Goal: Task Accomplishment & Management: Complete application form

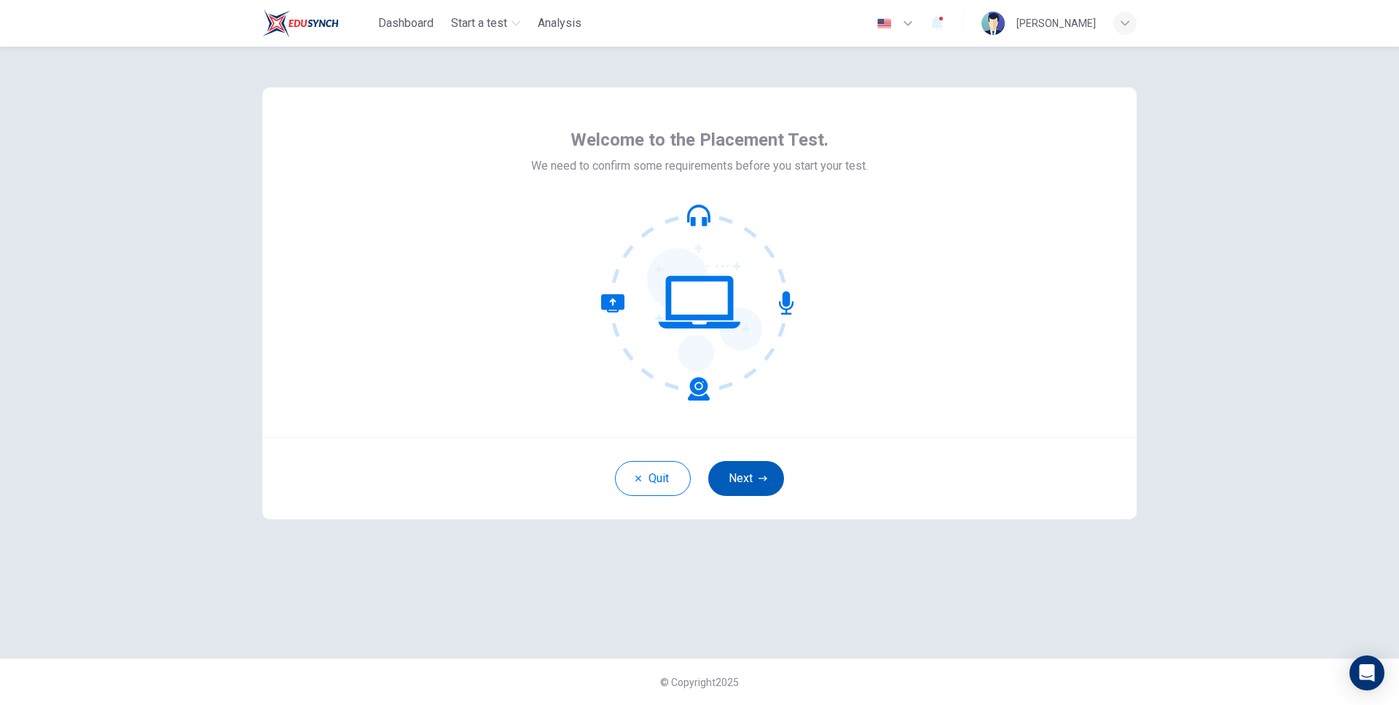
click at [760, 488] on button "Next" at bounding box center [746, 478] width 76 height 35
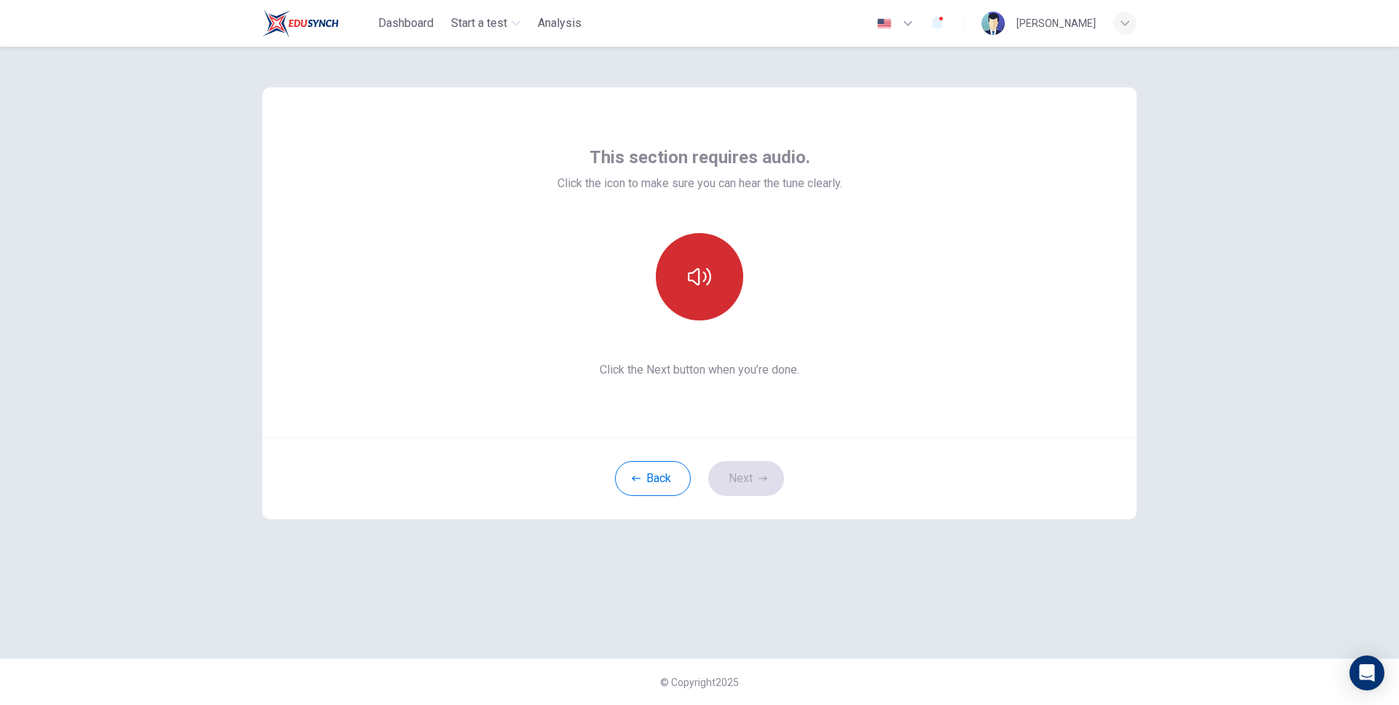
click at [718, 290] on button "button" at bounding box center [699, 276] width 87 height 87
click at [390, 184] on div "This section requires audio. Click the icon to make sure you can hear the tune …" at bounding box center [699, 262] width 875 height 350
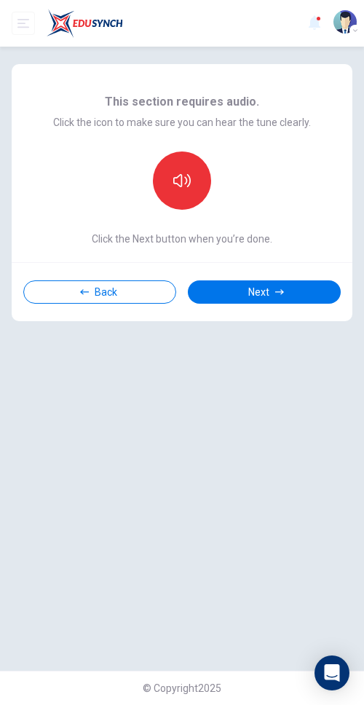
click at [182, 403] on div "This section requires audio. Click the icon to make sure you can hear the tune …" at bounding box center [182, 359] width 364 height 625
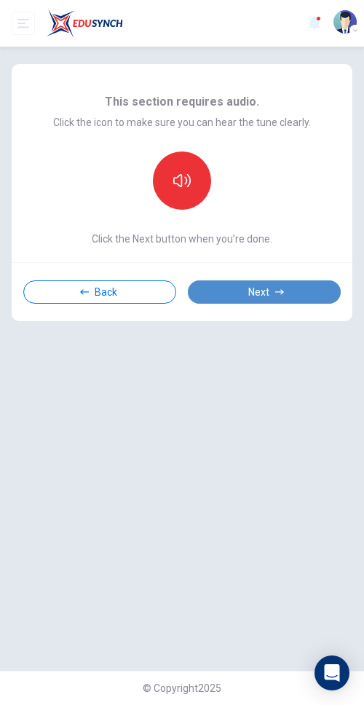
click at [258, 297] on button "Next" at bounding box center [264, 292] width 153 height 23
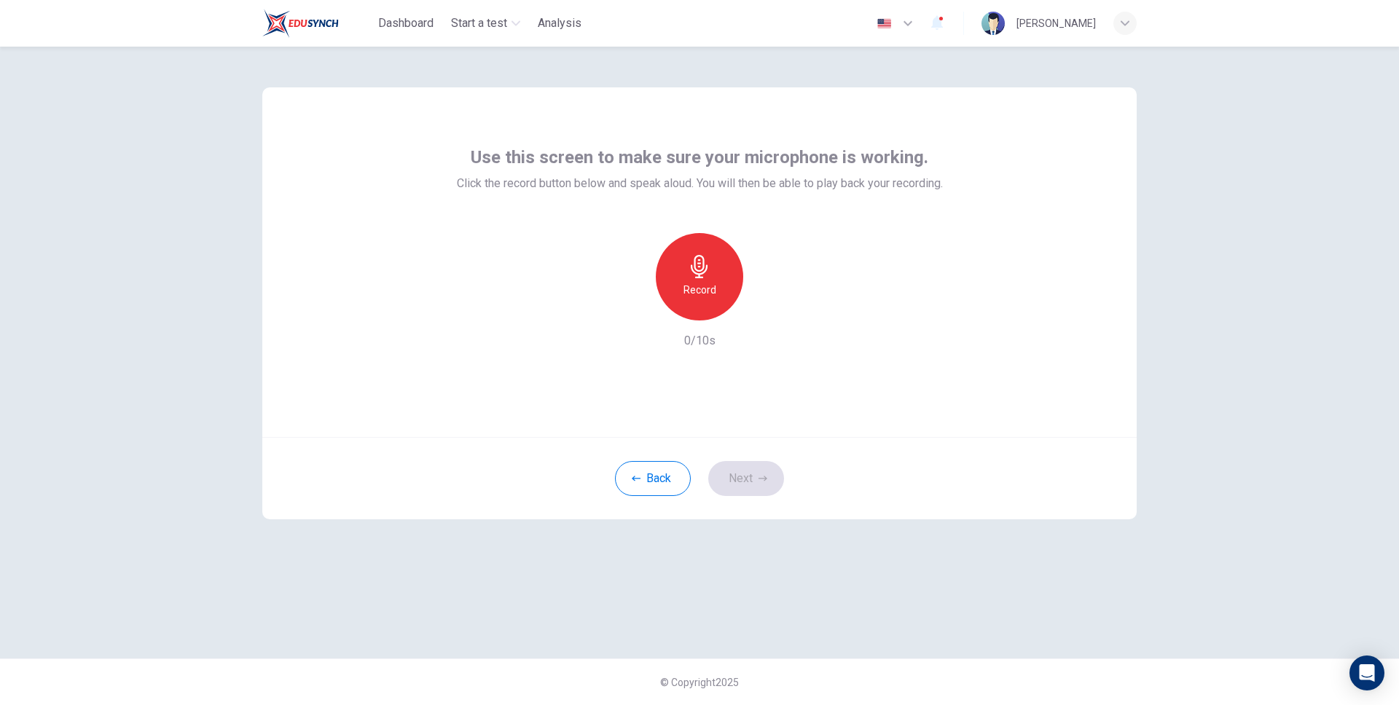
click at [700, 292] on h6 "Record" at bounding box center [700, 289] width 33 height 17
click at [700, 293] on h6 "Stop" at bounding box center [700, 289] width 22 height 17
click at [737, 480] on button "Next" at bounding box center [746, 478] width 76 height 35
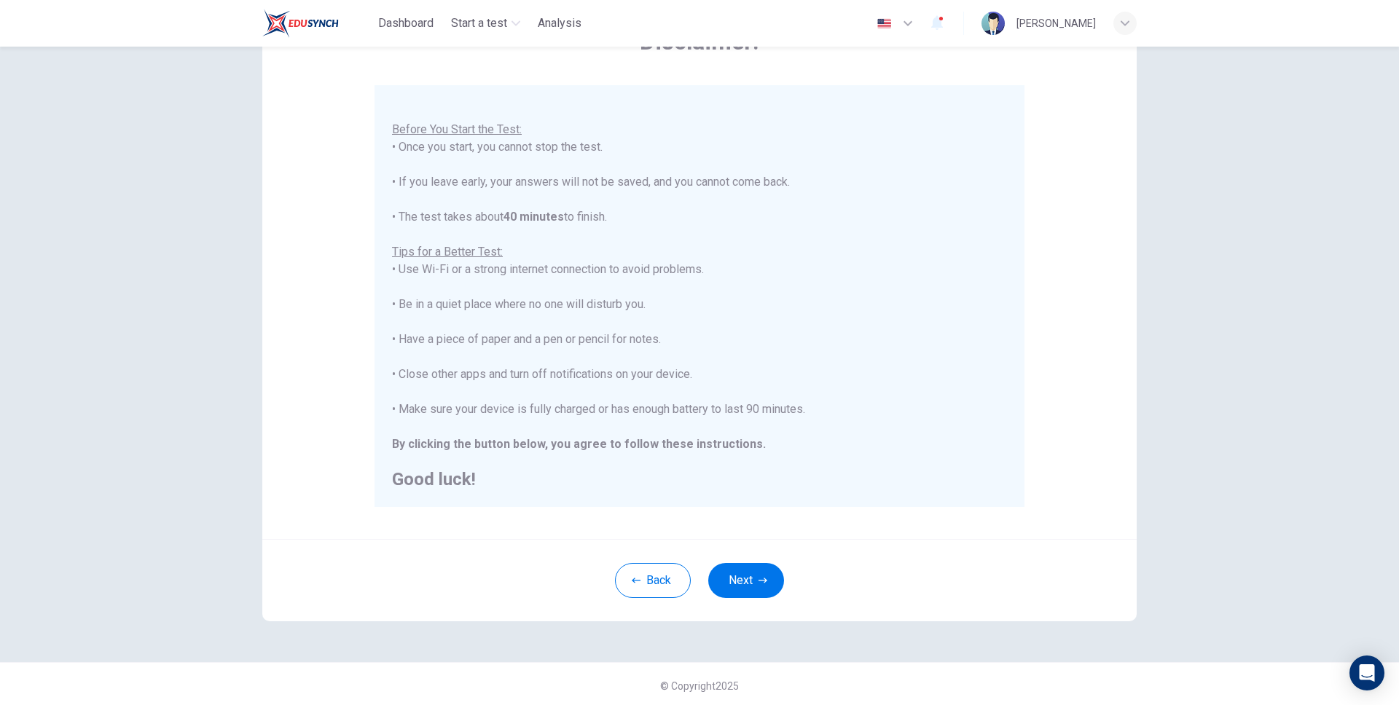
scroll to position [105, 0]
click at [743, 583] on button "Next" at bounding box center [746, 577] width 76 height 35
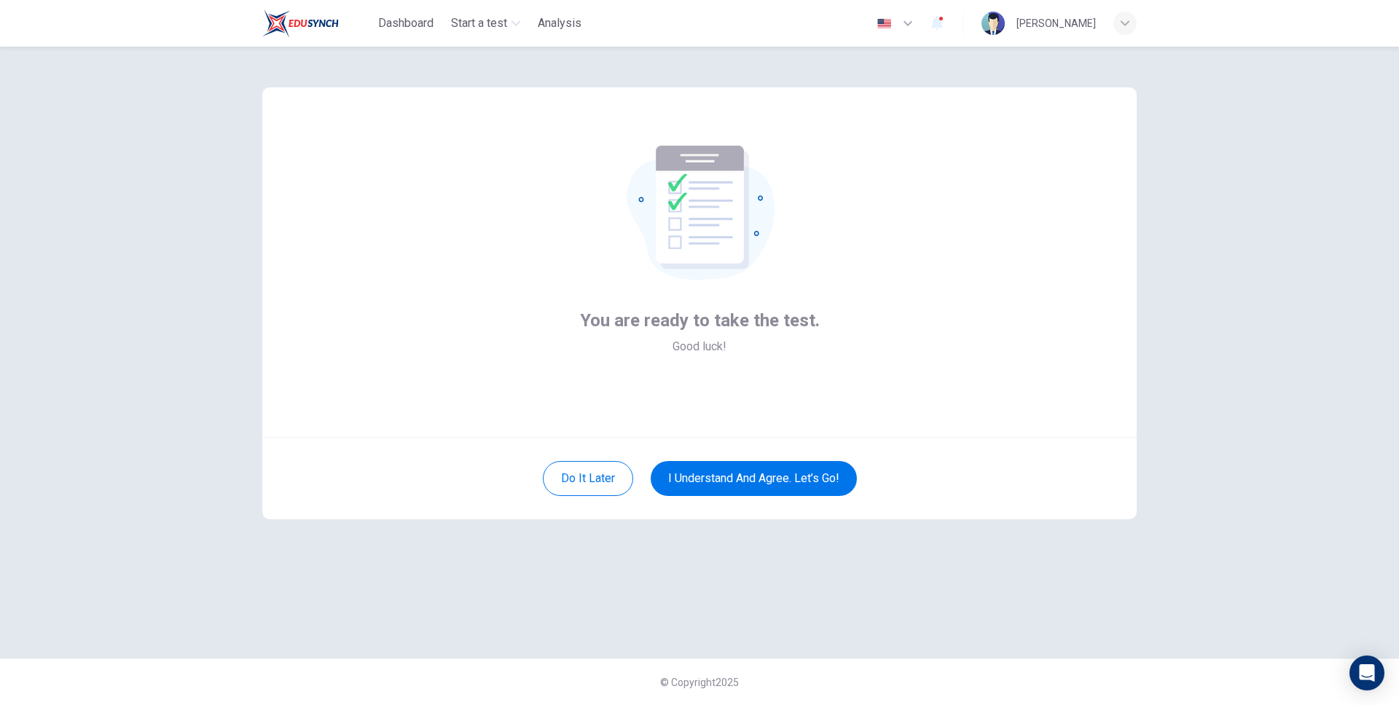
click at [695, 217] on icon at bounding box center [700, 205] width 88 height 118
click at [769, 486] on button "I understand and agree. Let’s go!" at bounding box center [754, 478] width 206 height 35
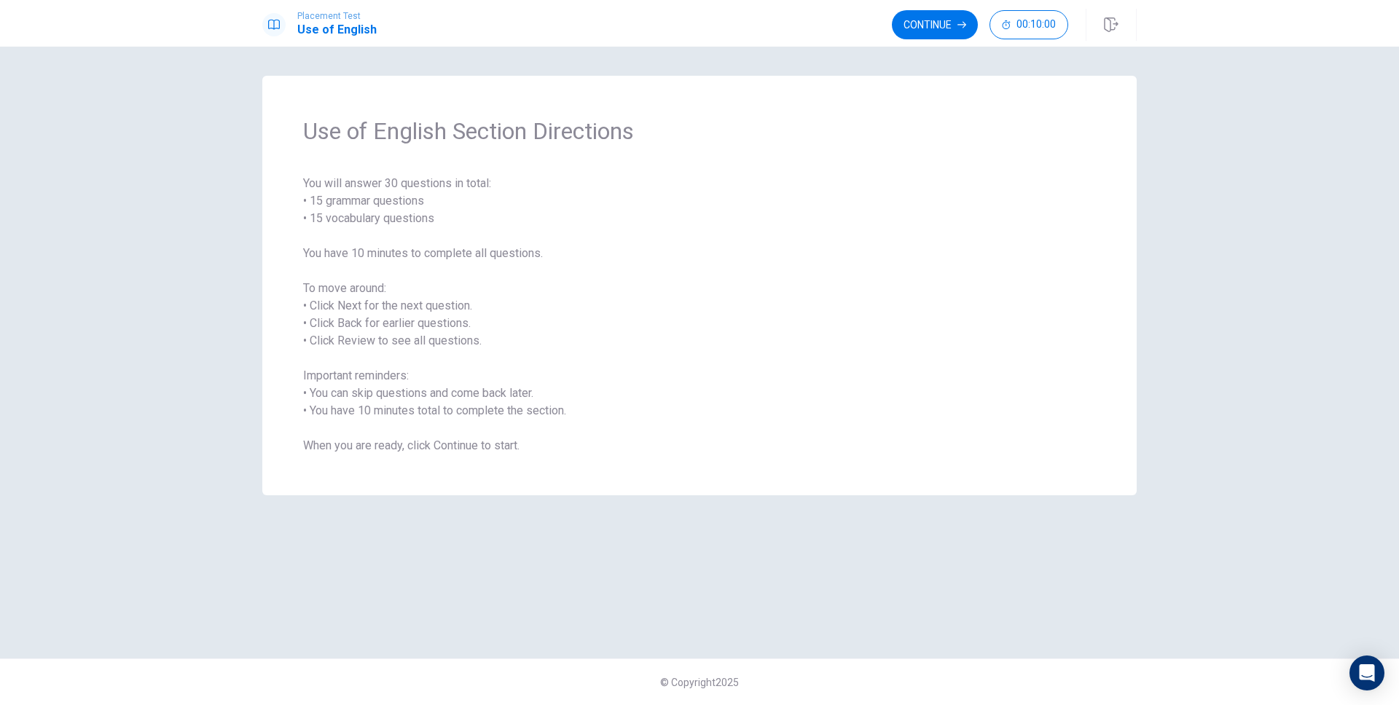
click at [650, 282] on span "You will answer 30 questions in total: • 15 grammar questions • 15 vocabulary q…" at bounding box center [699, 315] width 793 height 280
click at [953, 29] on button "Continue" at bounding box center [935, 24] width 86 height 29
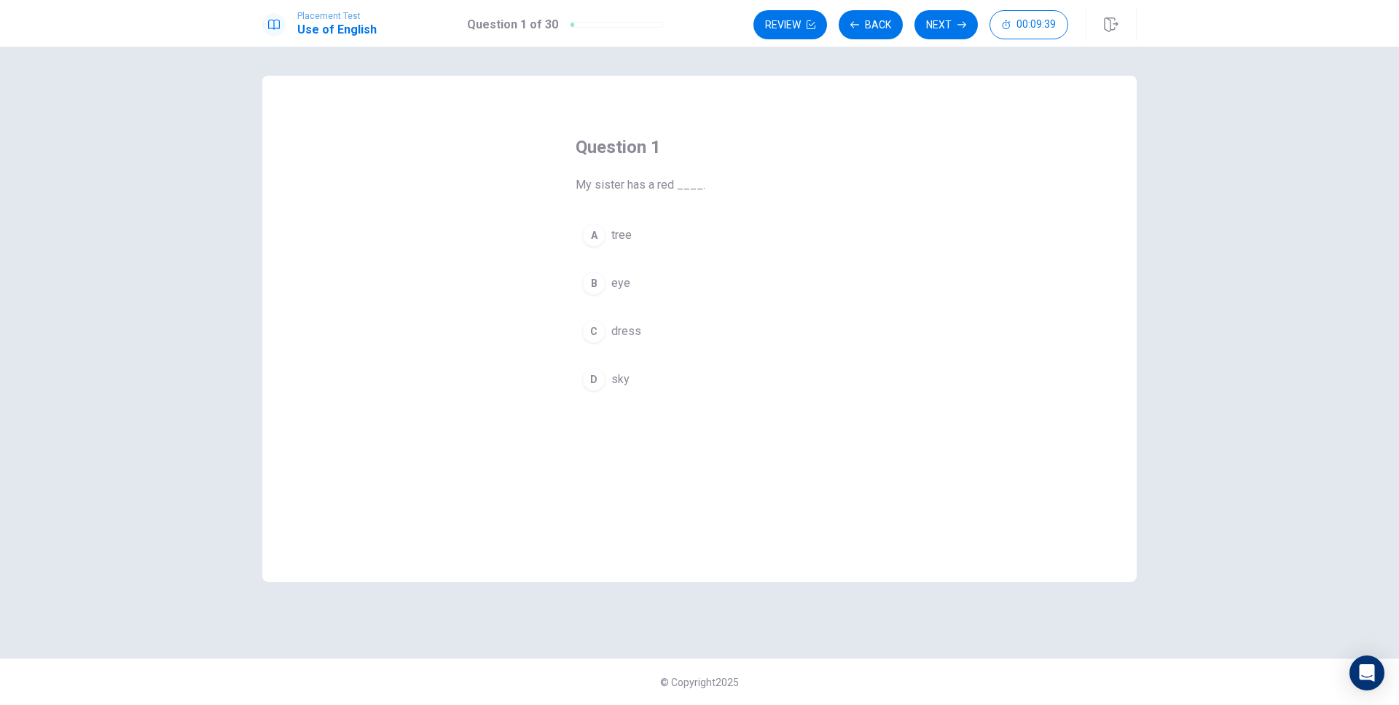
click at [660, 236] on button "A tree" at bounding box center [700, 235] width 248 height 36
click at [937, 22] on button "Next" at bounding box center [946, 24] width 63 height 29
click at [724, 228] on button "A snow" at bounding box center [700, 235] width 248 height 36
click at [947, 26] on button "Next" at bounding box center [946, 24] width 63 height 29
click at [754, 222] on button "A eat" at bounding box center [700, 235] width 248 height 36
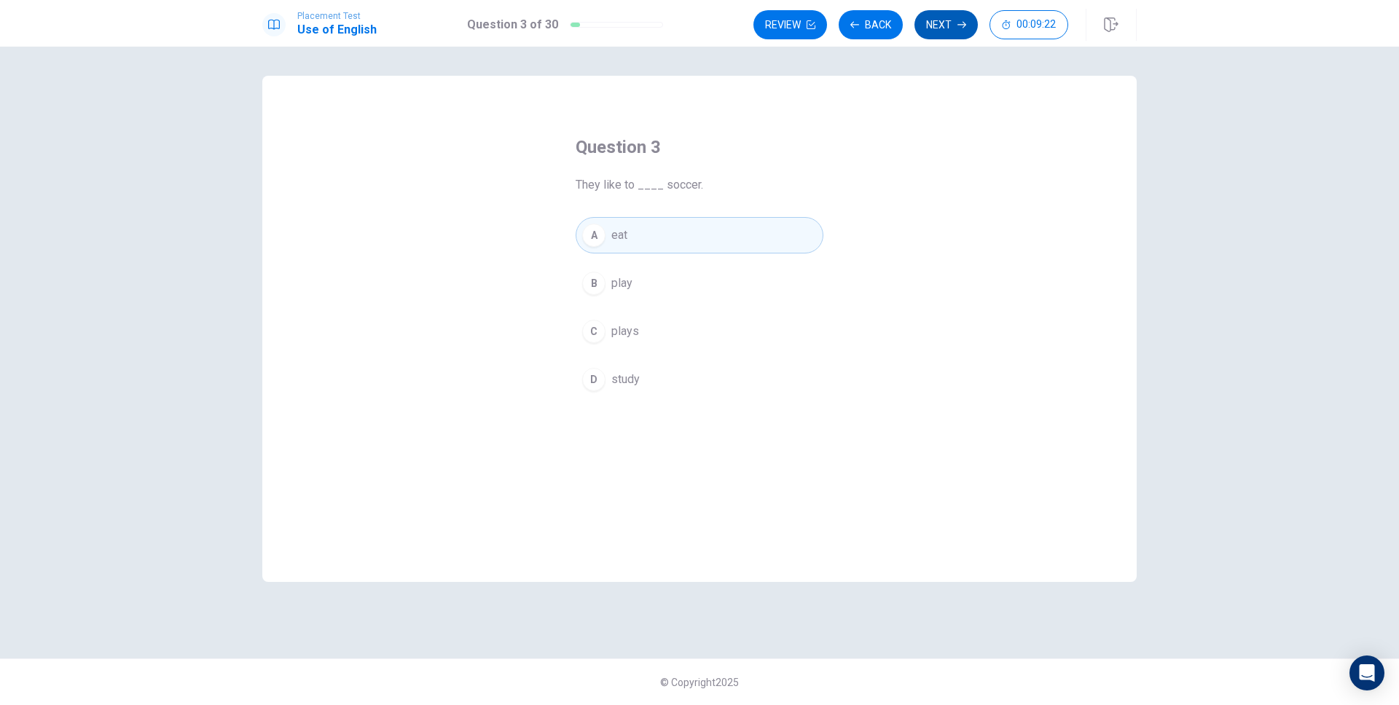
click at [941, 31] on button "Next" at bounding box center [946, 24] width 63 height 29
click at [749, 229] on button "A is cook" at bounding box center [700, 235] width 248 height 36
click at [955, 25] on button "Next" at bounding box center [946, 24] width 63 height 29
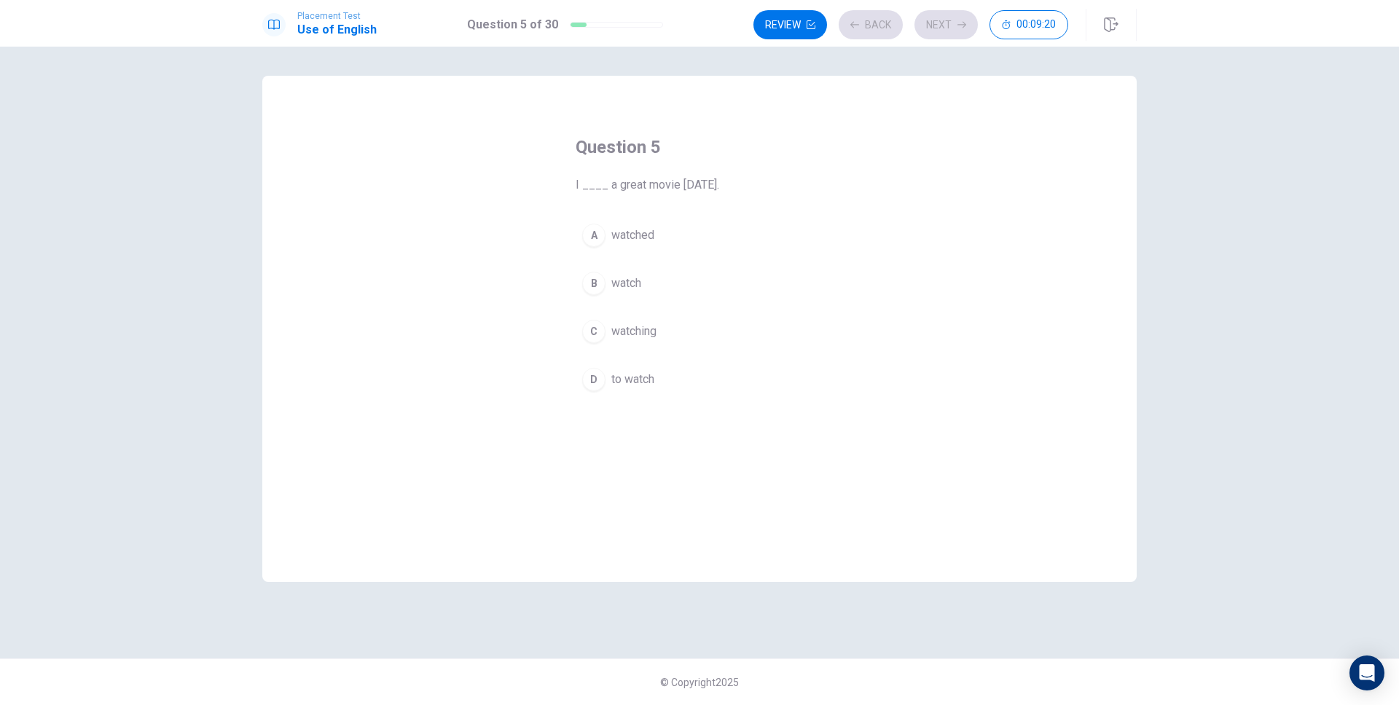
click at [794, 236] on button "A watched" at bounding box center [700, 235] width 248 height 36
click at [937, 28] on button "Next" at bounding box center [946, 24] width 63 height 29
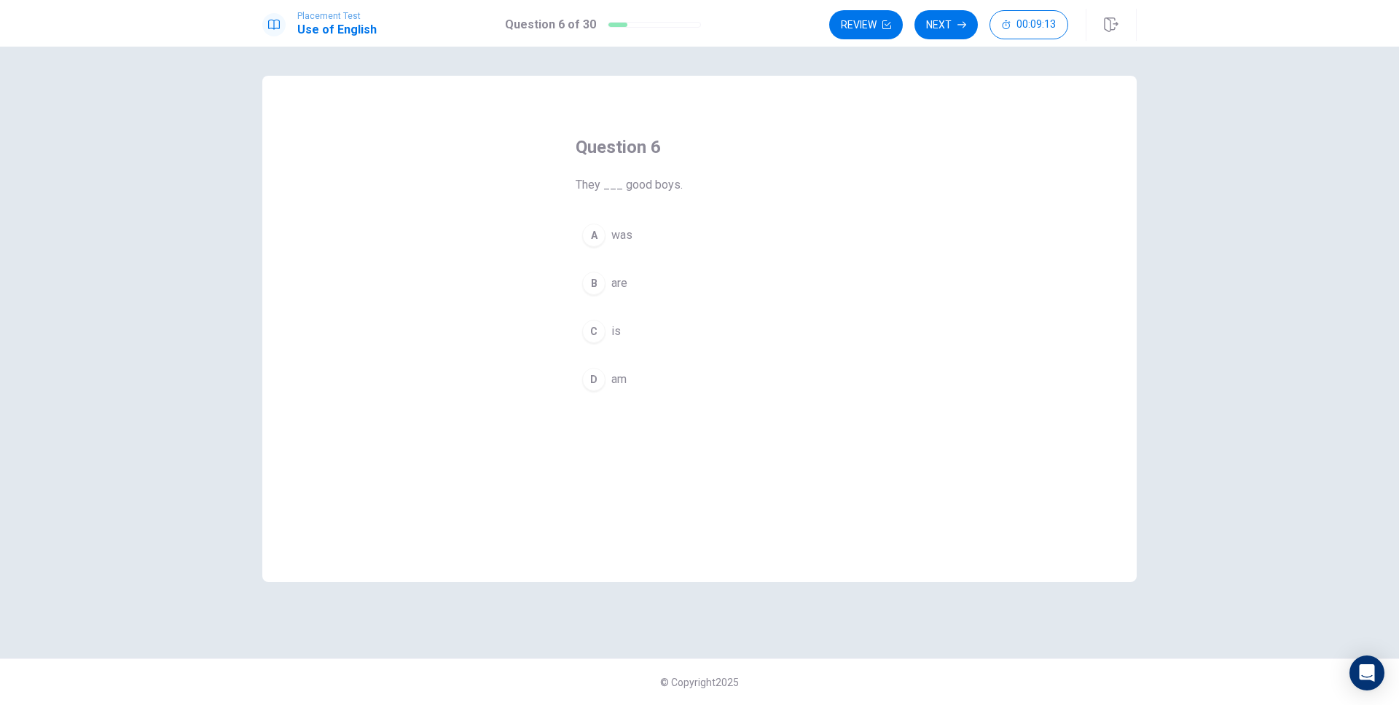
click at [762, 215] on div "Question 6 They ___ good boys. A was B are C is D am" at bounding box center [700, 266] width 306 height 309
click at [743, 235] on button "A was" at bounding box center [700, 235] width 248 height 36
click at [971, 36] on button "Next" at bounding box center [946, 24] width 63 height 29
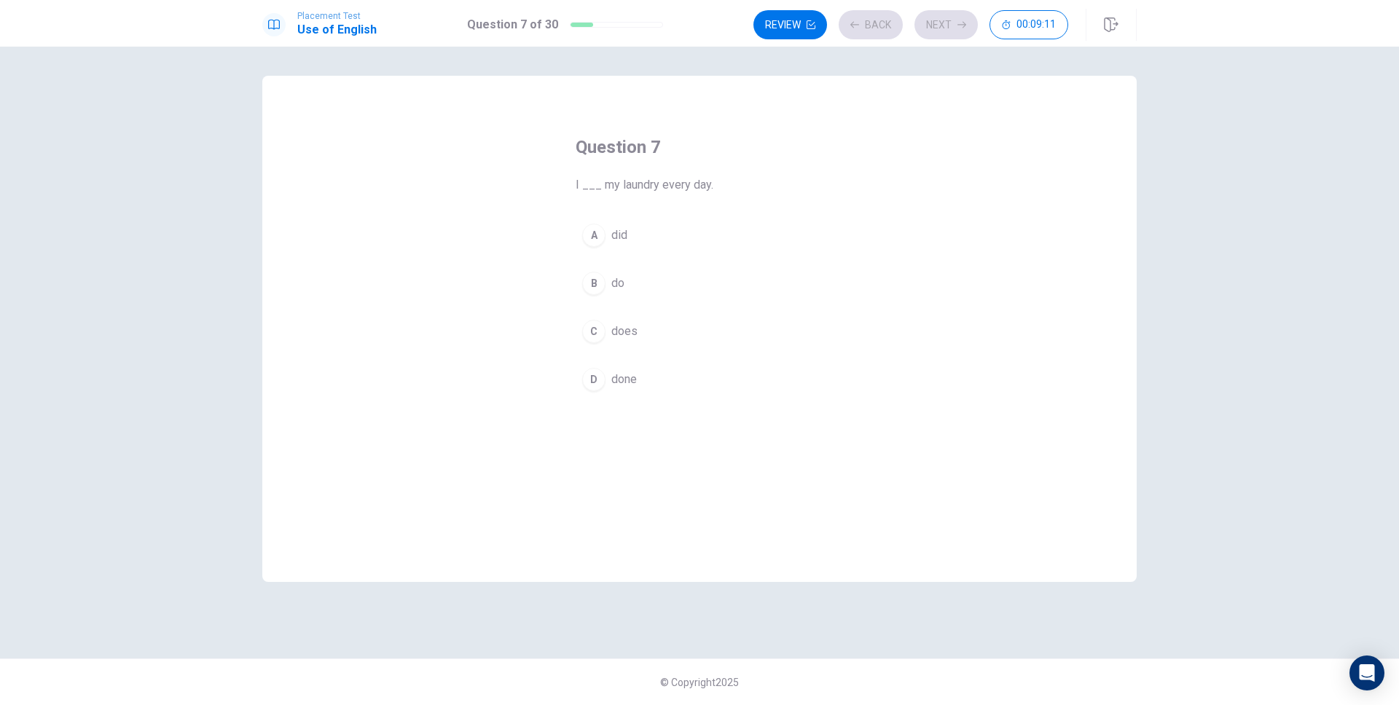
click at [714, 229] on button "A did" at bounding box center [700, 235] width 248 height 36
click at [950, 20] on button "Next" at bounding box center [946, 24] width 63 height 29
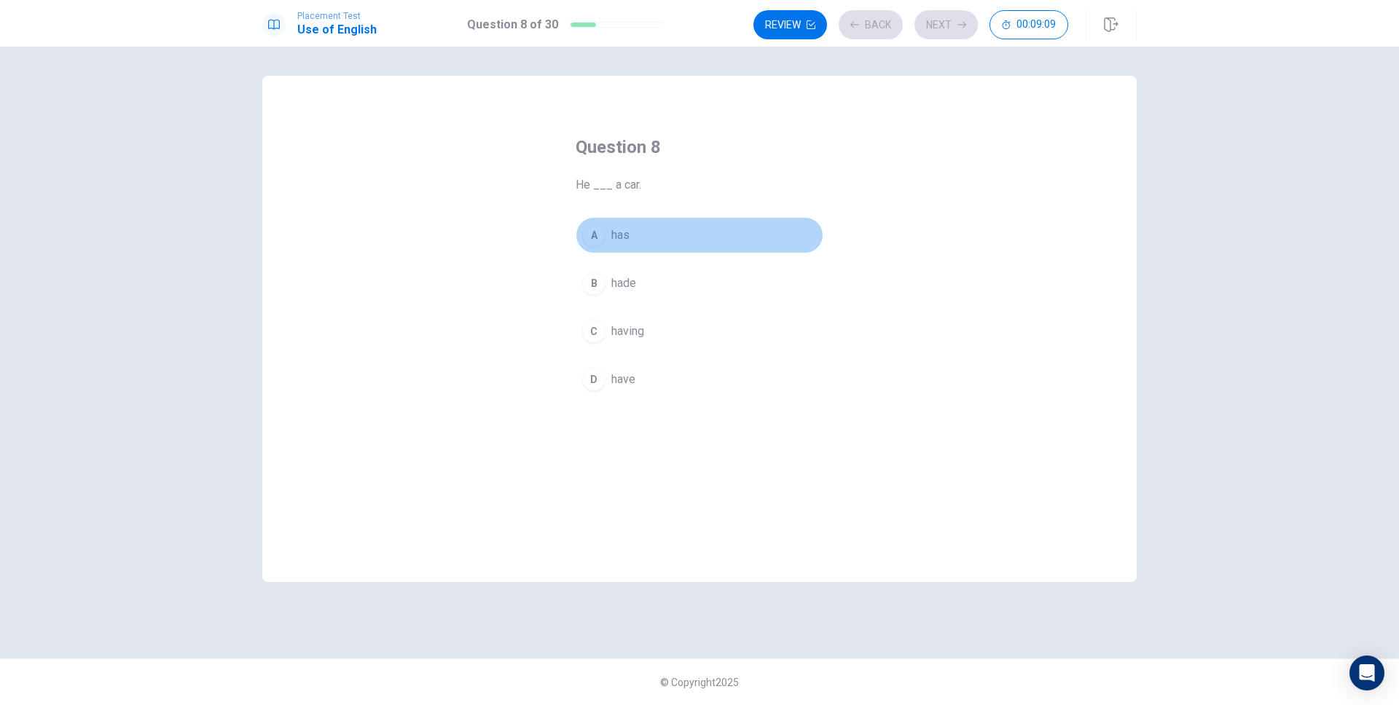
click at [709, 238] on button "A has" at bounding box center [700, 235] width 248 height 36
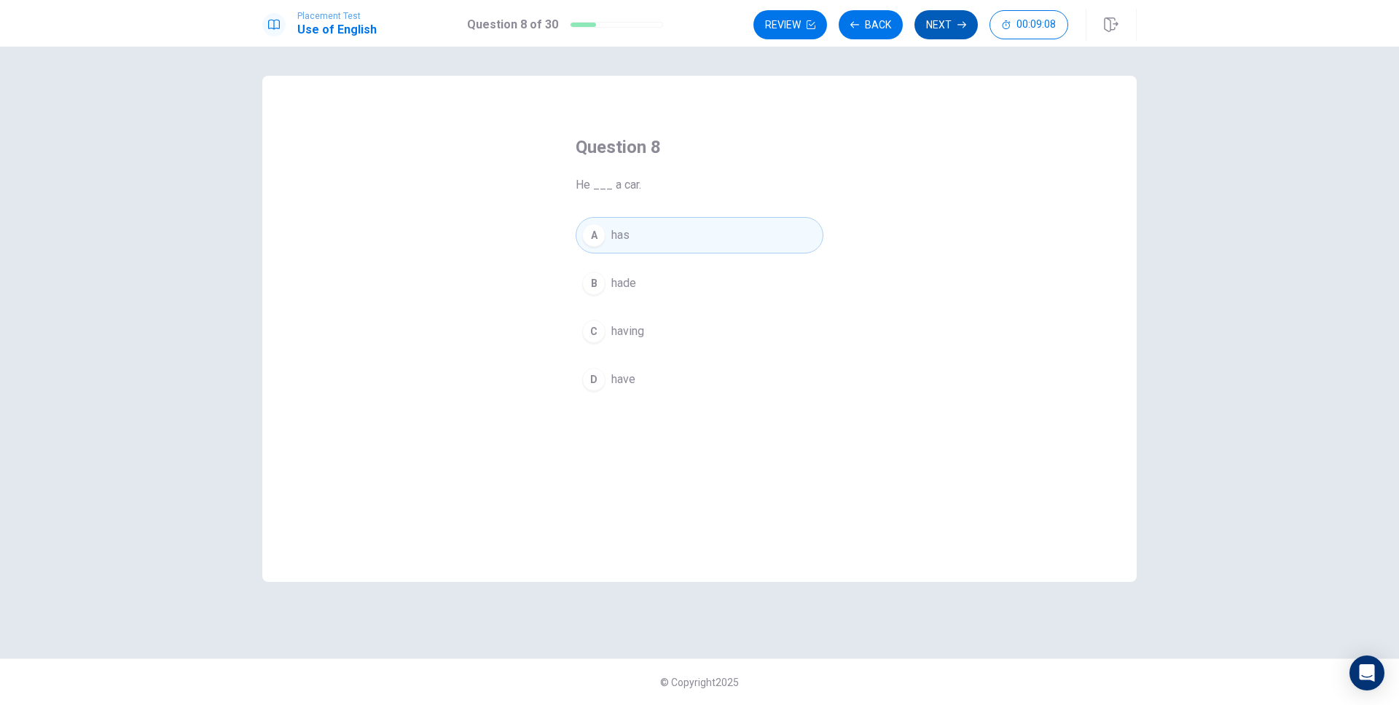
click at [950, 35] on button "Next" at bounding box center [946, 24] width 63 height 29
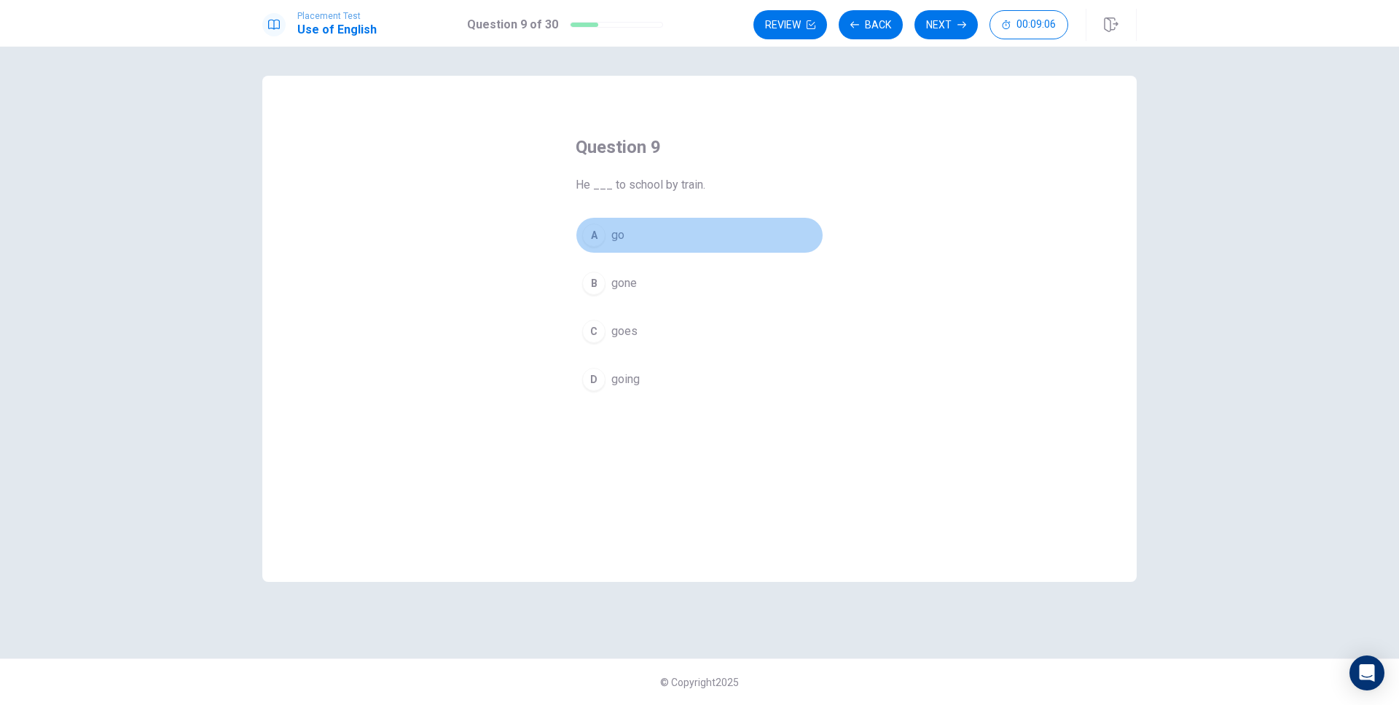
click at [694, 241] on button "A go" at bounding box center [700, 235] width 248 height 36
click at [939, 31] on button "Next" at bounding box center [946, 24] width 63 height 29
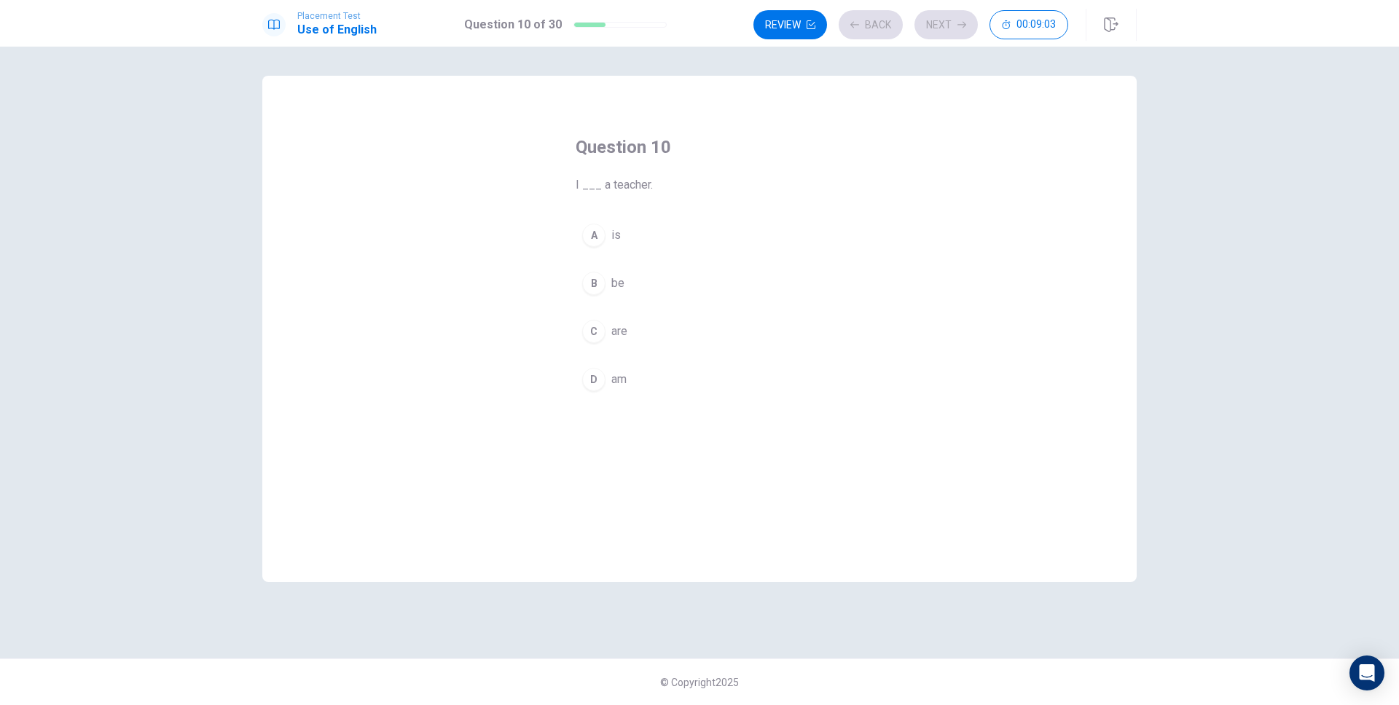
click at [701, 230] on button "A is" at bounding box center [700, 235] width 248 height 36
click at [953, 27] on button "Next" at bounding box center [946, 24] width 63 height 29
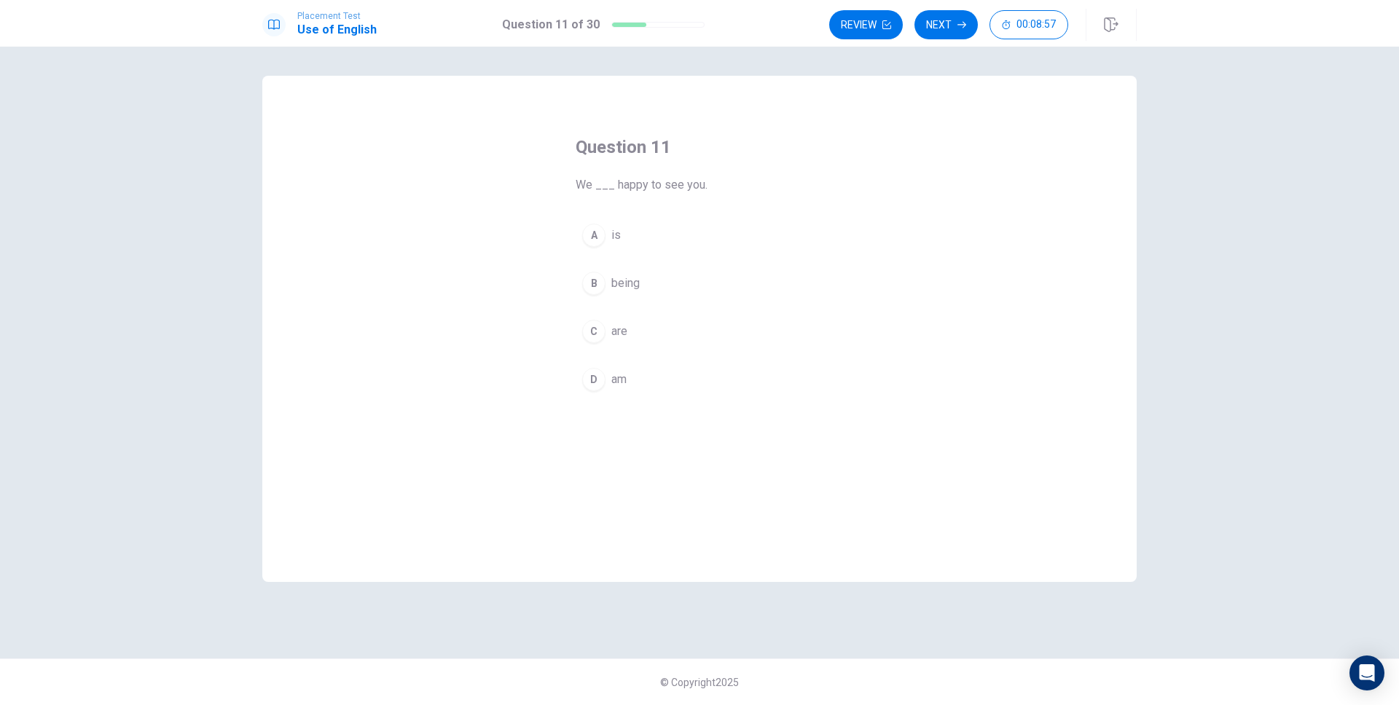
click at [719, 233] on button "A is" at bounding box center [700, 235] width 248 height 36
click at [964, 31] on button "Next" at bounding box center [946, 24] width 63 height 29
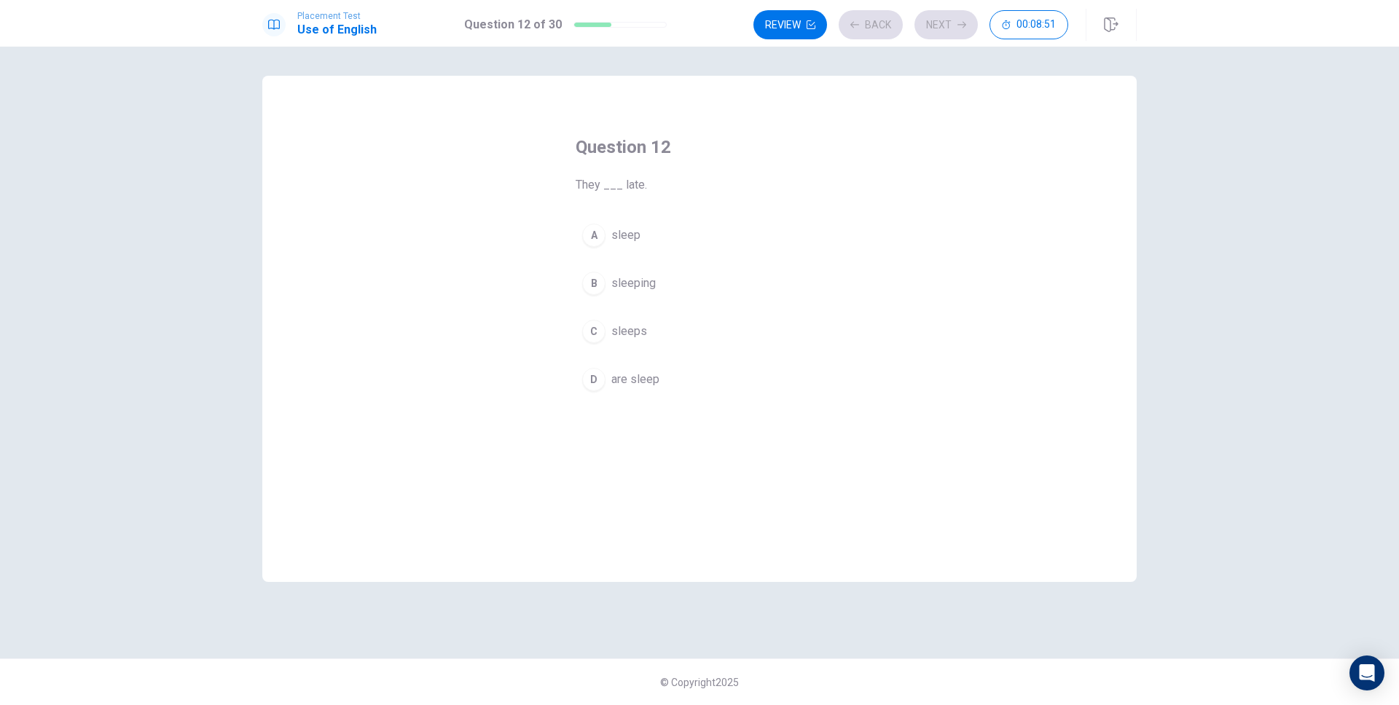
click at [751, 243] on button "A sleep" at bounding box center [700, 235] width 248 height 36
click at [956, 28] on button "Next" at bounding box center [946, 24] width 63 height 29
click at [716, 238] on button "A do" at bounding box center [700, 235] width 248 height 36
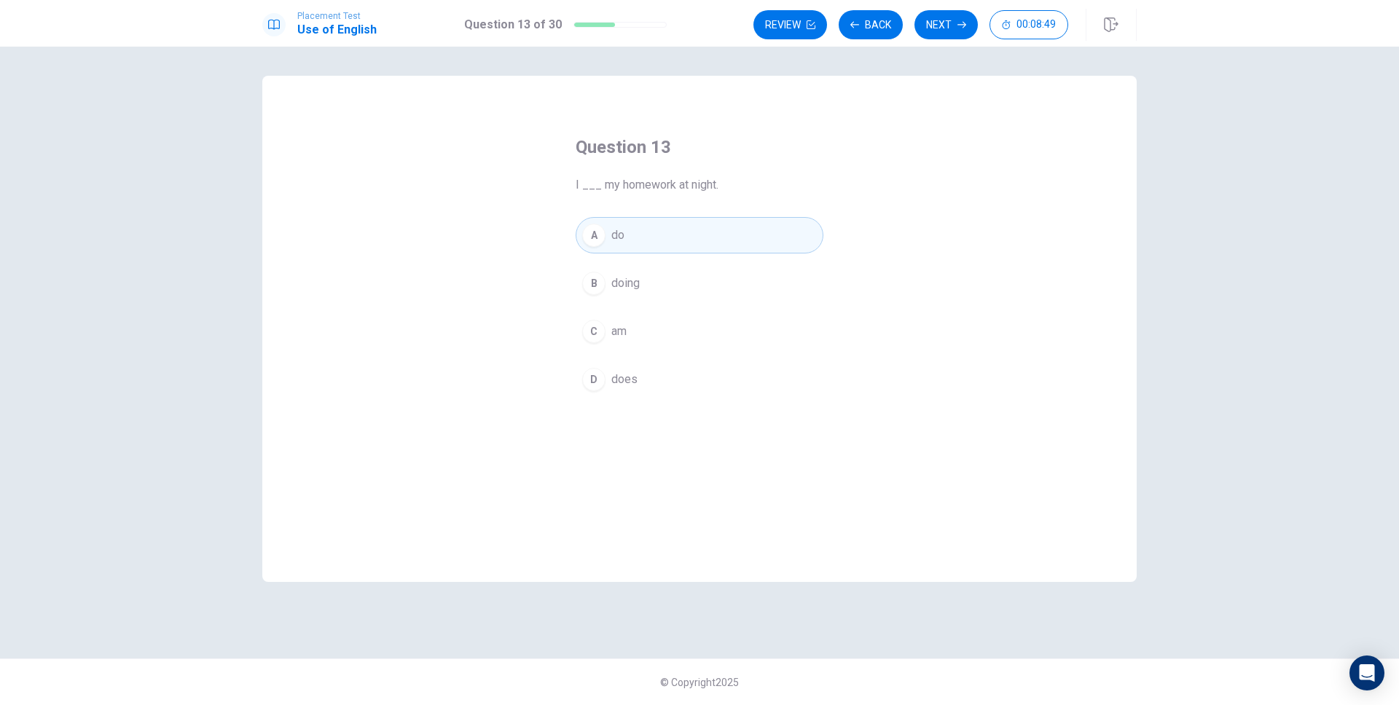
click at [950, 36] on button "Next" at bounding box center [946, 24] width 63 height 29
click at [773, 206] on div "Question 14 We use a(n) ___ to erase mistakes. A eraser B ruler C pen D chair" at bounding box center [700, 266] width 306 height 309
click at [741, 239] on button "A eraser" at bounding box center [700, 235] width 248 height 36
click at [961, 22] on icon "button" at bounding box center [962, 24] width 9 height 9
click at [761, 221] on button "A pencil case" at bounding box center [700, 235] width 248 height 36
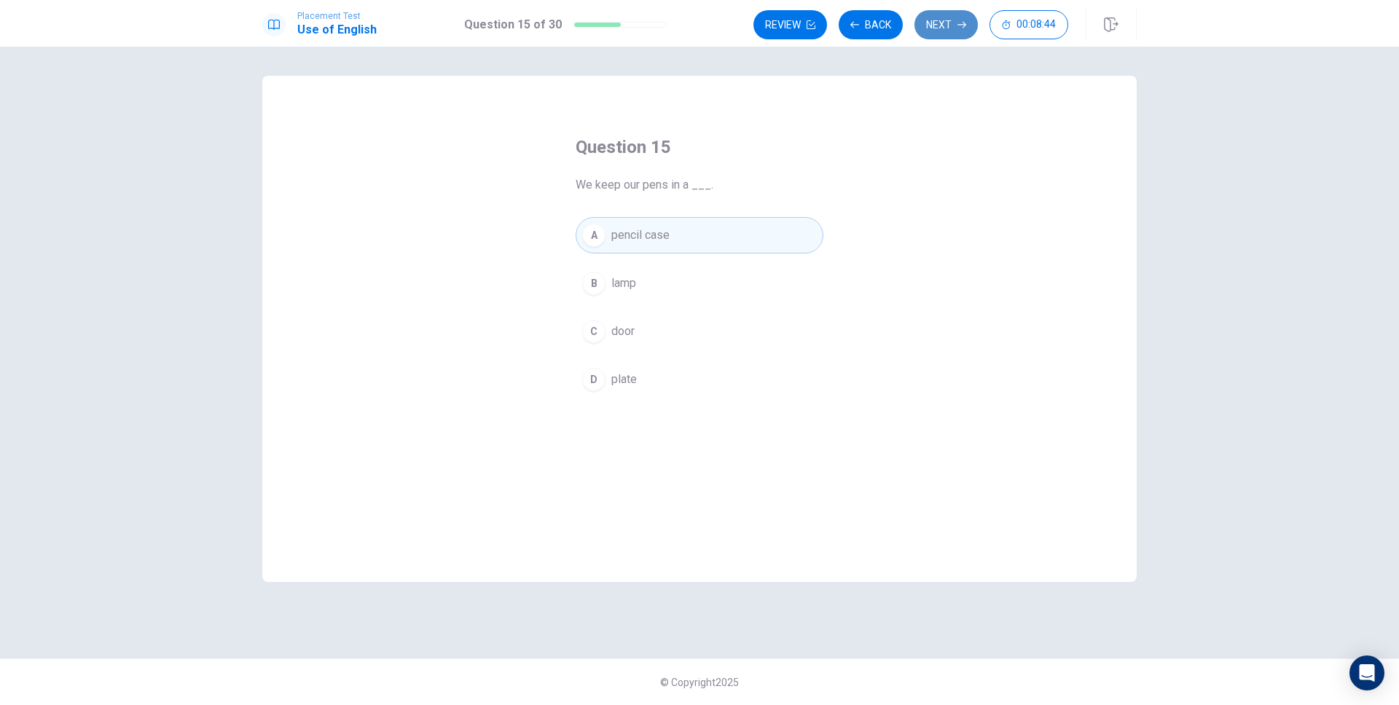
click at [942, 18] on button "Next" at bounding box center [946, 24] width 63 height 29
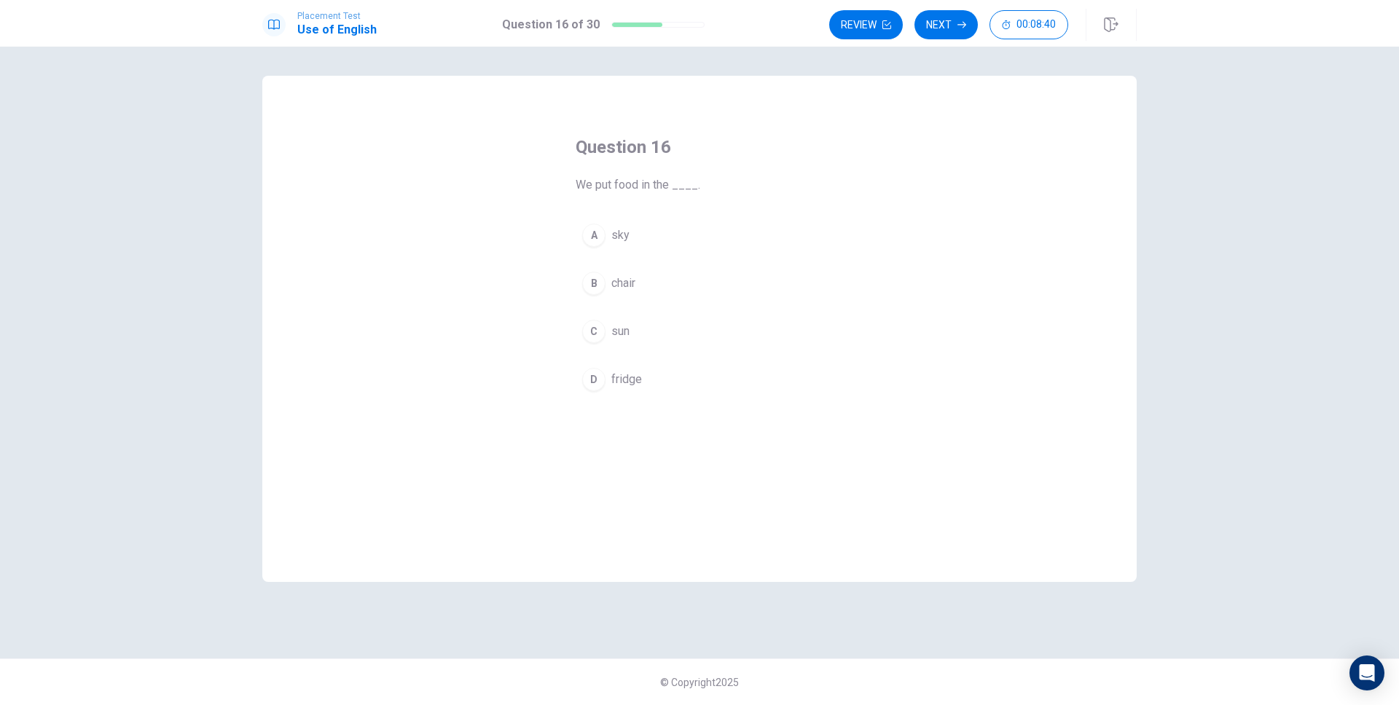
click at [695, 257] on div "A sky B chair C sun D fridge" at bounding box center [700, 307] width 248 height 181
click at [695, 246] on button "A sky" at bounding box center [700, 235] width 248 height 36
click at [945, 19] on button "Next" at bounding box center [946, 24] width 63 height 29
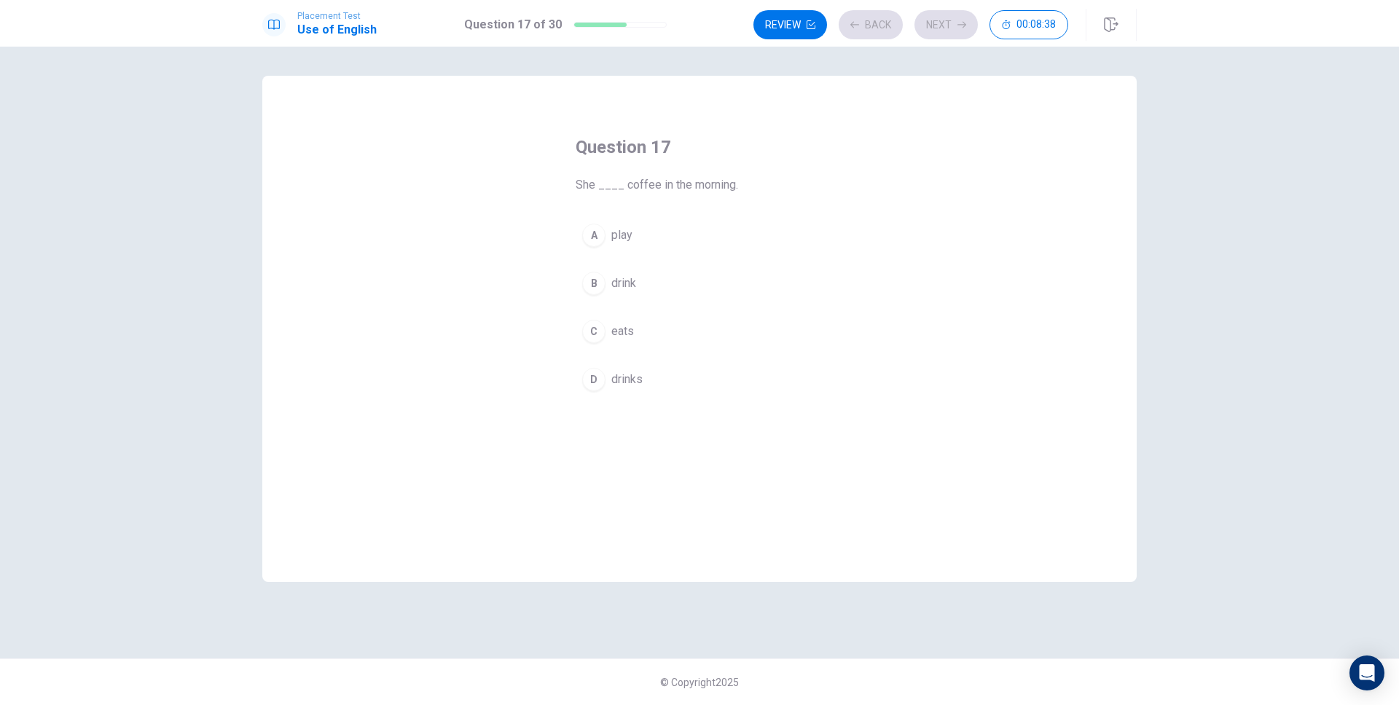
click at [660, 238] on button "A play" at bounding box center [700, 235] width 248 height 36
click at [971, 10] on div "Review Back Next 00:08:37" at bounding box center [911, 24] width 315 height 29
click at [955, 17] on button "Next" at bounding box center [946, 24] width 63 height 29
click at [634, 243] on button "A fast" at bounding box center [700, 235] width 248 height 36
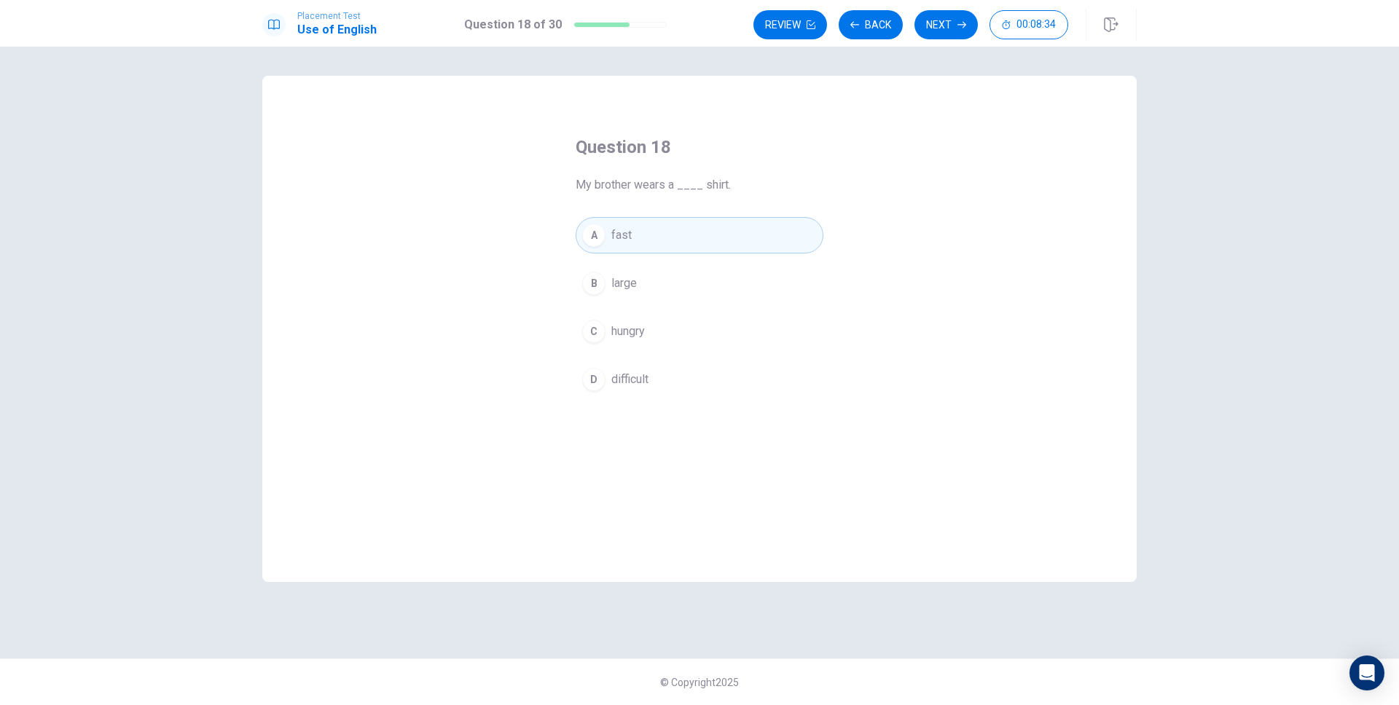
click at [955, 13] on button "Next" at bounding box center [946, 24] width 63 height 29
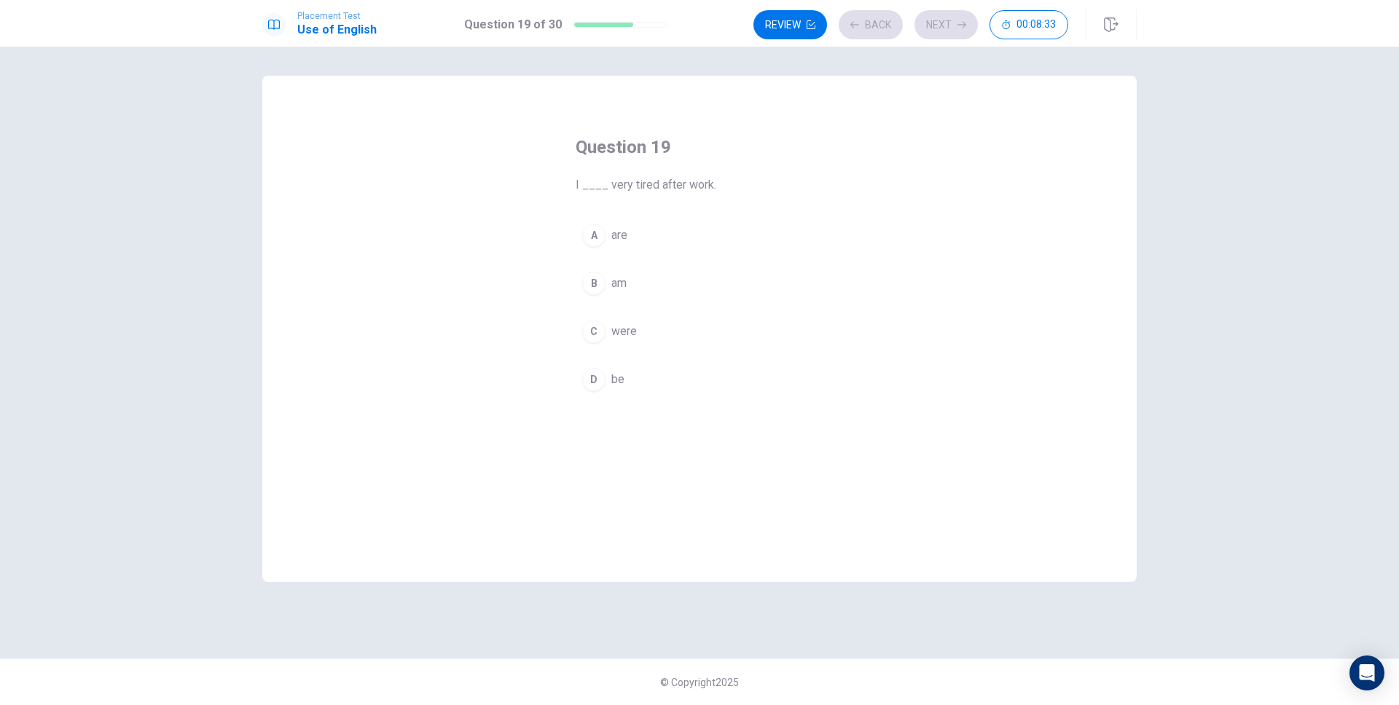
click at [711, 231] on button "A are" at bounding box center [700, 235] width 248 height 36
click at [965, 32] on button "Next" at bounding box center [946, 24] width 63 height 29
click at [736, 232] on button "A newspaper" at bounding box center [700, 235] width 248 height 36
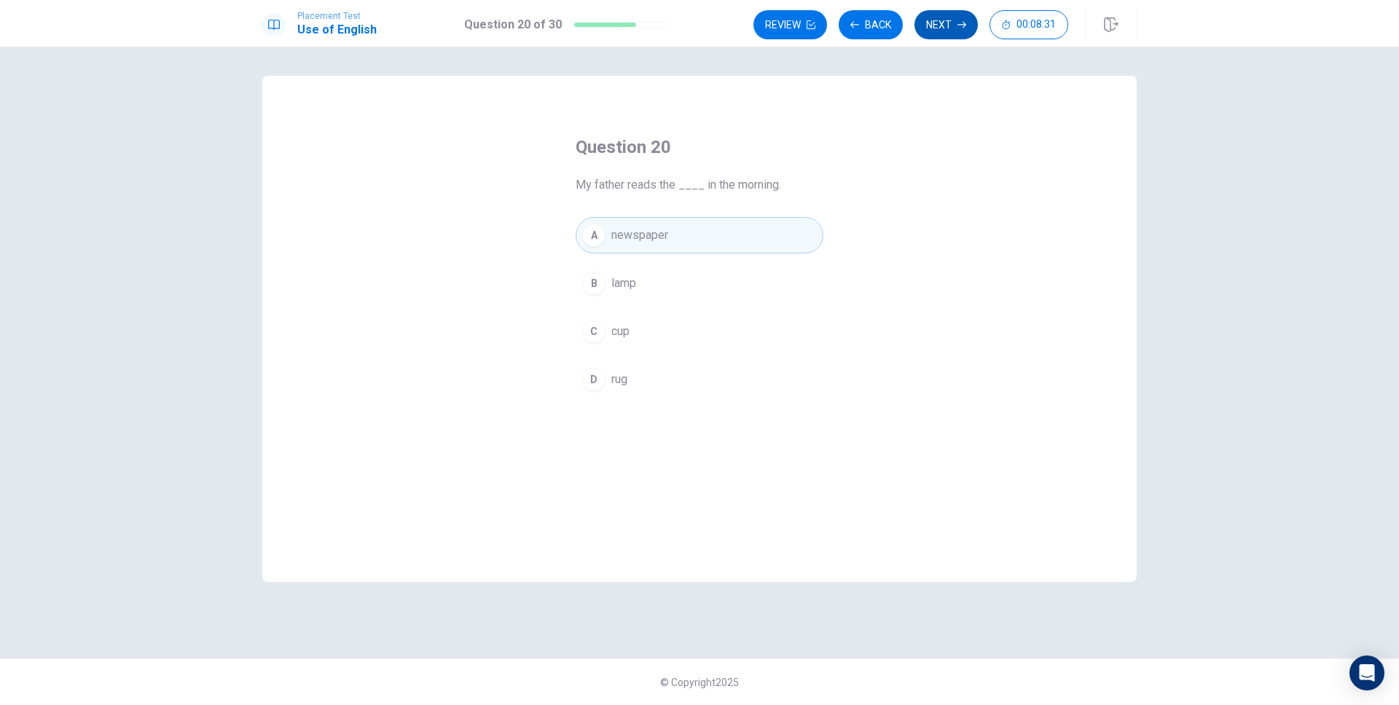
click at [931, 32] on button "Next" at bounding box center [946, 24] width 63 height 29
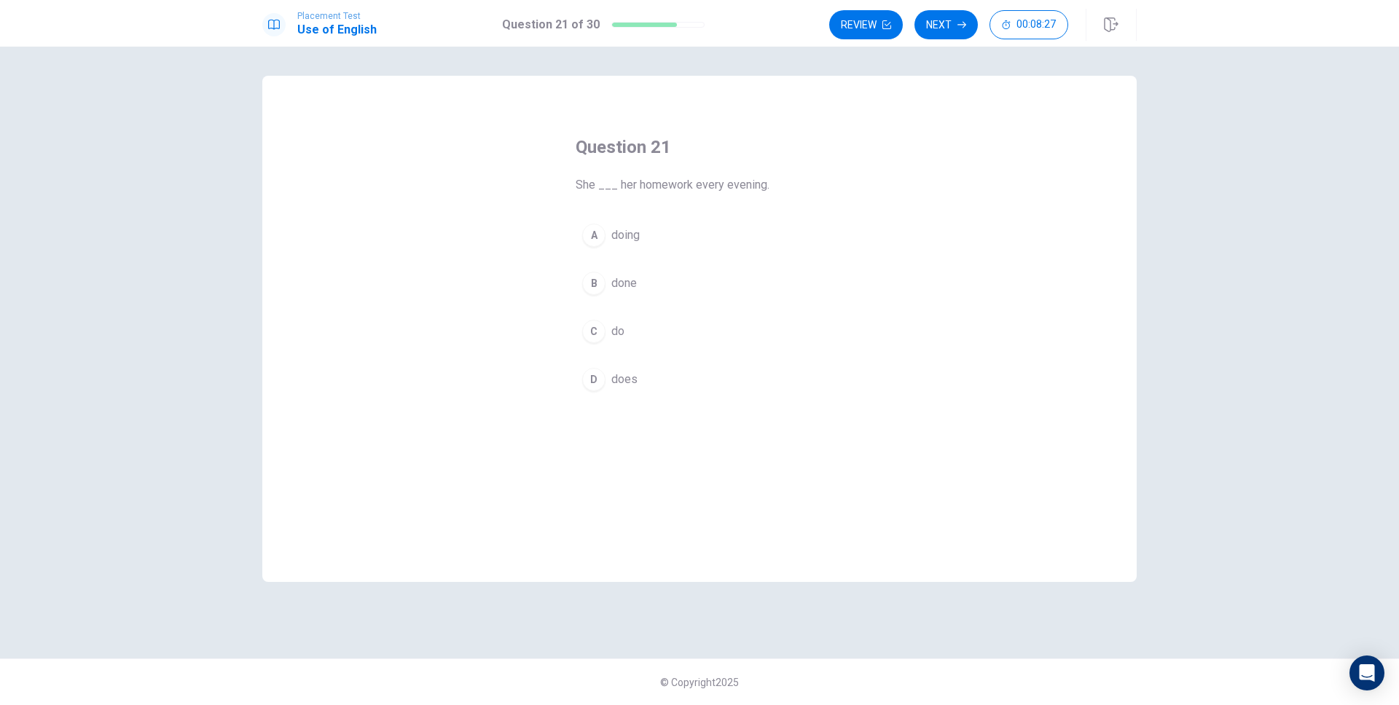
click at [696, 238] on button "A doing" at bounding box center [700, 235] width 248 height 36
click at [967, 24] on button "Next" at bounding box center [946, 24] width 63 height 29
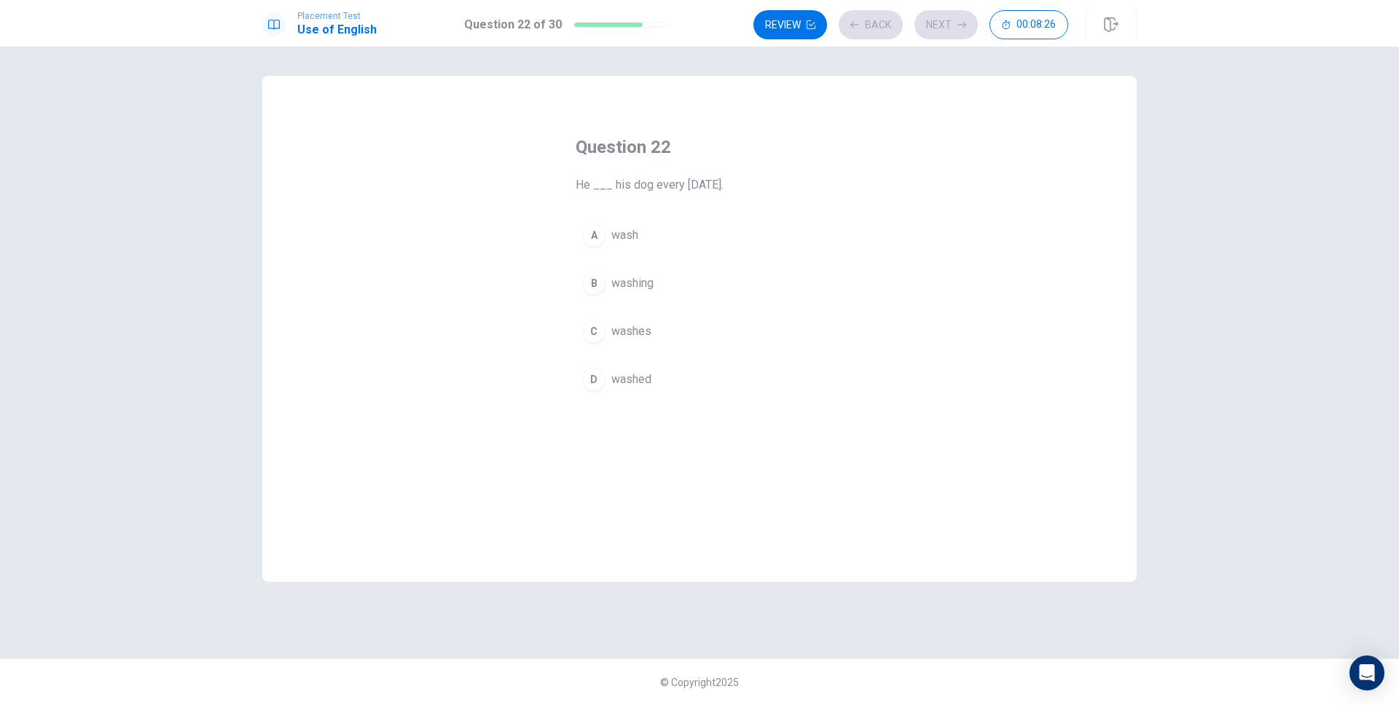
click at [801, 232] on button "A wash" at bounding box center [700, 235] width 248 height 36
click at [940, 20] on button "Next" at bounding box center [946, 24] width 63 height 29
click at [684, 302] on div "A was B am C is D are" at bounding box center [700, 307] width 248 height 181
click at [735, 293] on button "B am" at bounding box center [700, 283] width 248 height 36
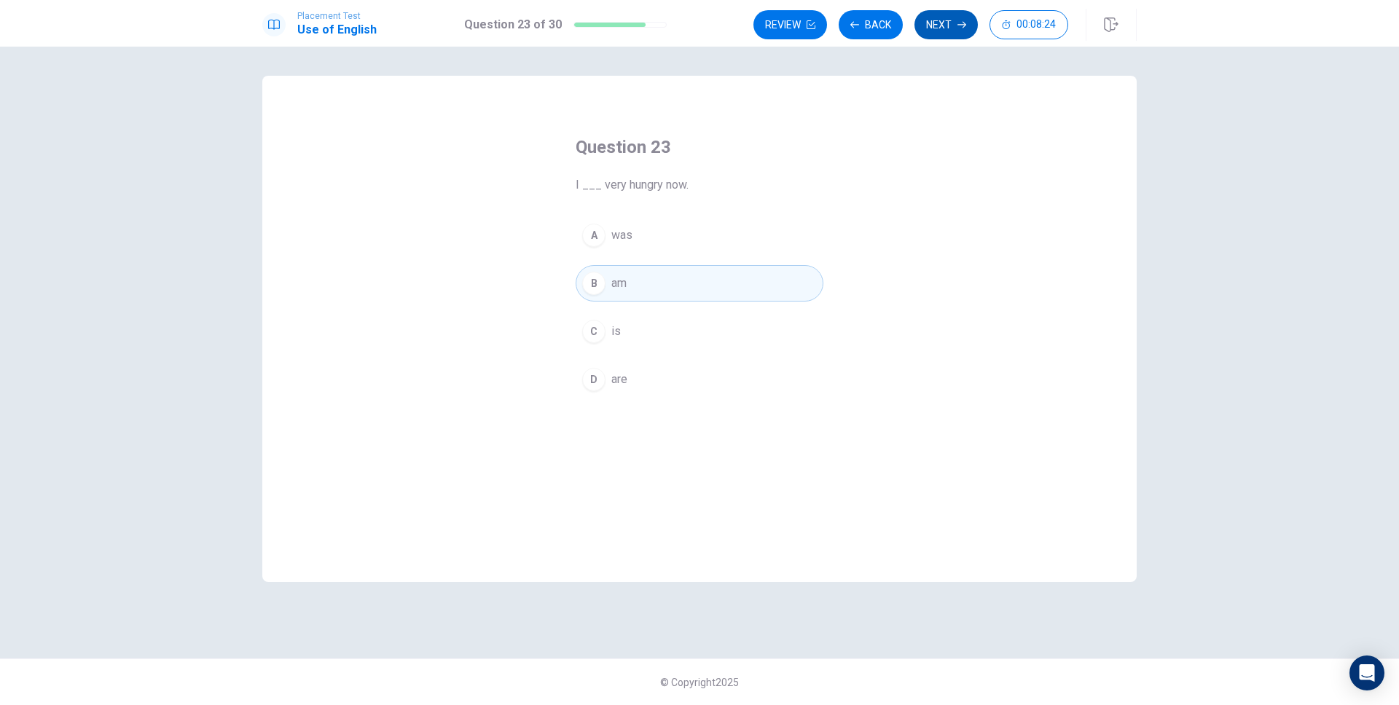
click at [960, 33] on button "Next" at bounding box center [946, 24] width 63 height 29
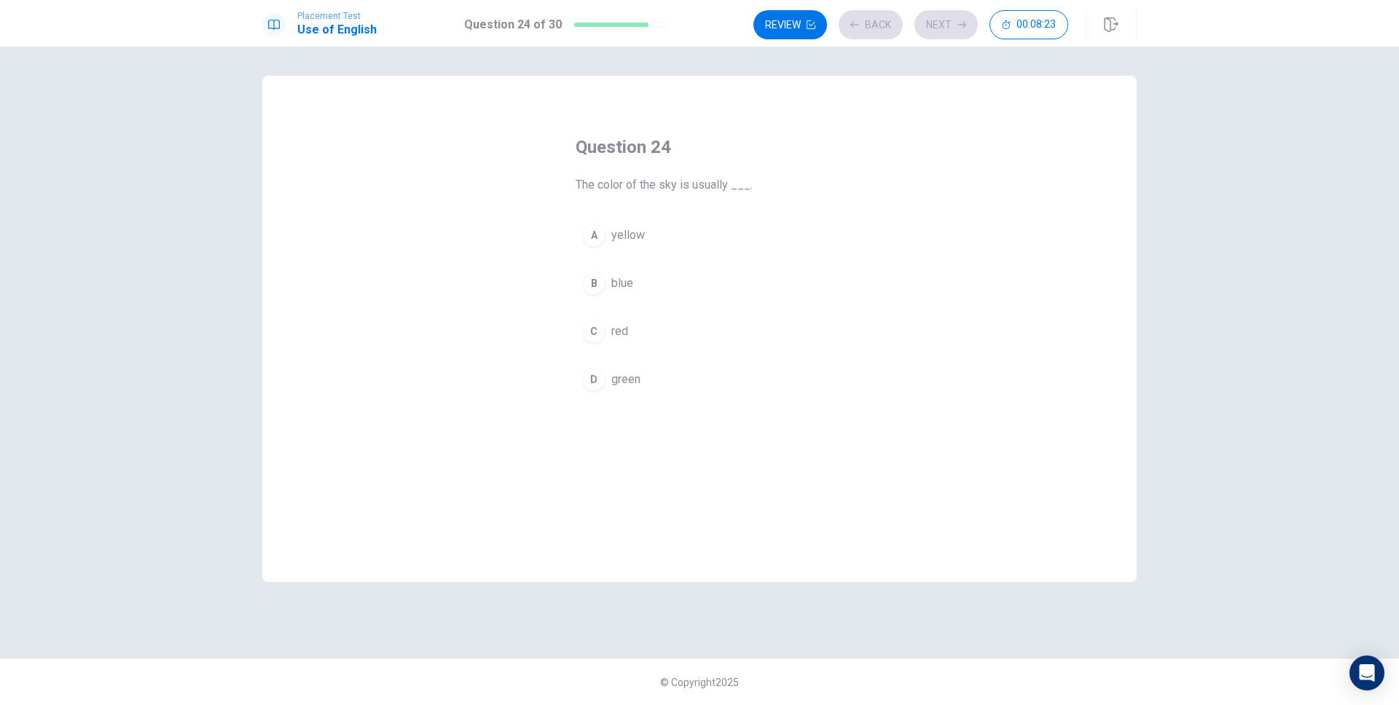
click at [751, 275] on button "B blue" at bounding box center [700, 283] width 248 height 36
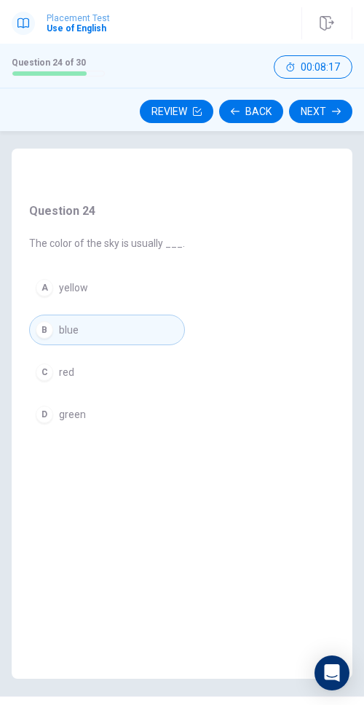
click at [115, 206] on h4 "Question 24" at bounding box center [107, 211] width 156 height 17
click at [329, 119] on button "Next" at bounding box center [320, 111] width 63 height 23
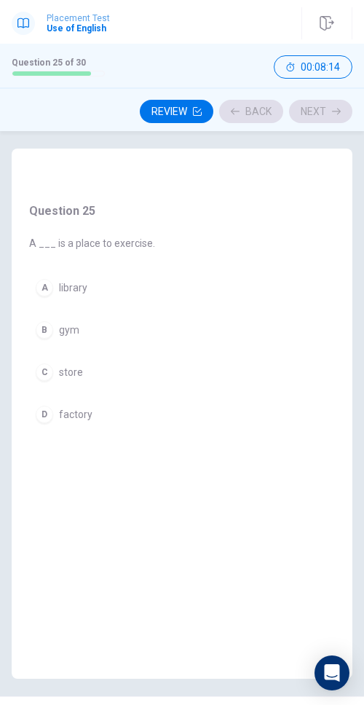
click at [157, 258] on div "Question 25 A ___ is a place to exercise. A library B gym C store D factory" at bounding box center [92, 316] width 161 height 262
click at [135, 288] on button "A library" at bounding box center [92, 288] width 126 height 31
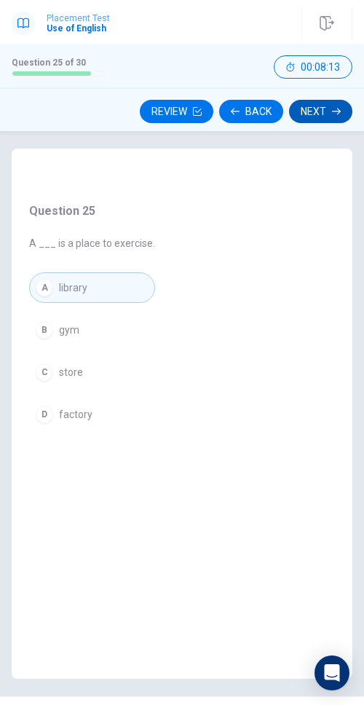
click at [310, 112] on button "Next" at bounding box center [320, 111] width 63 height 23
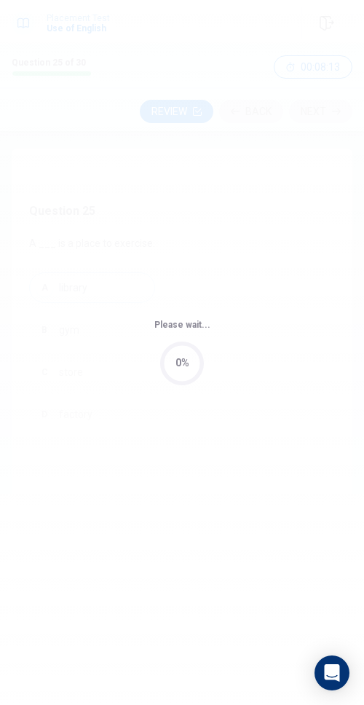
click at [140, 320] on div "Please wait... 0%" at bounding box center [182, 352] width 364 height 705
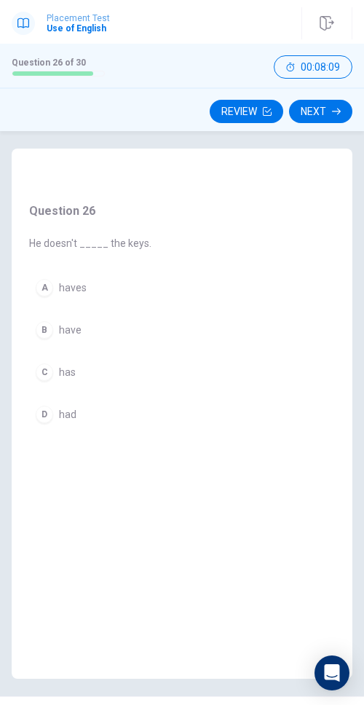
click at [98, 308] on div "A haves B have C has D had" at bounding box center [90, 351] width 122 height 157
click at [108, 291] on button "A haves" at bounding box center [90, 288] width 122 height 31
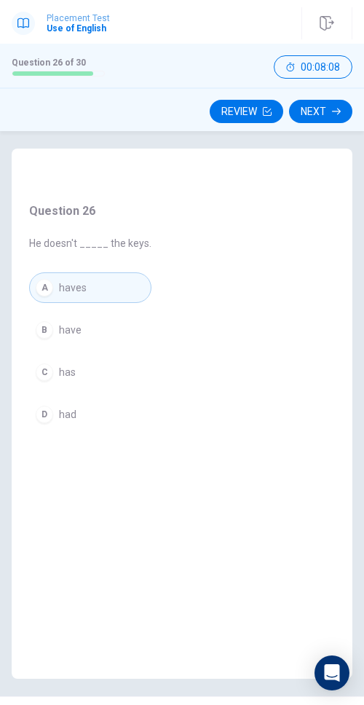
click at [313, 108] on button "Next" at bounding box center [320, 111] width 63 height 23
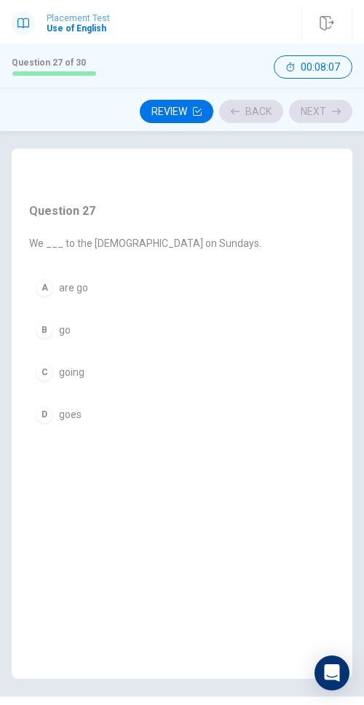
click at [168, 315] on button "B go" at bounding box center [145, 330] width 232 height 31
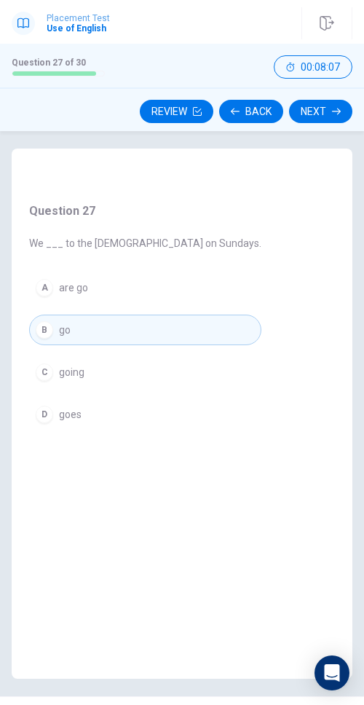
click at [334, 112] on icon "button" at bounding box center [336, 111] width 9 height 9
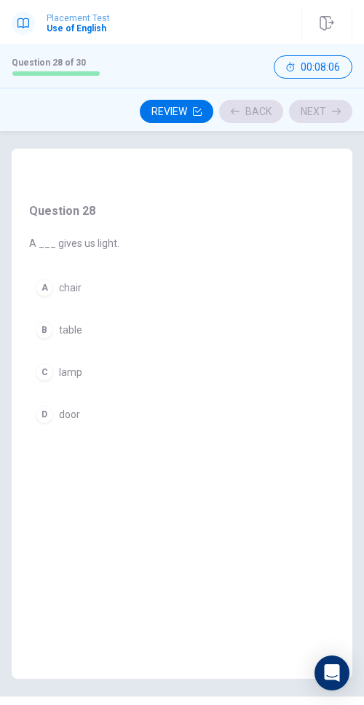
click at [144, 327] on div "Question 28 A ___ gives us light. A chair B table C lamp D door" at bounding box center [182, 392] width 341 height 487
click at [110, 286] on button "A chair" at bounding box center [74, 288] width 90 height 31
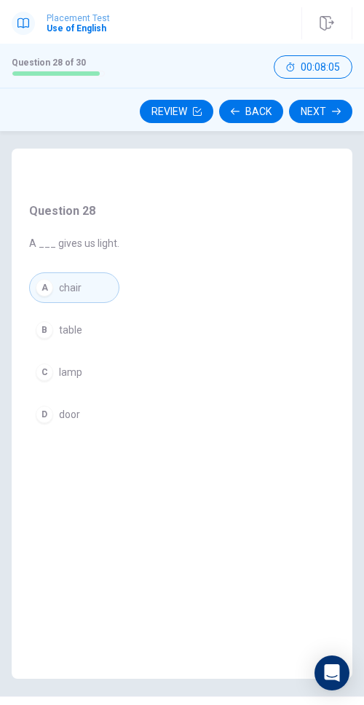
click at [321, 112] on button "Next" at bounding box center [320, 111] width 63 height 23
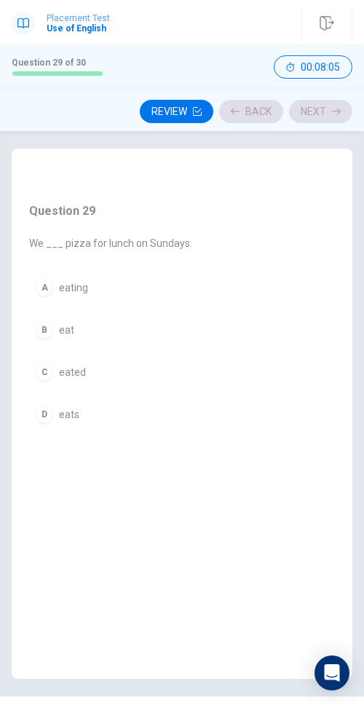
click at [78, 357] on button "C eated" at bounding box center [110, 372] width 163 height 31
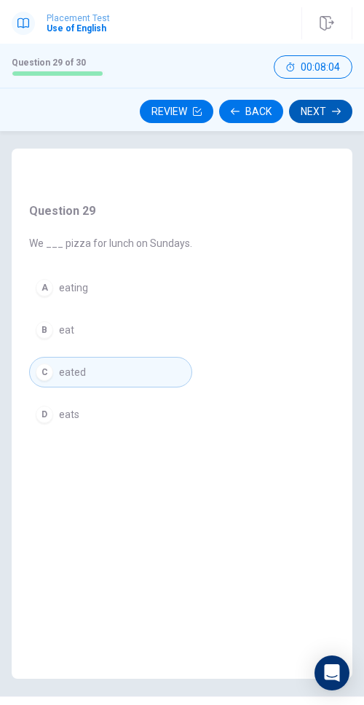
click at [308, 117] on button "Next" at bounding box center [320, 111] width 63 height 23
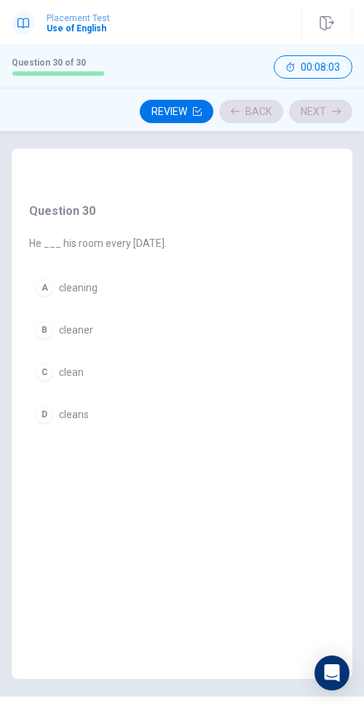
click at [120, 297] on button "A cleaning" at bounding box center [98, 288] width 138 height 31
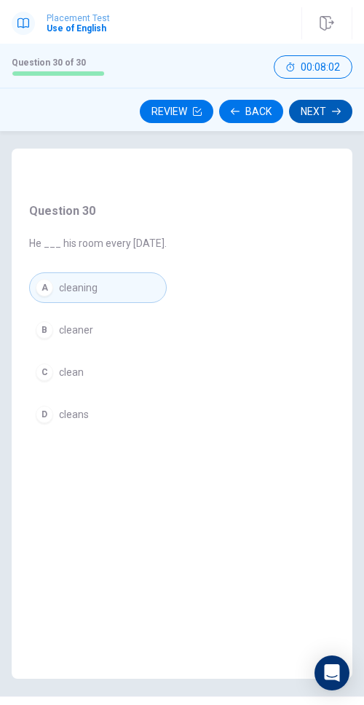
click at [309, 114] on button "Next" at bounding box center [320, 111] width 63 height 23
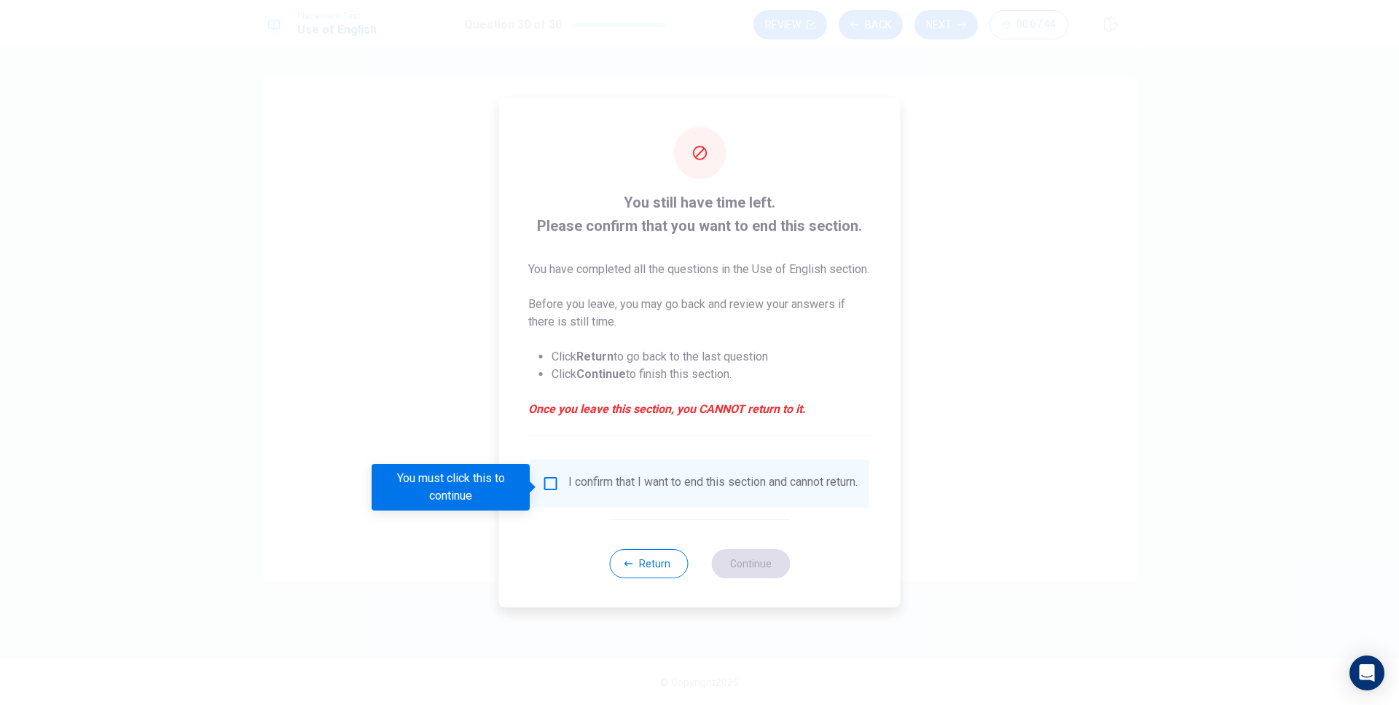
click at [548, 488] on input "You must click this to continue" at bounding box center [550, 483] width 17 height 17
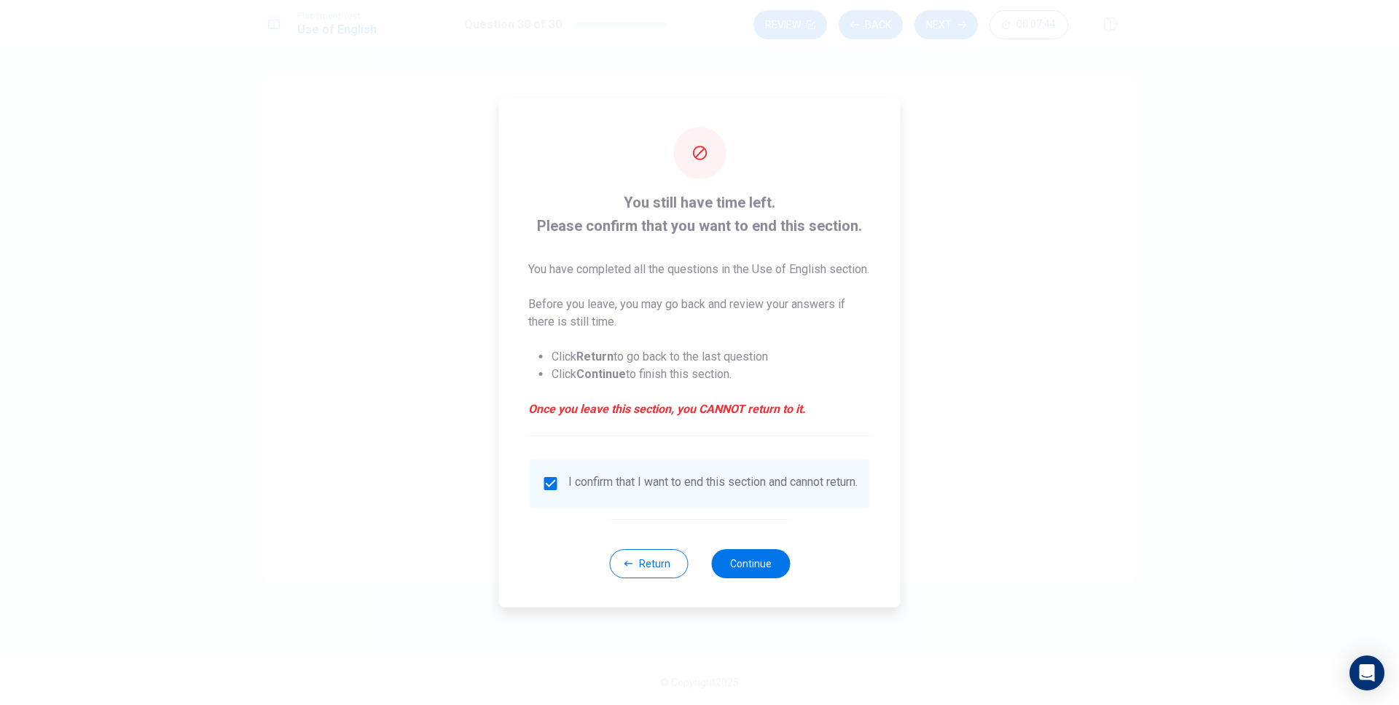
click at [548, 488] on input "checkbox" at bounding box center [550, 483] width 17 height 17
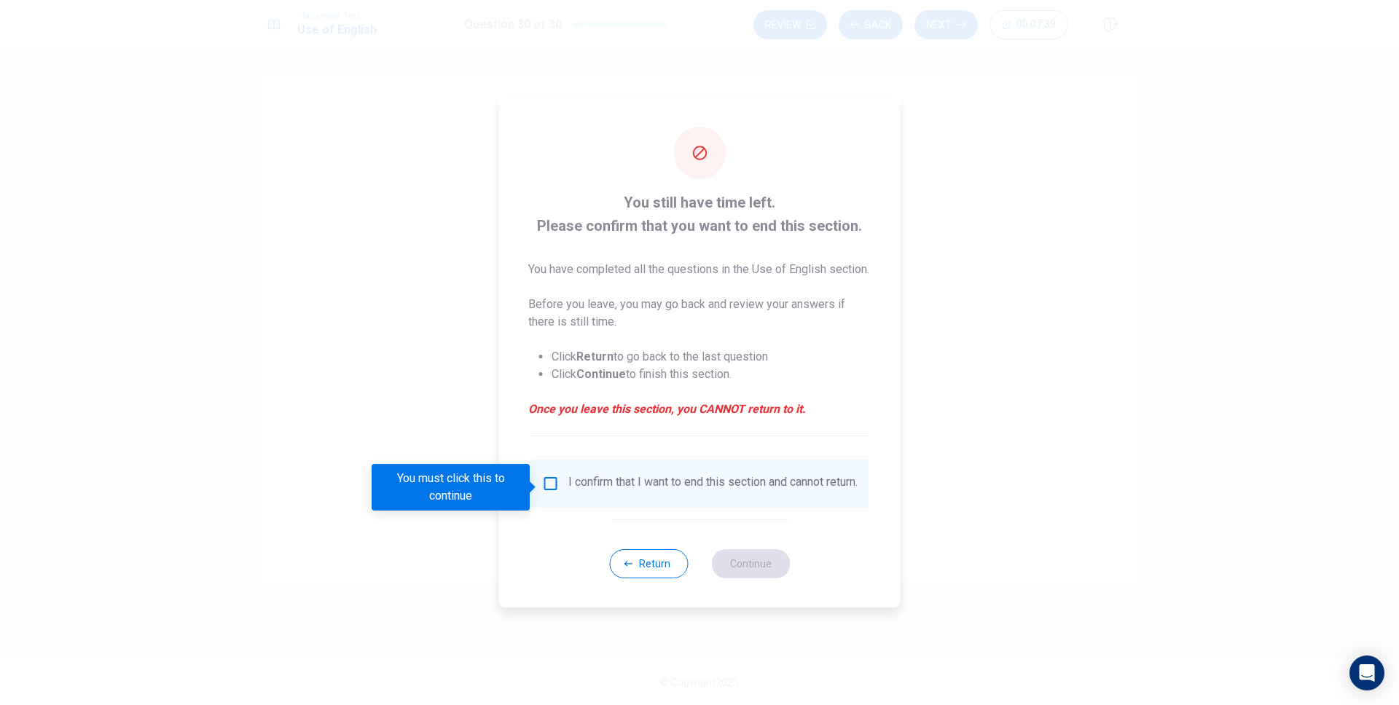
click at [555, 488] on input "You must click this to continue" at bounding box center [550, 483] width 17 height 17
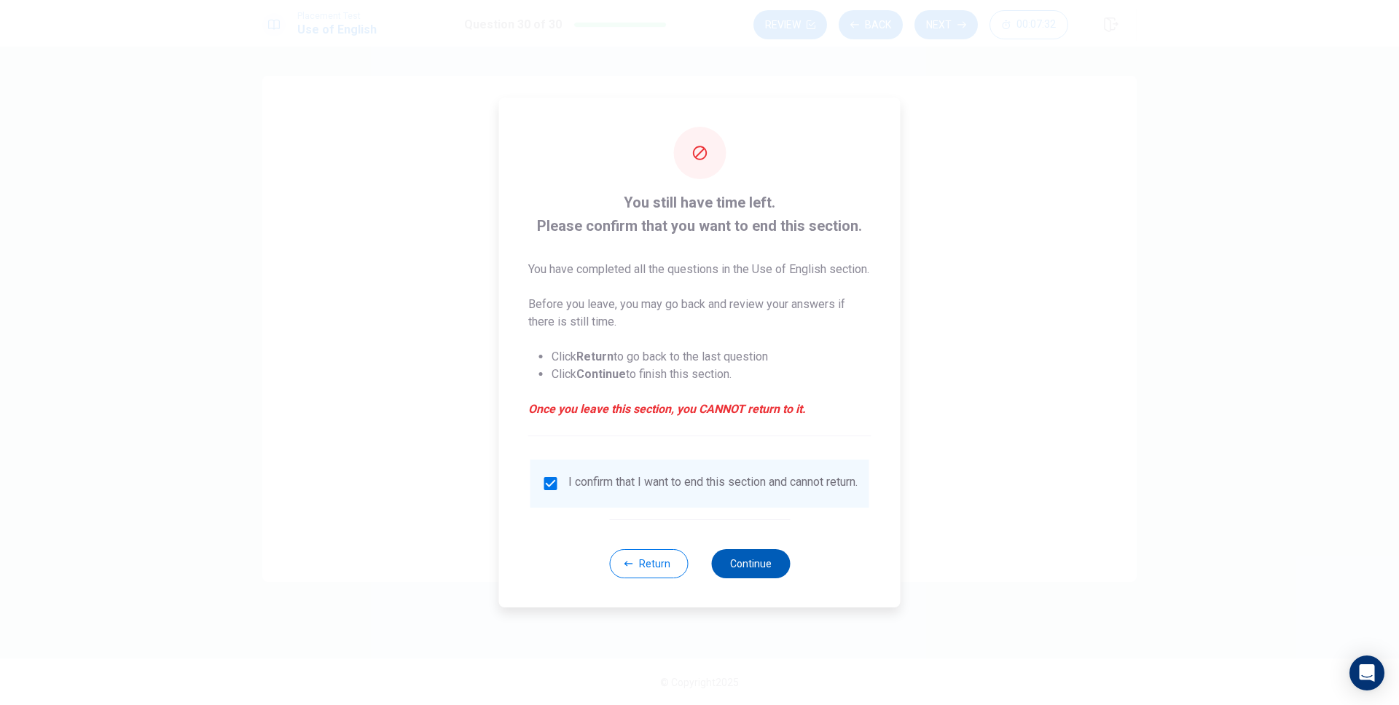
click at [743, 579] on button "Continue" at bounding box center [750, 564] width 79 height 29
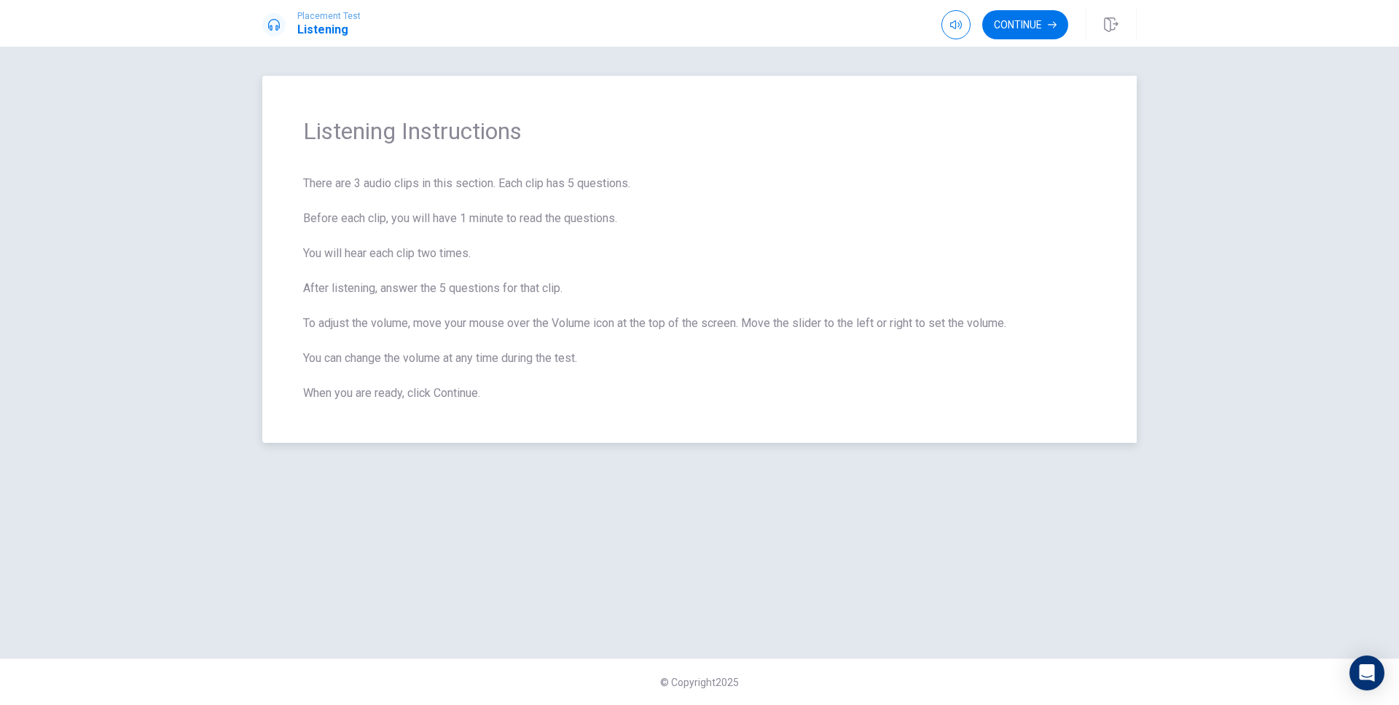
click at [682, 198] on span "There are 3 audio clips in this section. Each clip has 5 questions. Before each…" at bounding box center [699, 288] width 793 height 227
click at [1037, 36] on button "Continue" at bounding box center [1025, 24] width 86 height 29
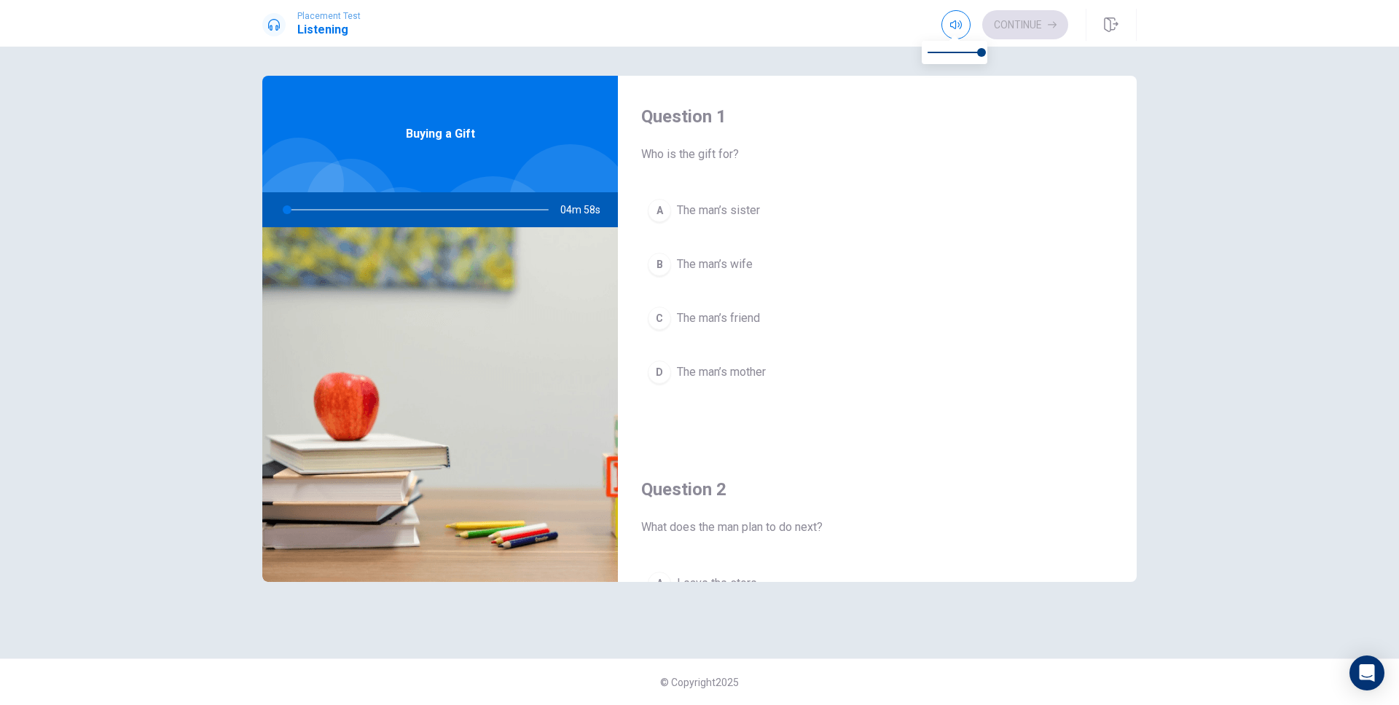
type input "1"
type input "0.9"
type input "1"
type input "0.8"
type input "1"
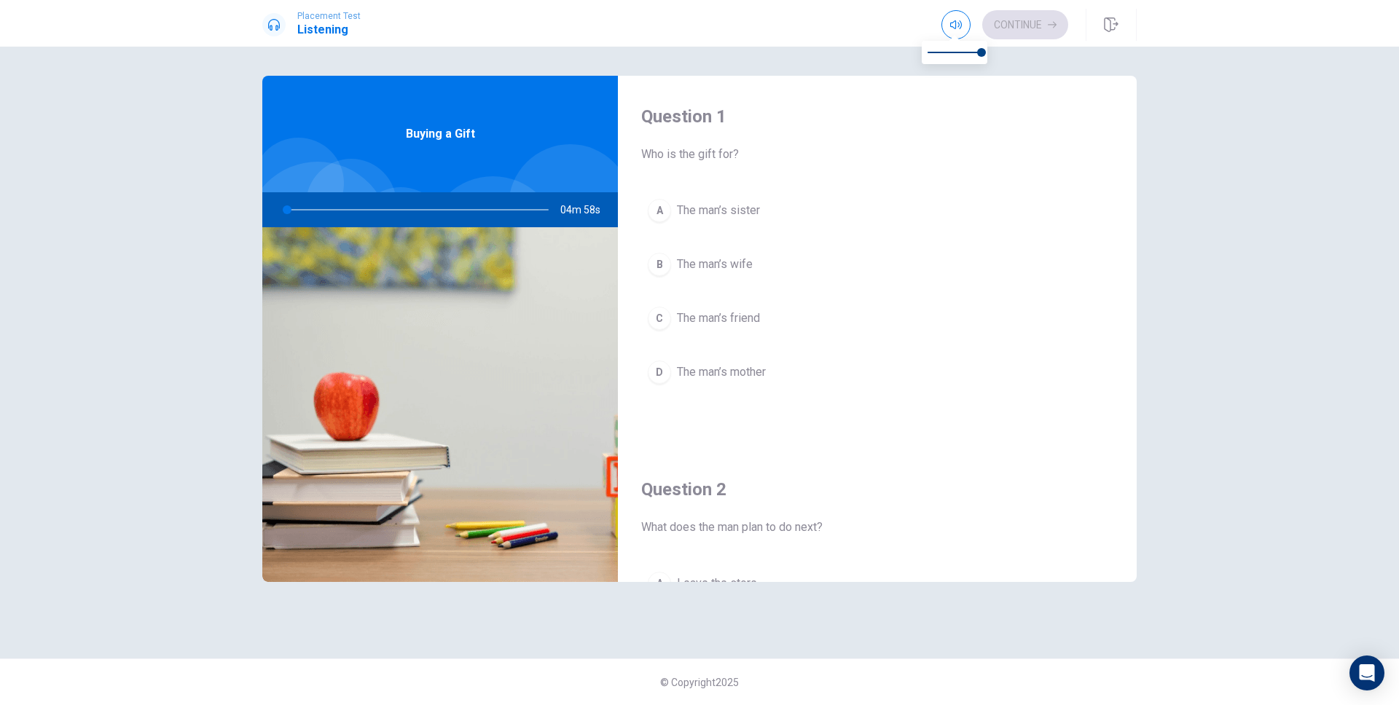
type input "0.5"
type input "1"
type input "0.1"
type input "1"
type input "0"
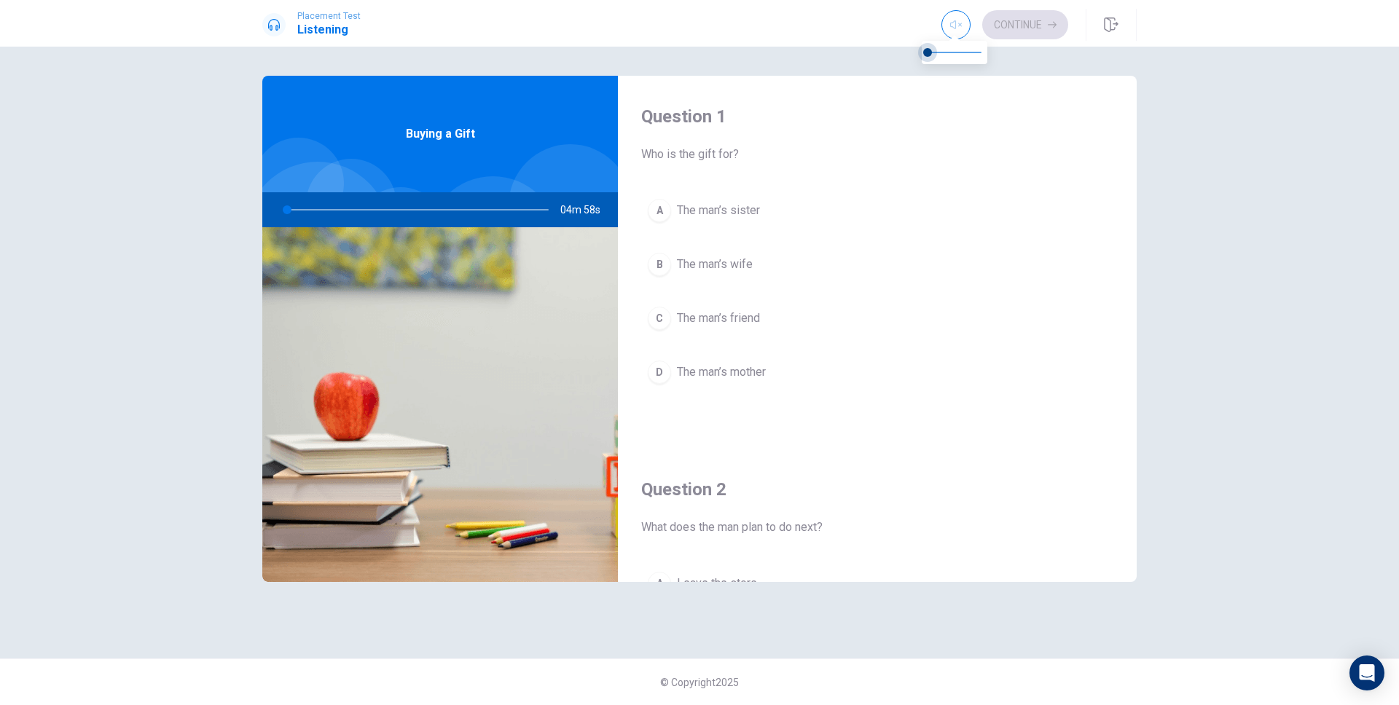
drag, startPoint x: 977, startPoint y: 50, endPoint x: 861, endPoint y: 50, distance: 115.2
click at [861, 50] on body "Placement Test Listening Continue Continue Question 1 Who is the gift for? A Th…" at bounding box center [699, 352] width 1399 height 705
click at [719, 207] on span "The man’s sister" at bounding box center [718, 210] width 83 height 17
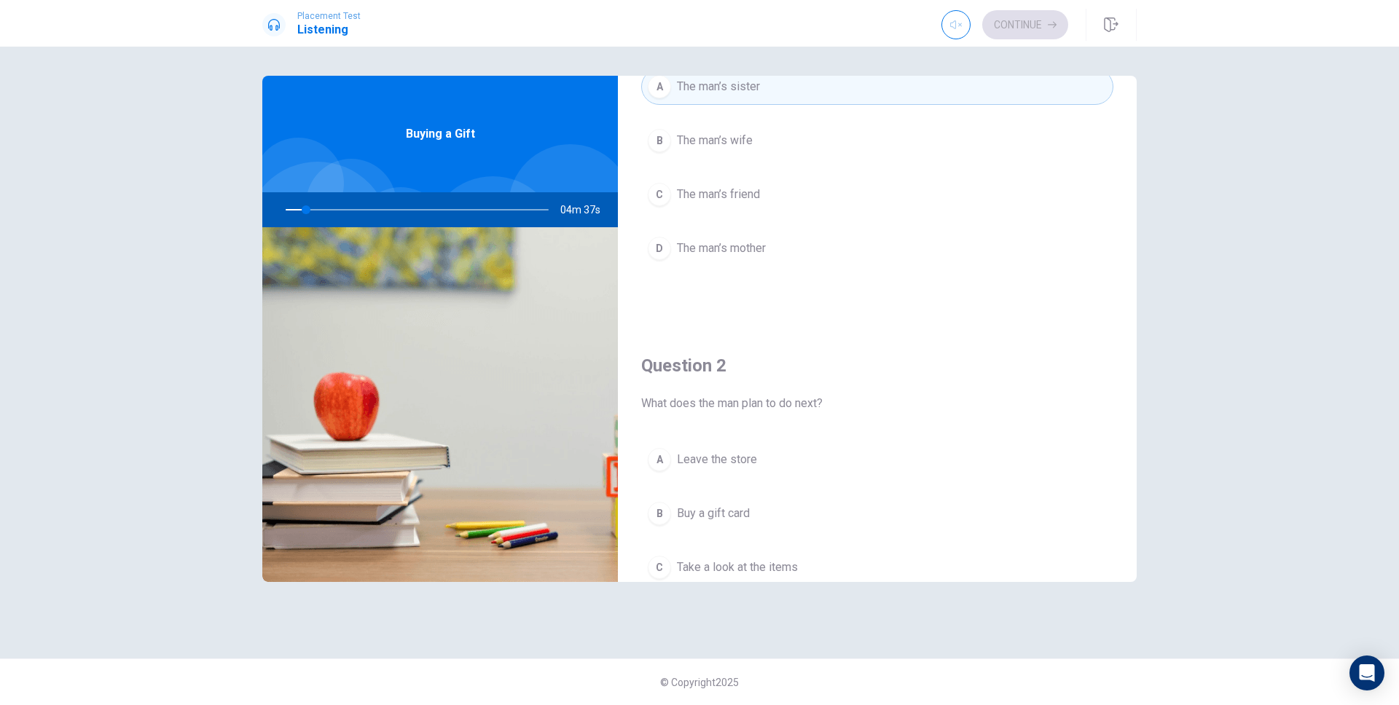
scroll to position [144, 0]
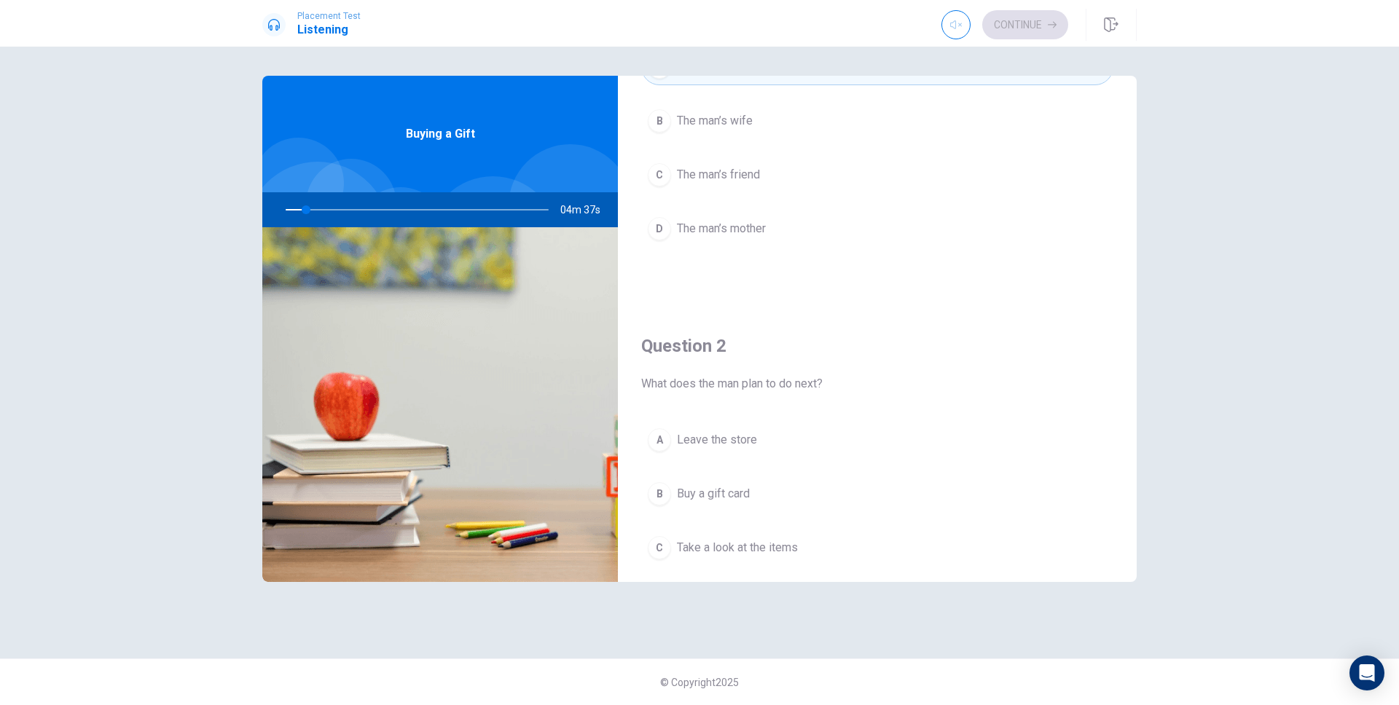
click at [770, 415] on div "Question 2 What does the man plan to do next? A Leave the store B Buy a gift ca…" at bounding box center [877, 491] width 519 height 373
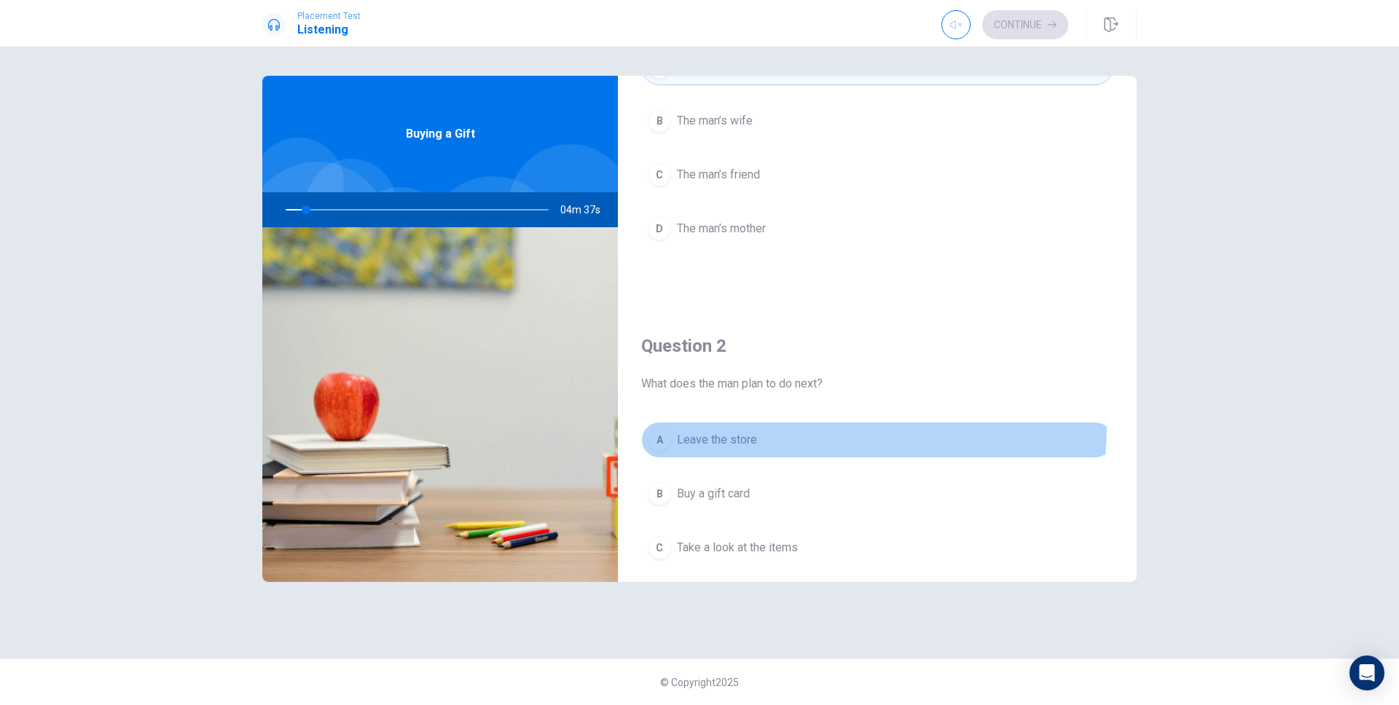
click at [770, 424] on button "A Leave the store" at bounding box center [877, 440] width 472 height 36
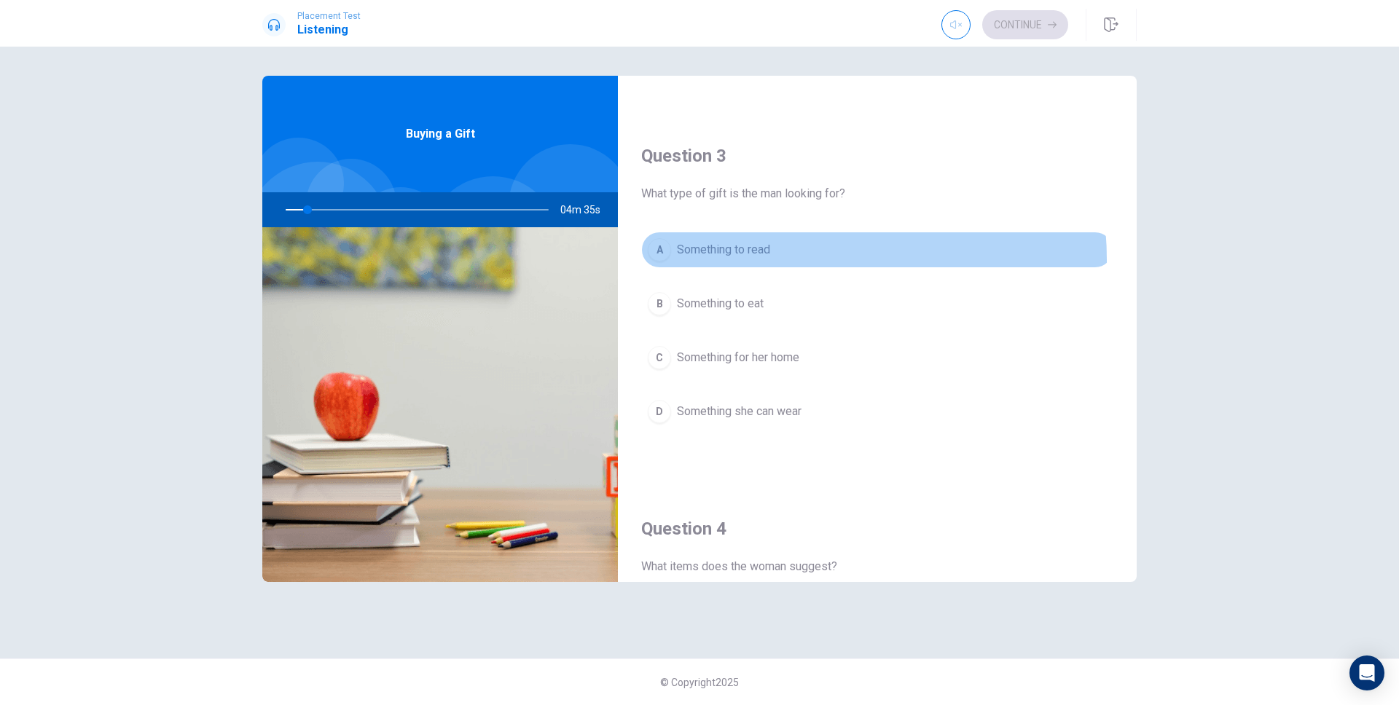
click at [770, 259] on button "A Something to read" at bounding box center [877, 250] width 472 height 36
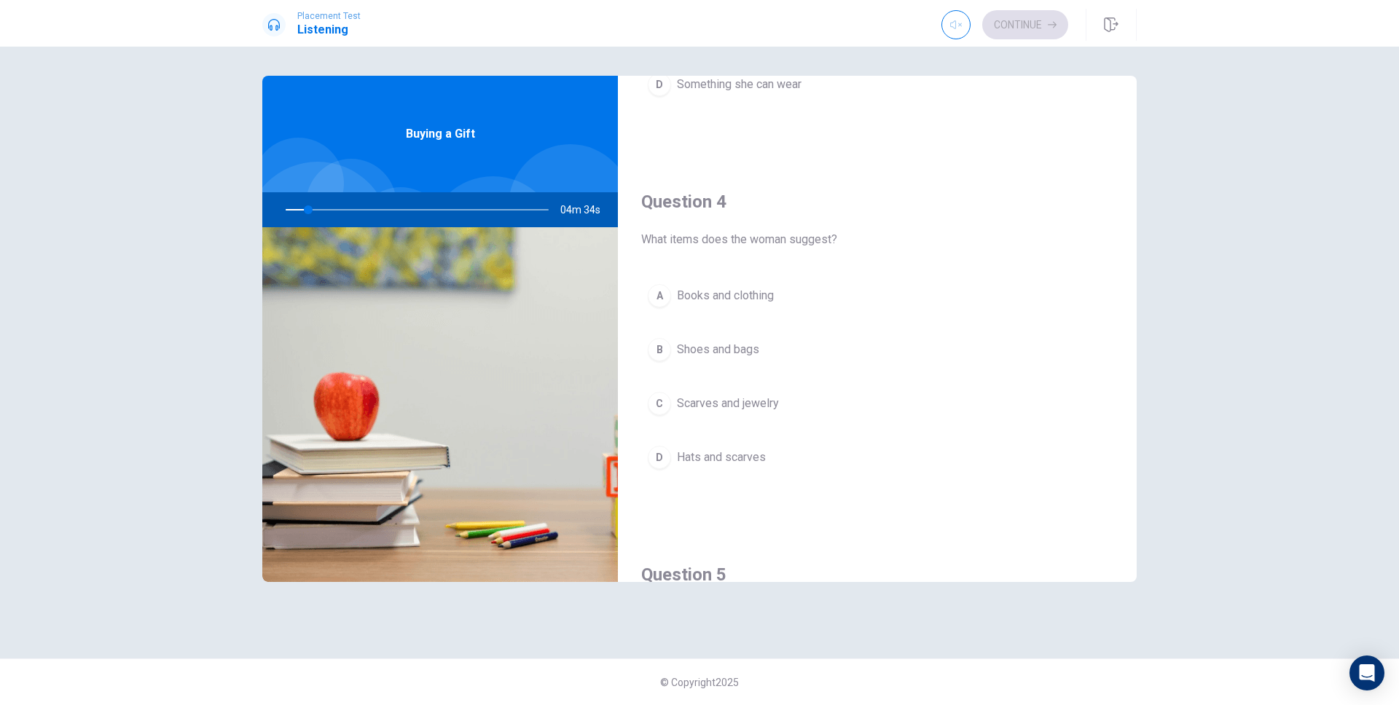
click at [770, 308] on button "A Books and clothing" at bounding box center [877, 296] width 472 height 36
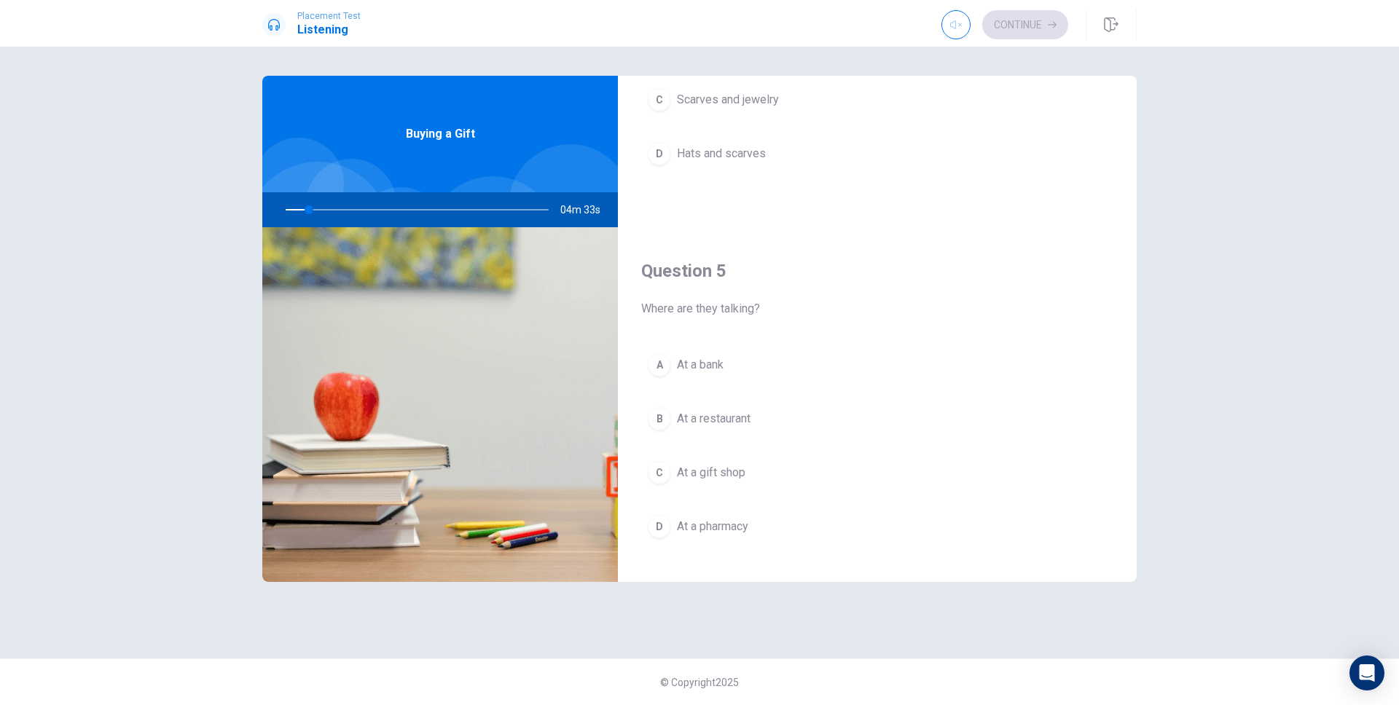
scroll to position [1359, 0]
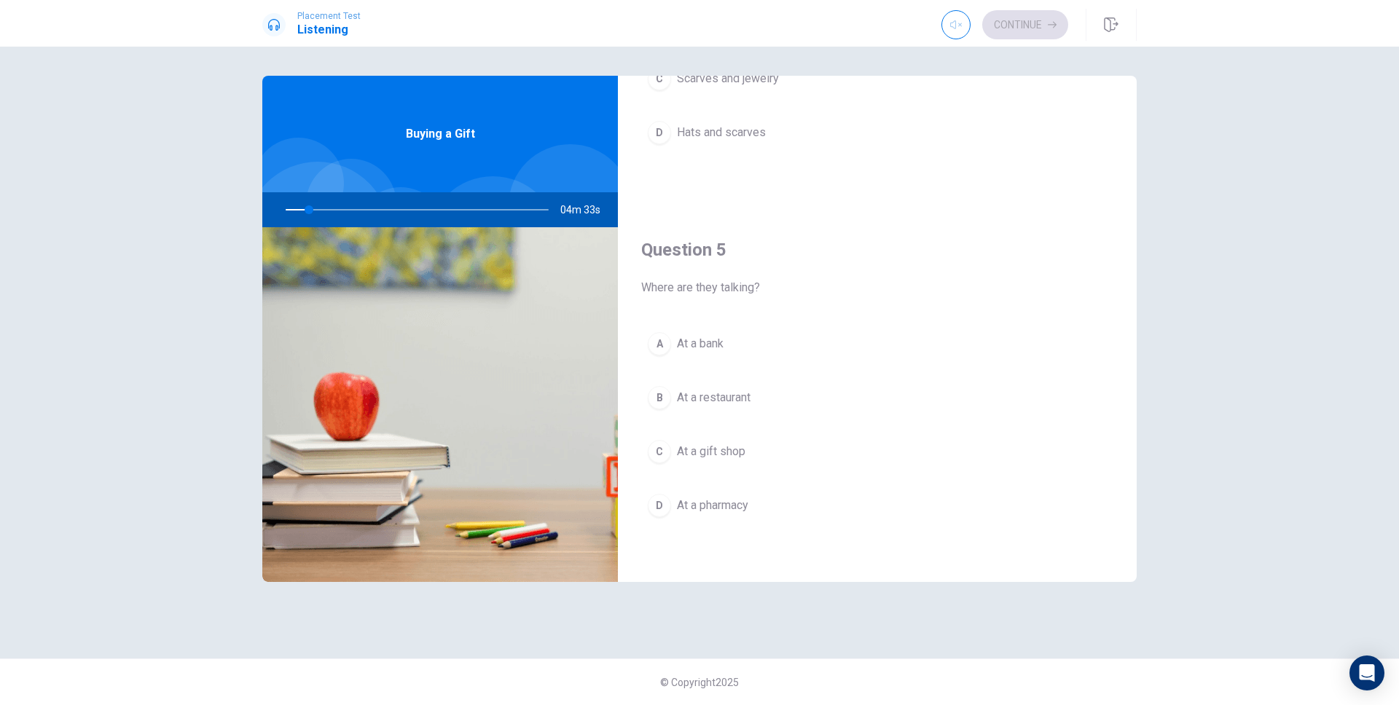
click at [758, 343] on button "A At a bank" at bounding box center [877, 344] width 472 height 36
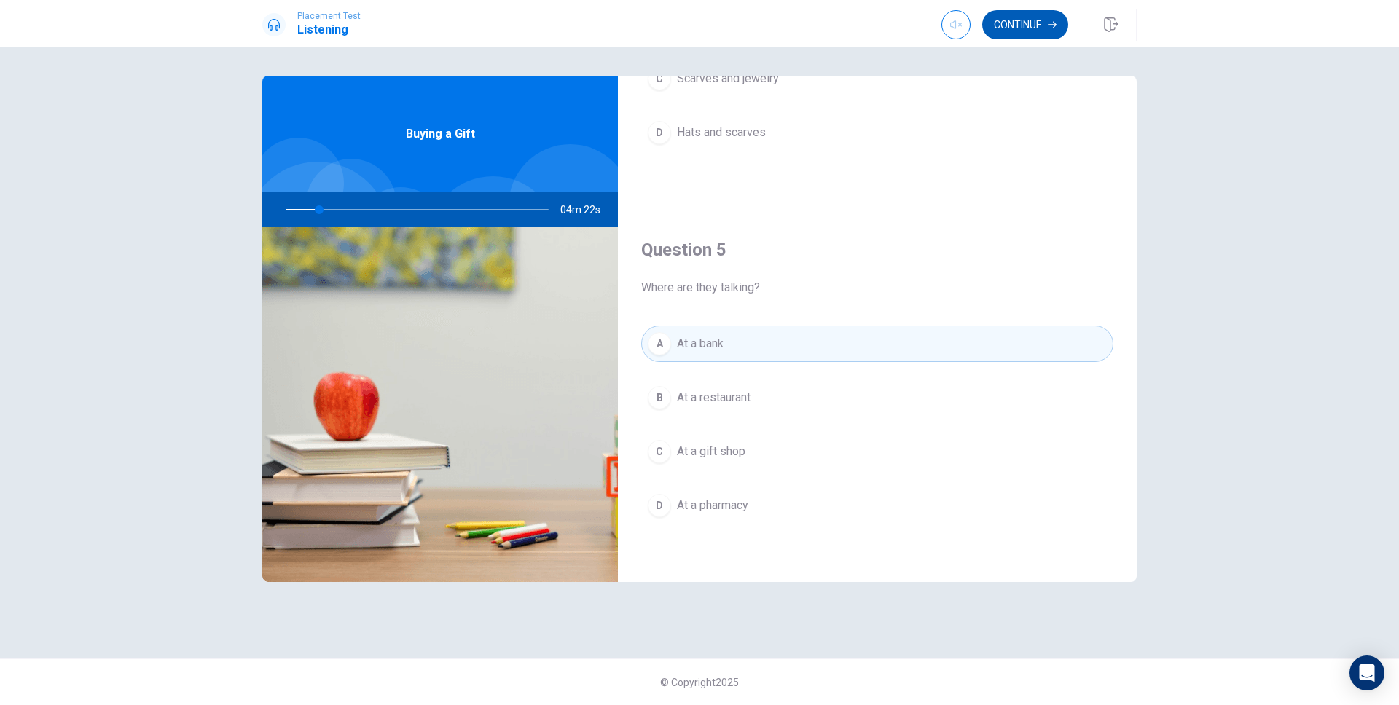
click at [1044, 29] on button "Continue" at bounding box center [1025, 24] width 86 height 29
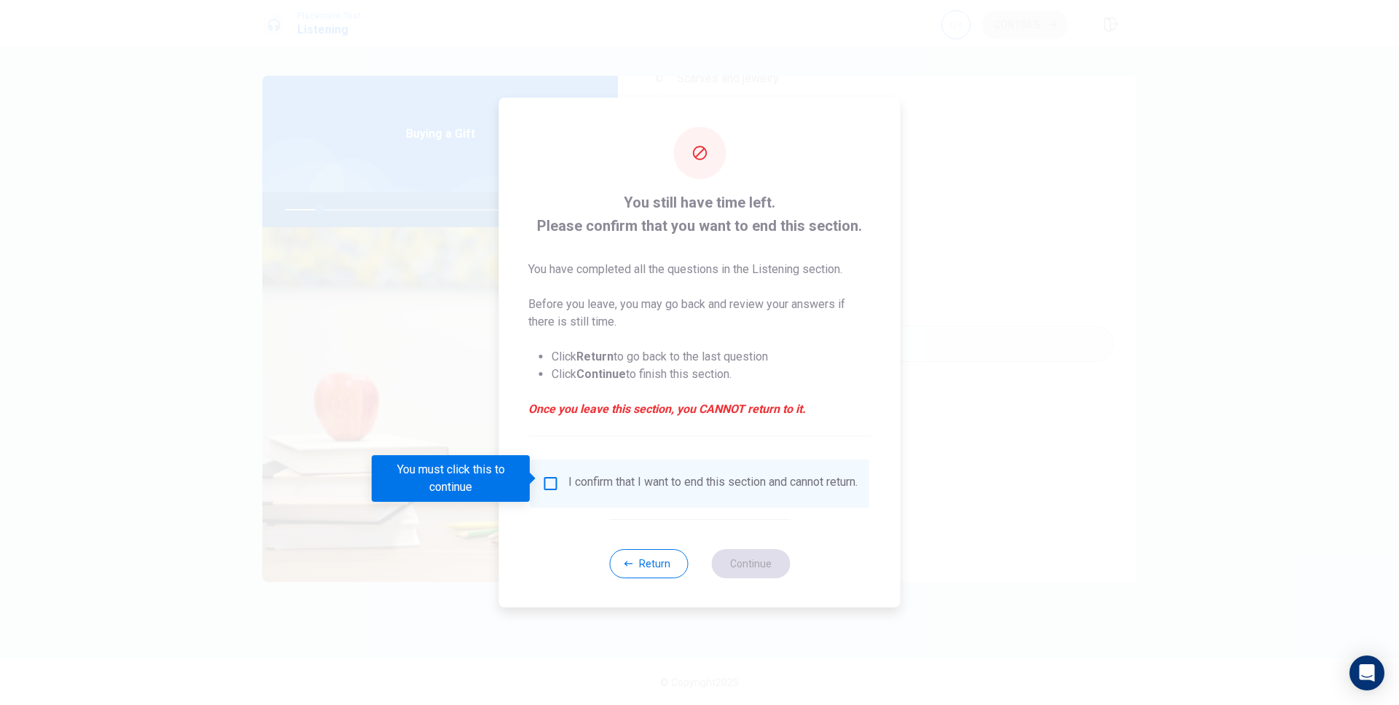
click at [547, 482] on input "You must click this to continue" at bounding box center [550, 483] width 17 height 17
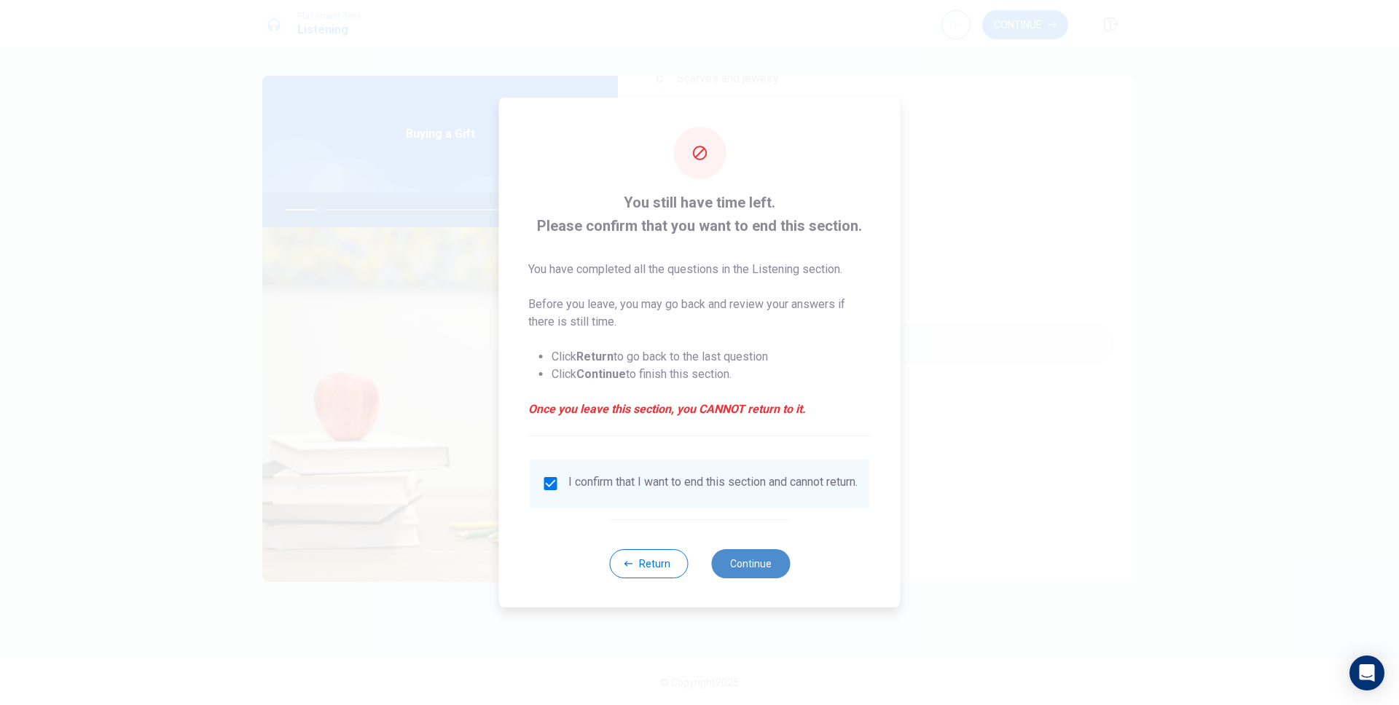
drag, startPoint x: 719, startPoint y: 569, endPoint x: 732, endPoint y: 573, distance: 13.6
click at [727, 569] on button "Continue" at bounding box center [750, 564] width 79 height 29
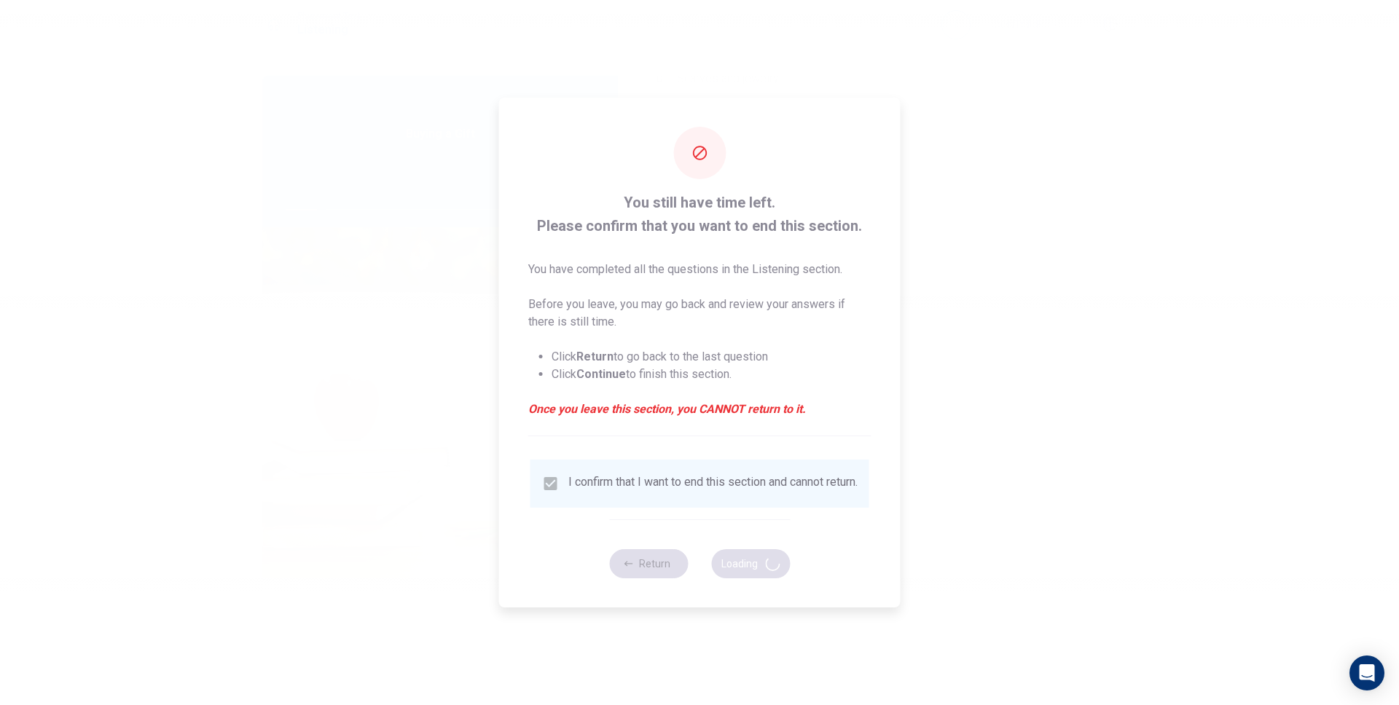
type input "14"
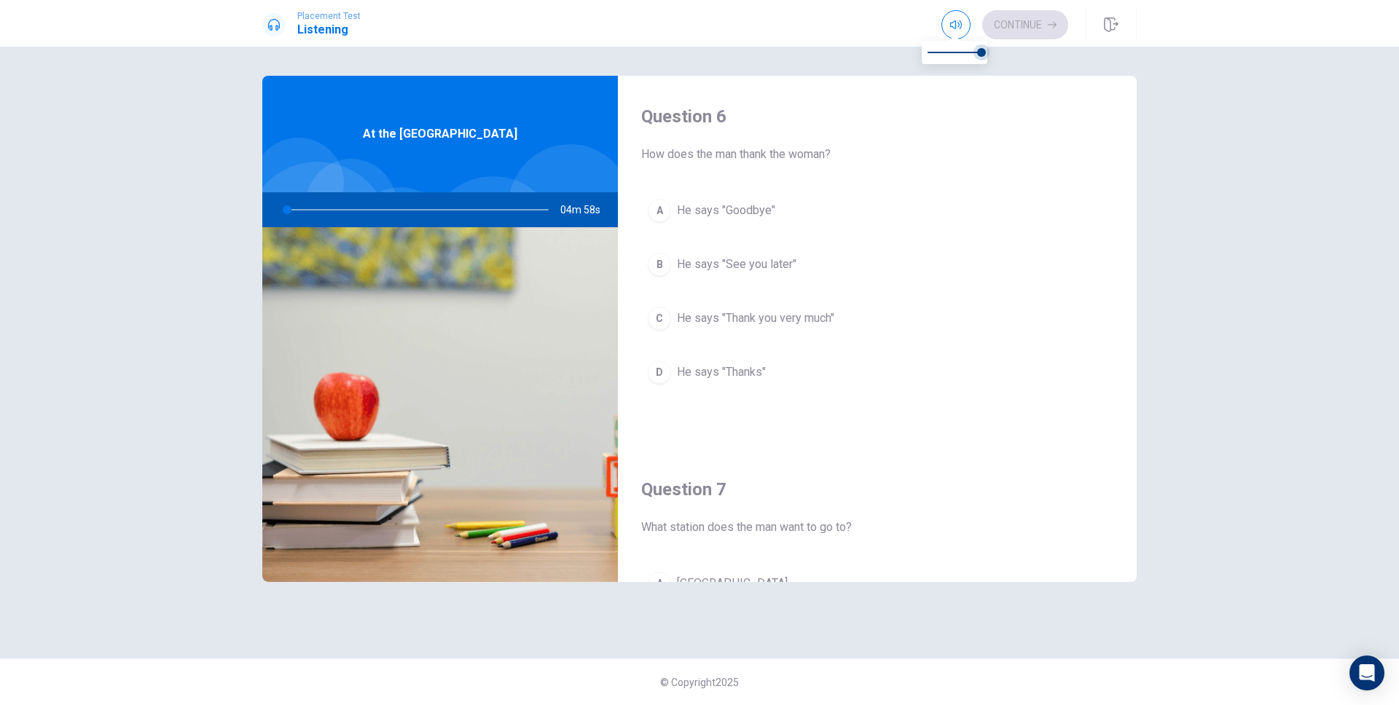
type input "1"
type input "0.9"
type input "1"
type input "0.8"
type input "1"
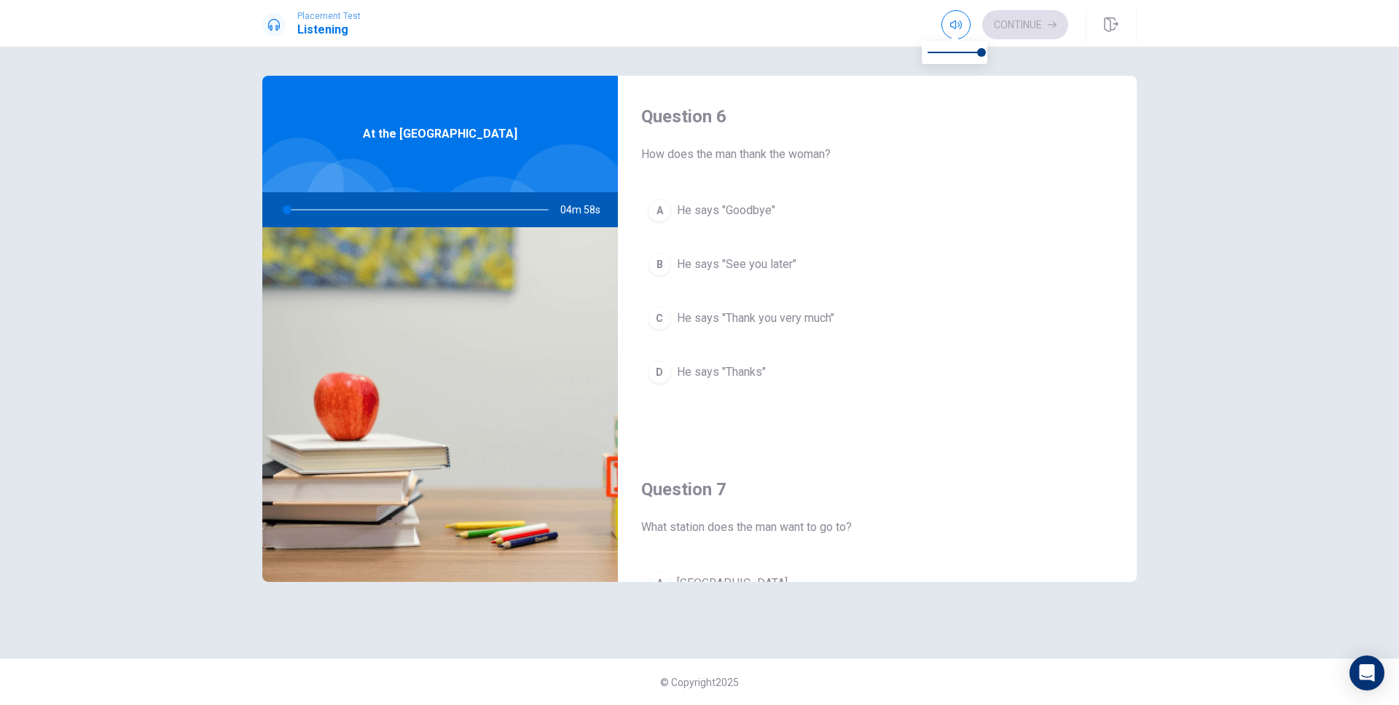
type input "0.5"
type input "1"
type input "0.3"
type input "1"
type input "0"
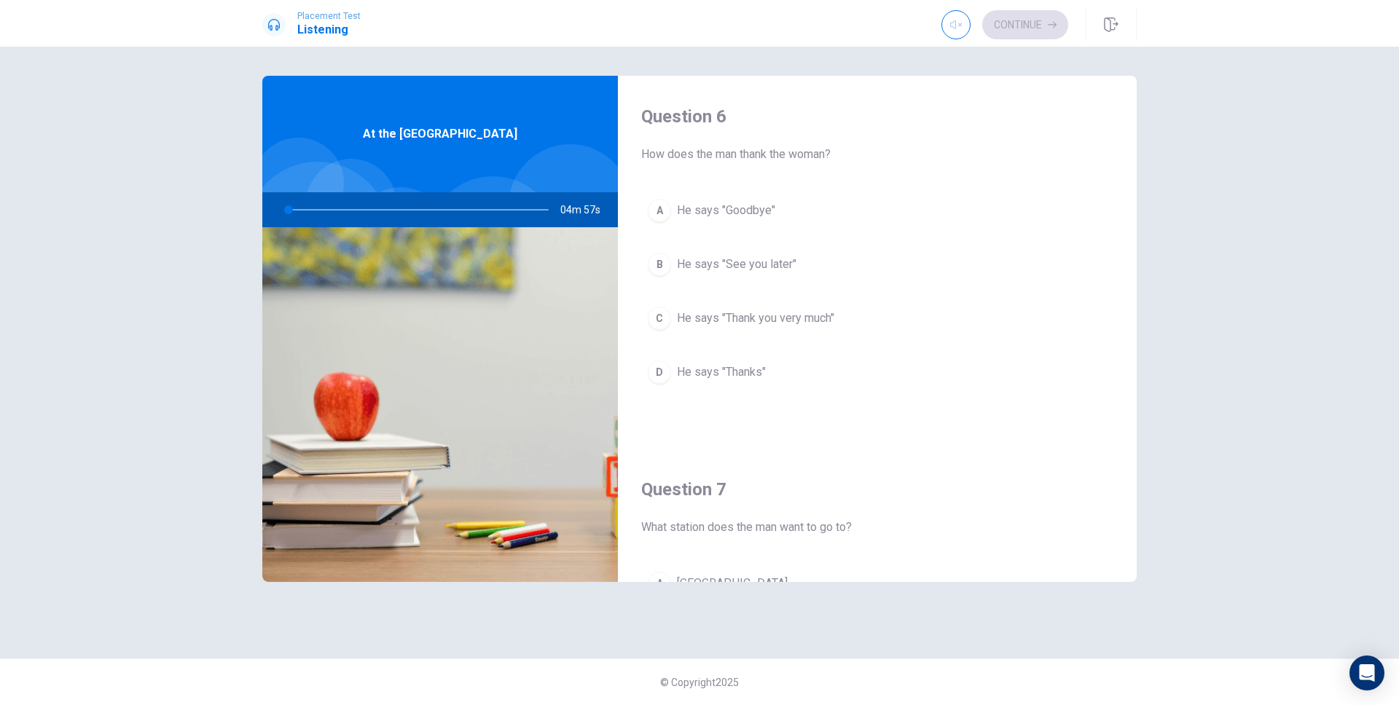
drag, startPoint x: 978, startPoint y: 49, endPoint x: 848, endPoint y: 54, distance: 130.6
click at [848, 54] on body "Placement Test Listening Continue Continue Question 6 How does the man thank th…" at bounding box center [699, 352] width 1399 height 705
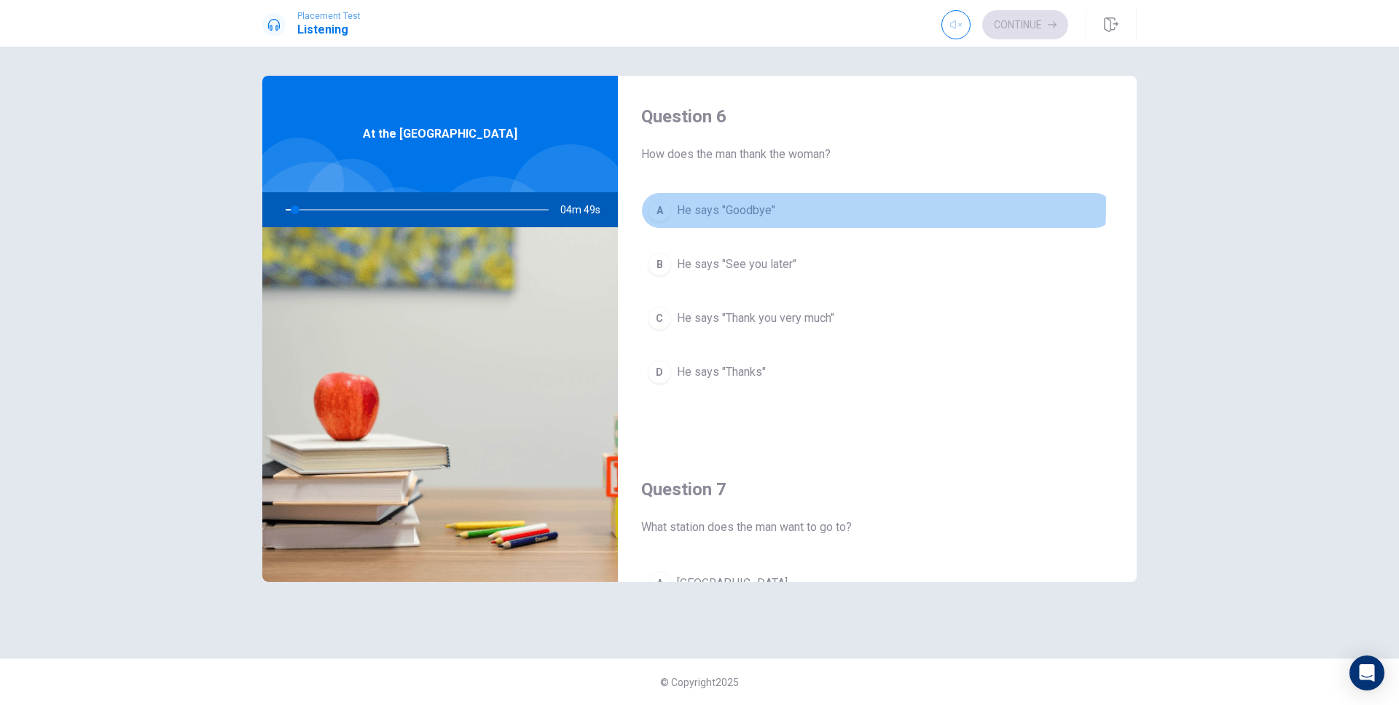
click at [727, 204] on span "He says "Goodbye"" at bounding box center [726, 210] width 98 height 17
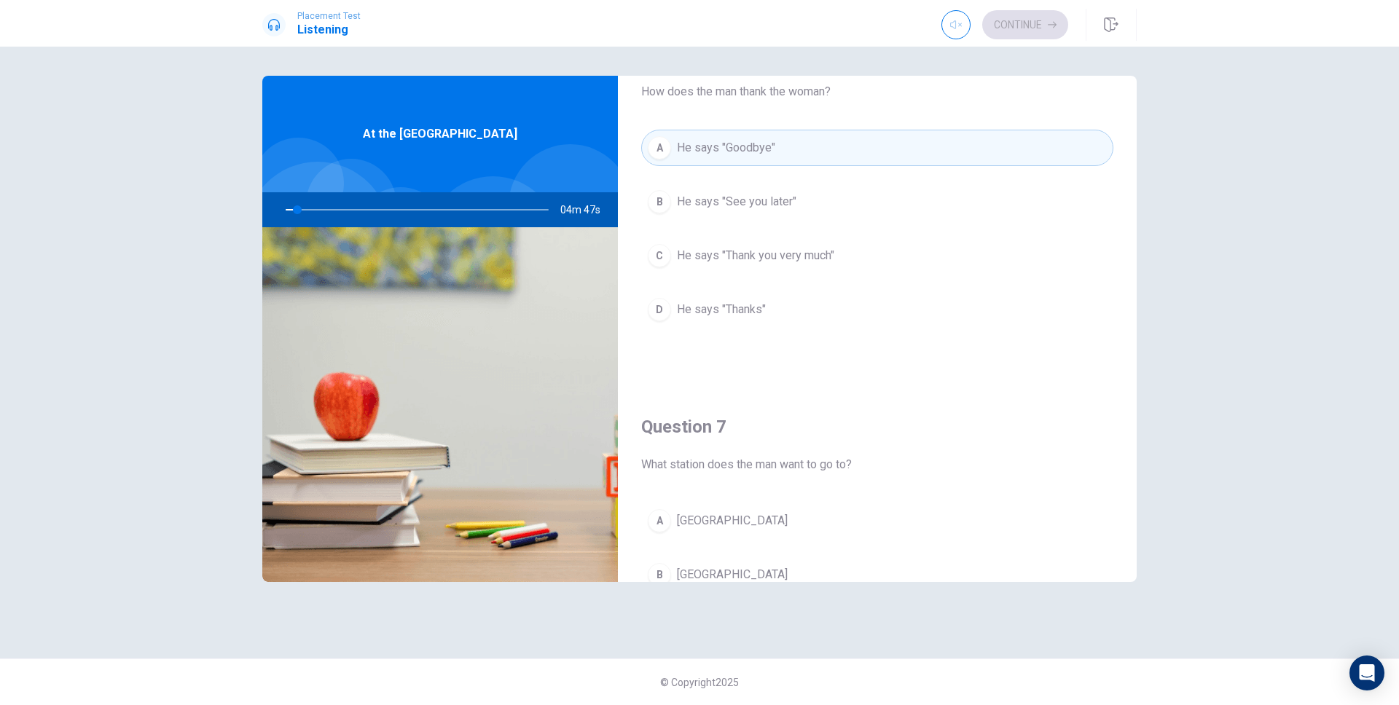
scroll to position [82, 0]
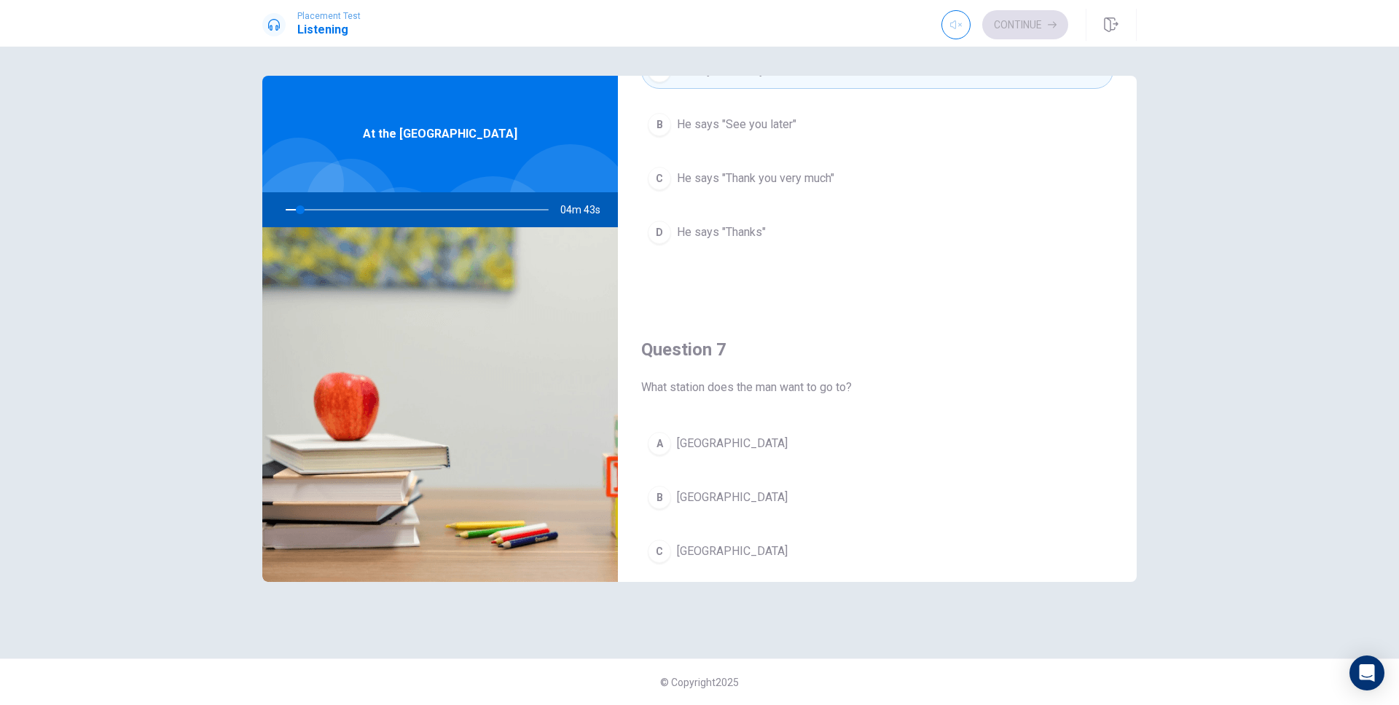
click at [770, 442] on button "A [GEOGRAPHIC_DATA]" at bounding box center [877, 444] width 472 height 36
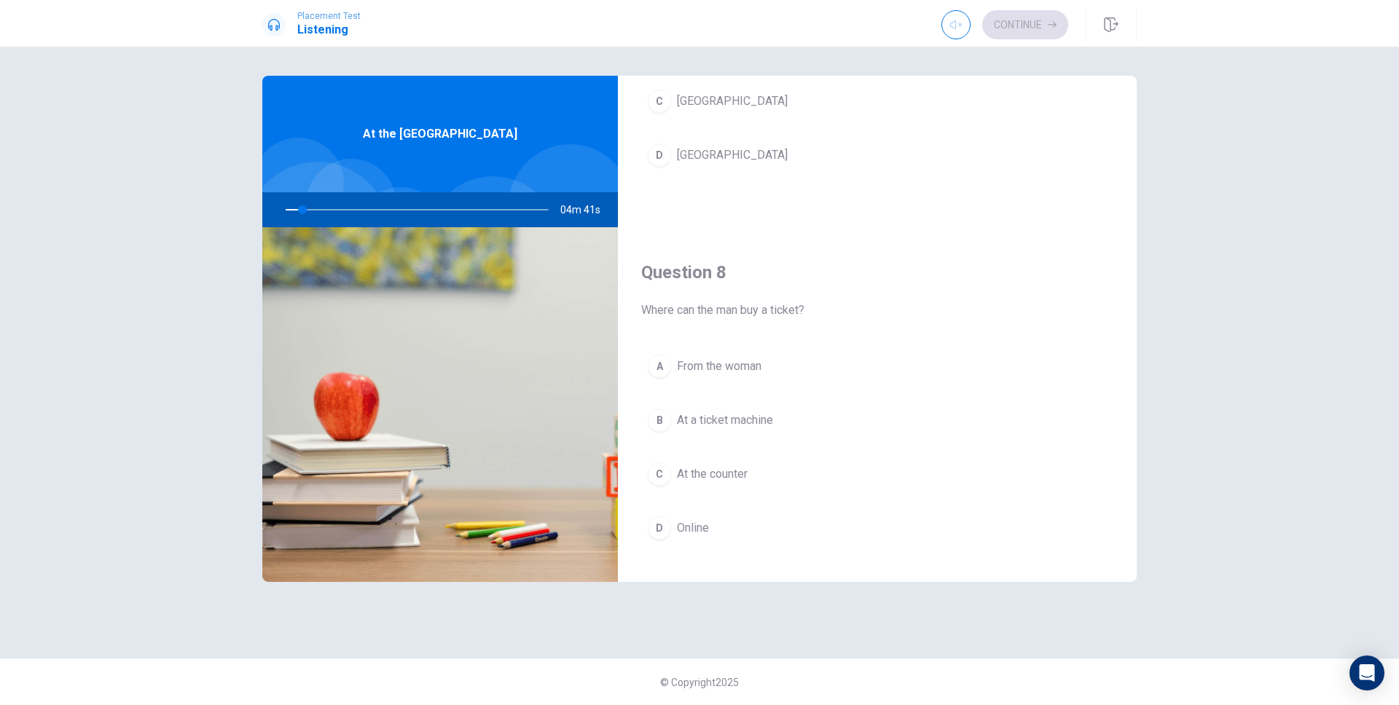
scroll to position [695, 0]
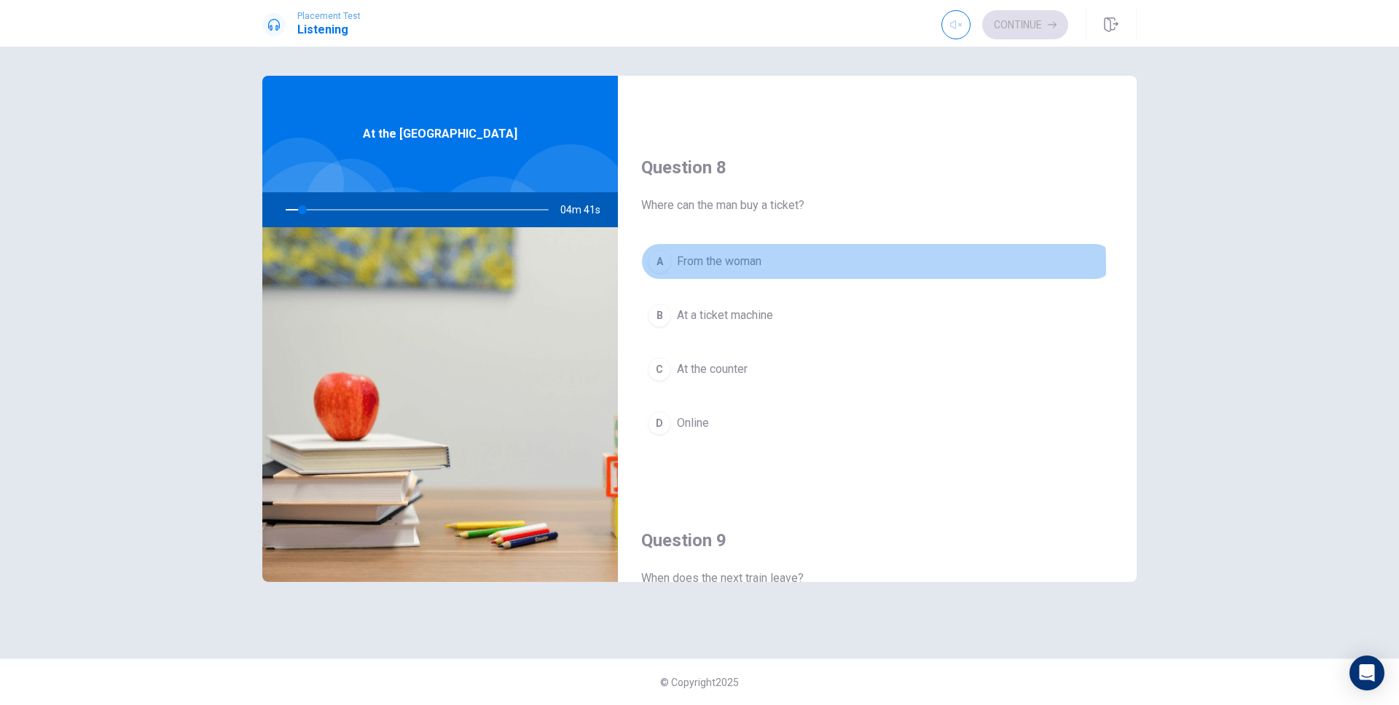
click at [781, 265] on button "A From the woman" at bounding box center [877, 261] width 472 height 36
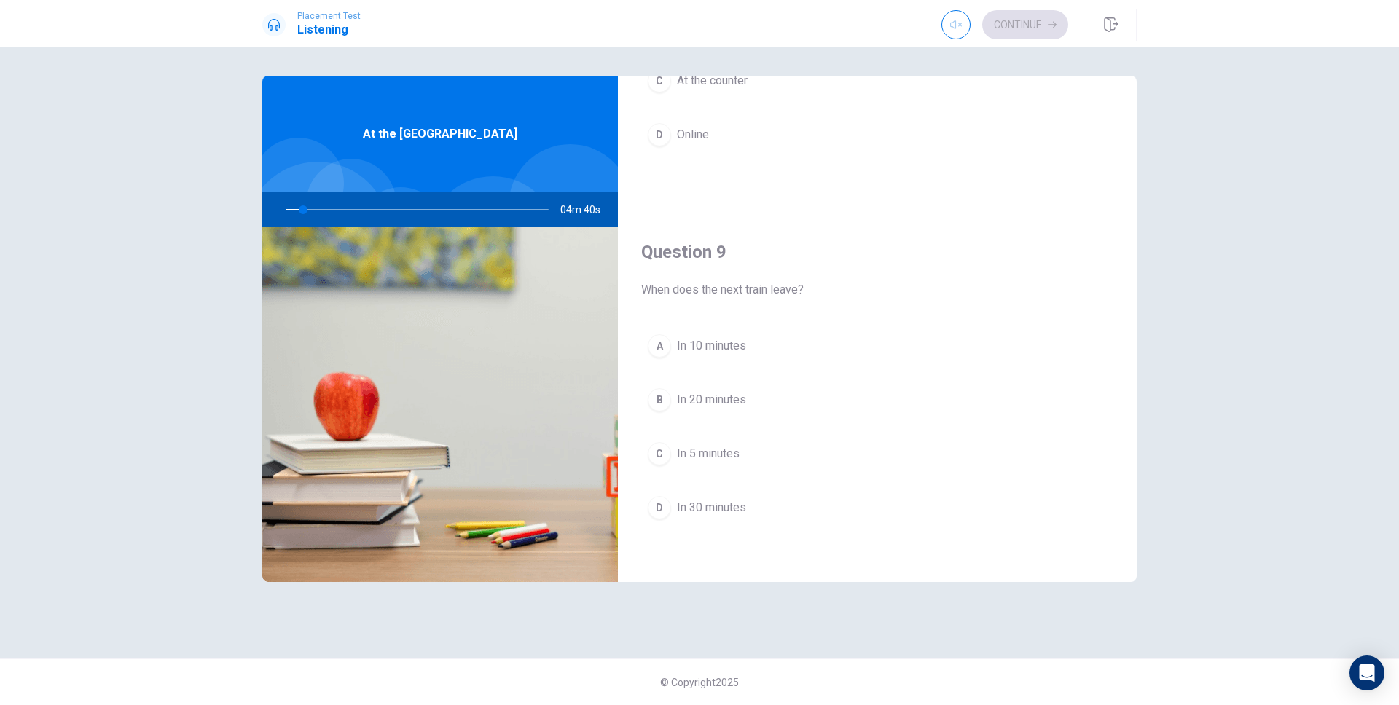
click at [746, 353] on span "In 10 minutes" at bounding box center [711, 345] width 69 height 17
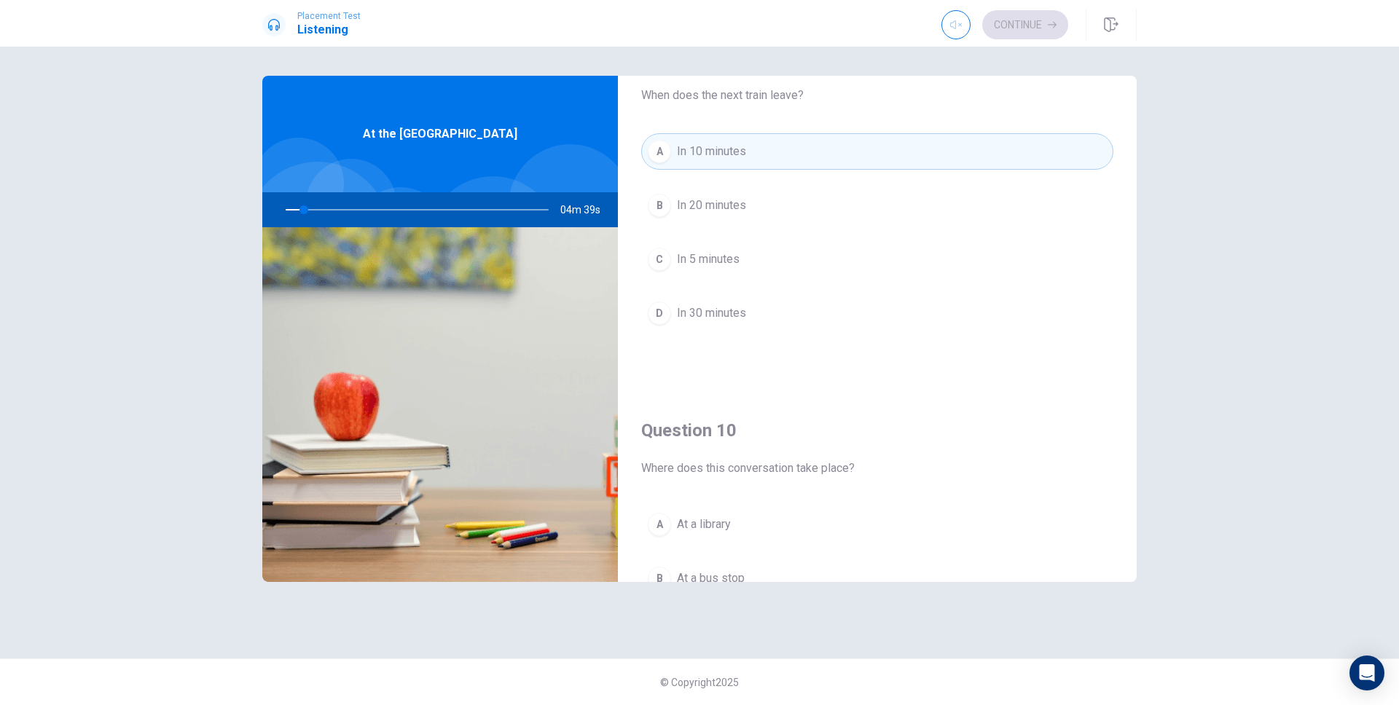
scroll to position [1289, 0]
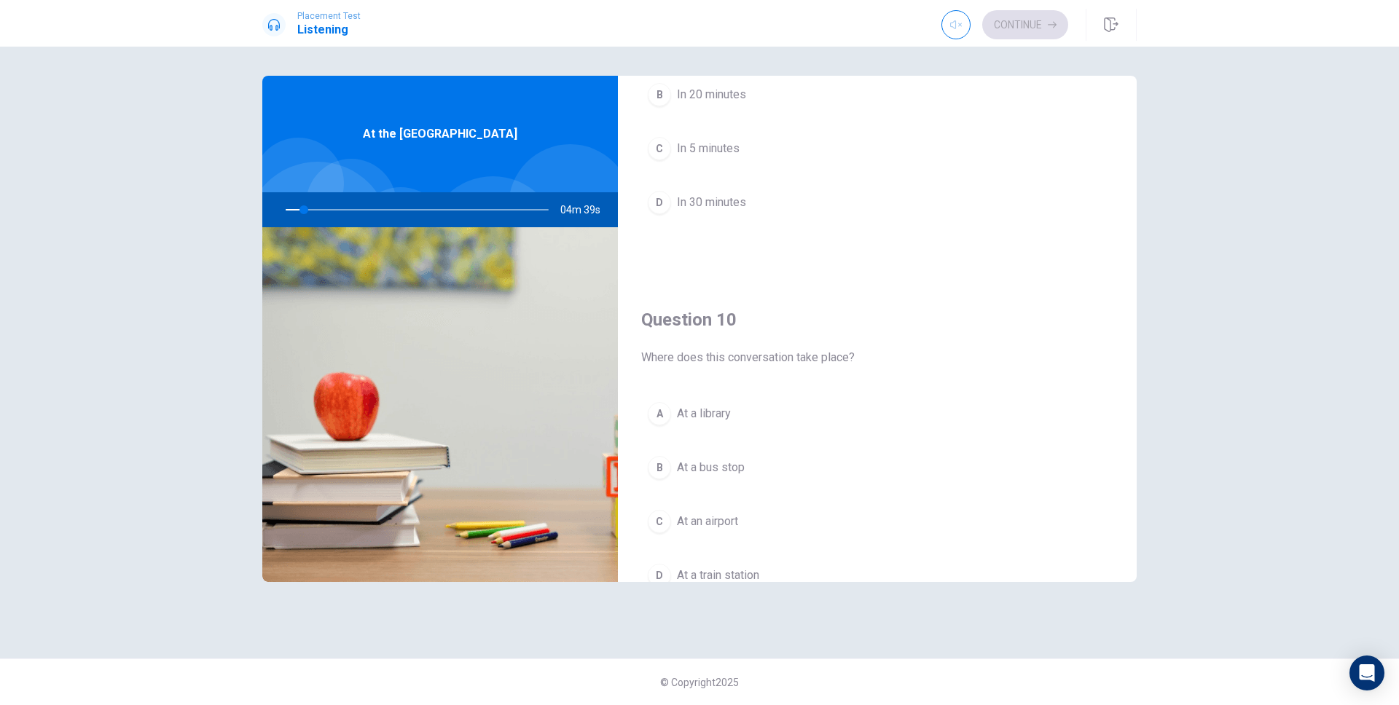
click at [730, 402] on button "A At a library" at bounding box center [877, 414] width 472 height 36
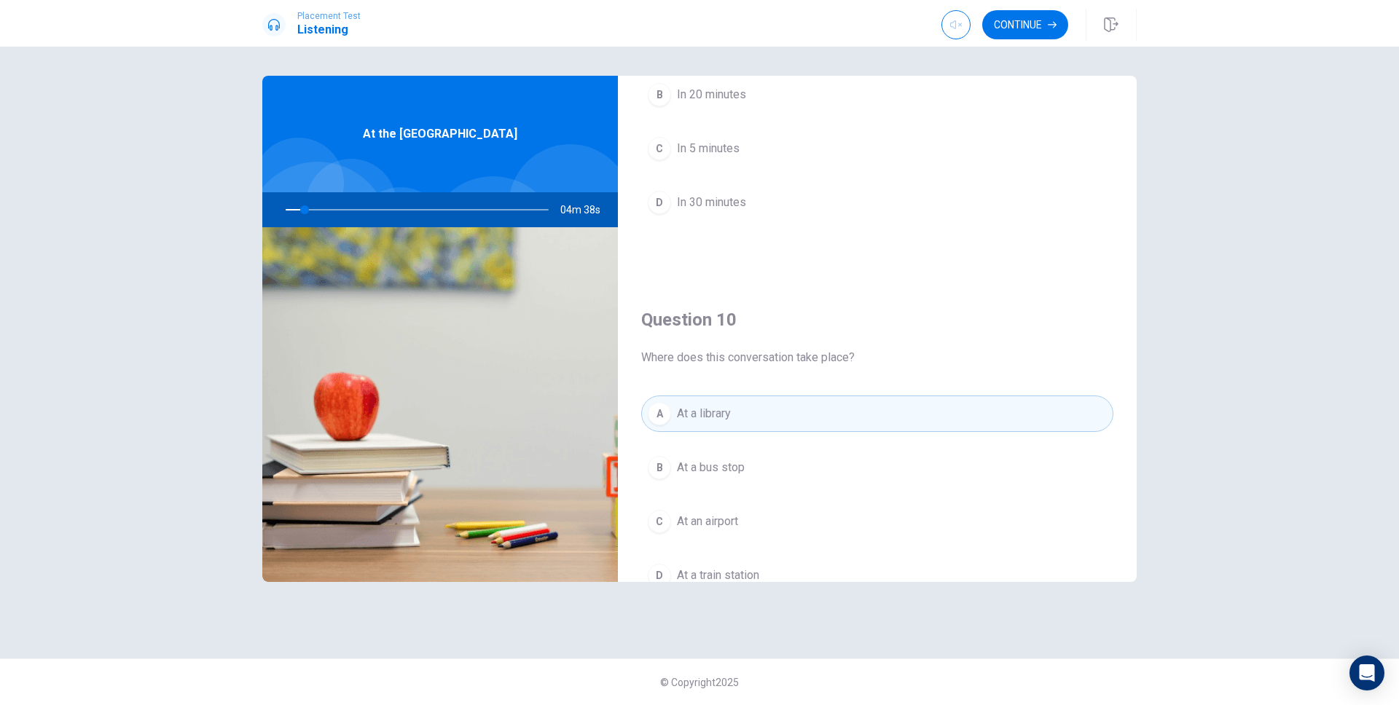
scroll to position [1359, 0]
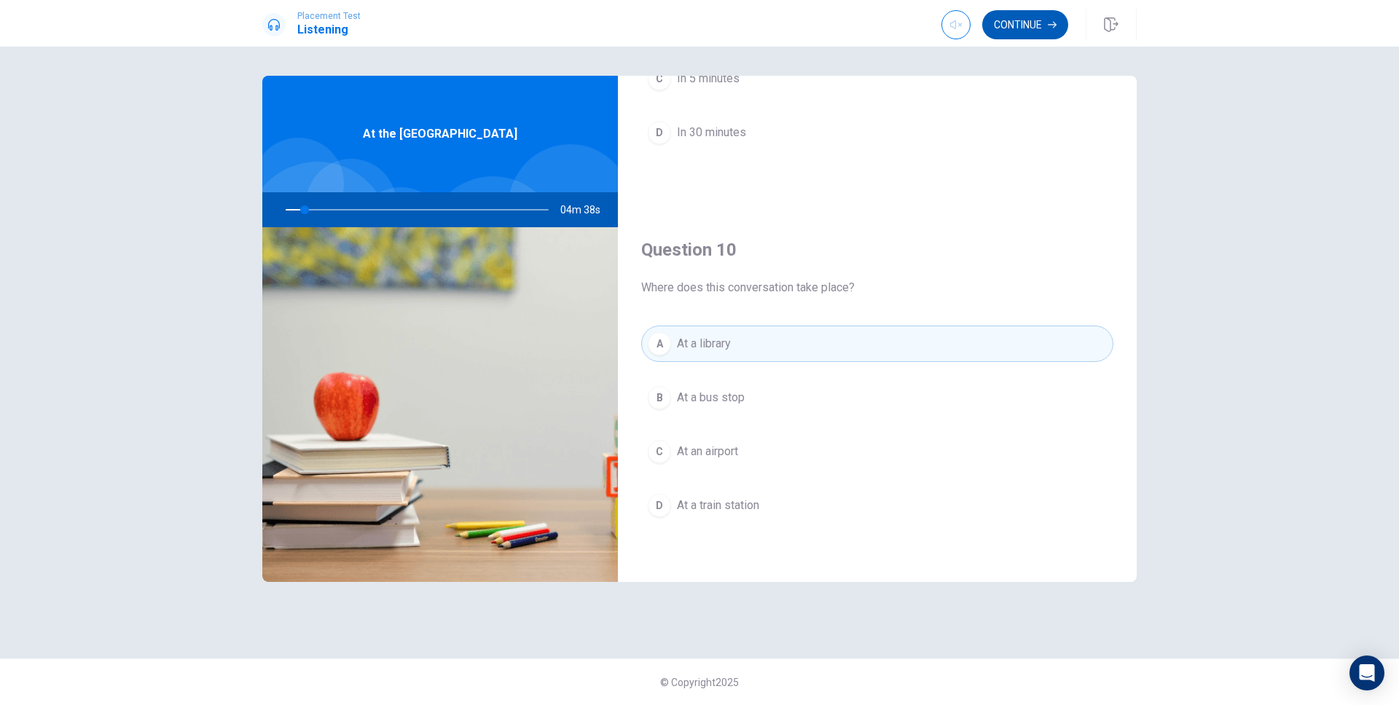
click at [1030, 32] on button "Continue" at bounding box center [1025, 24] width 86 height 29
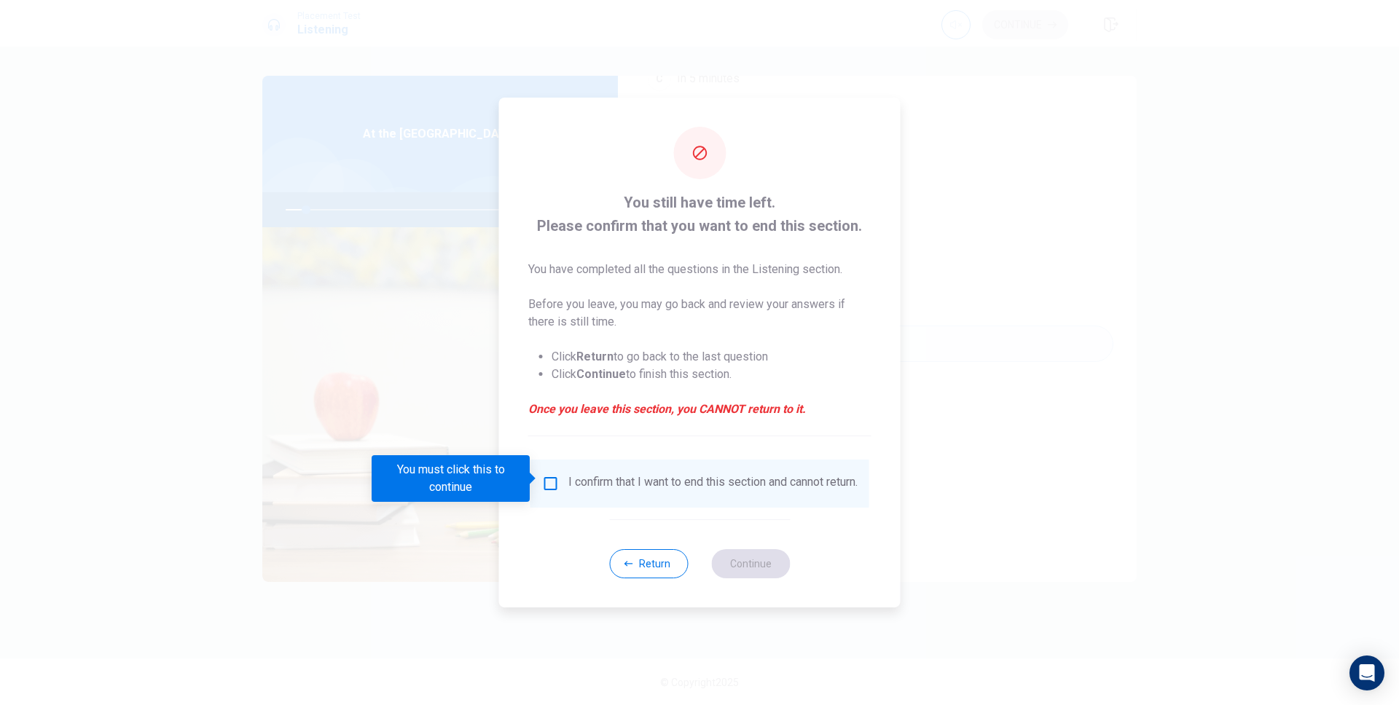
click at [548, 475] on input "You must click this to continue" at bounding box center [550, 483] width 17 height 17
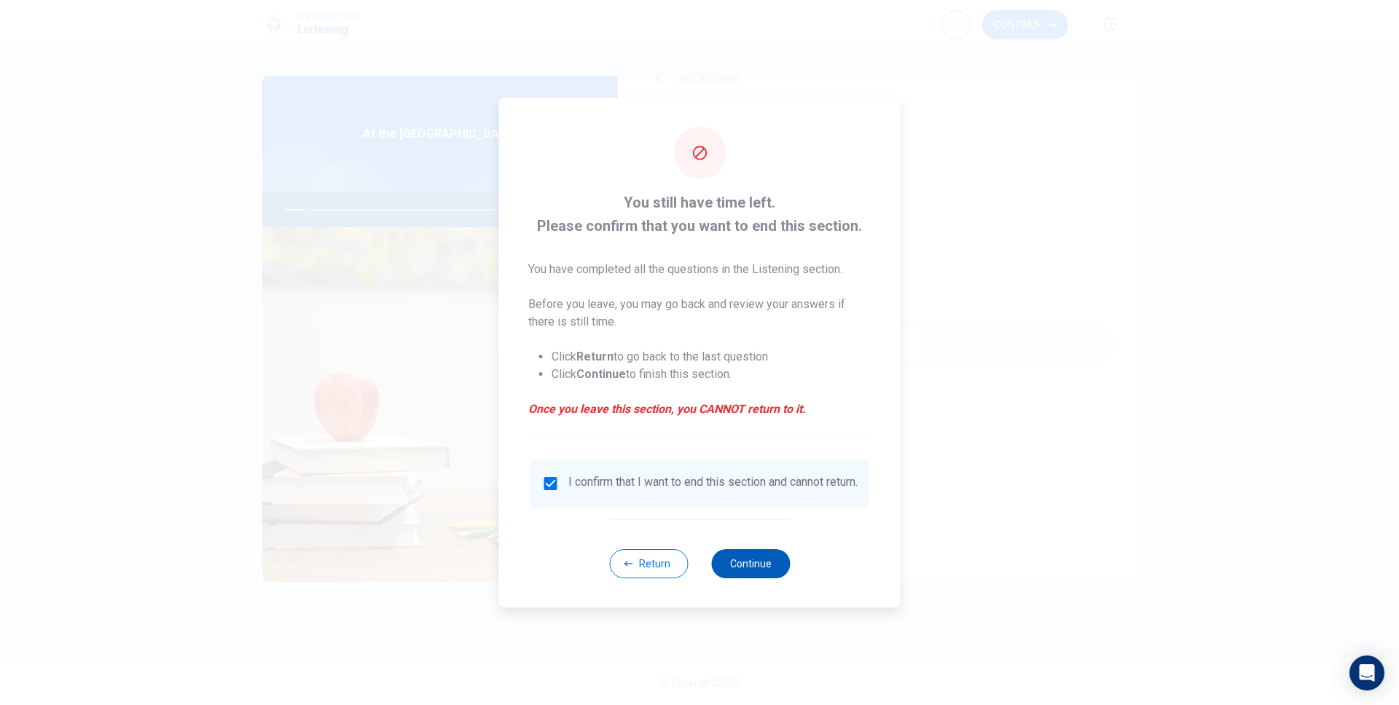
click at [737, 574] on button "Continue" at bounding box center [750, 564] width 79 height 29
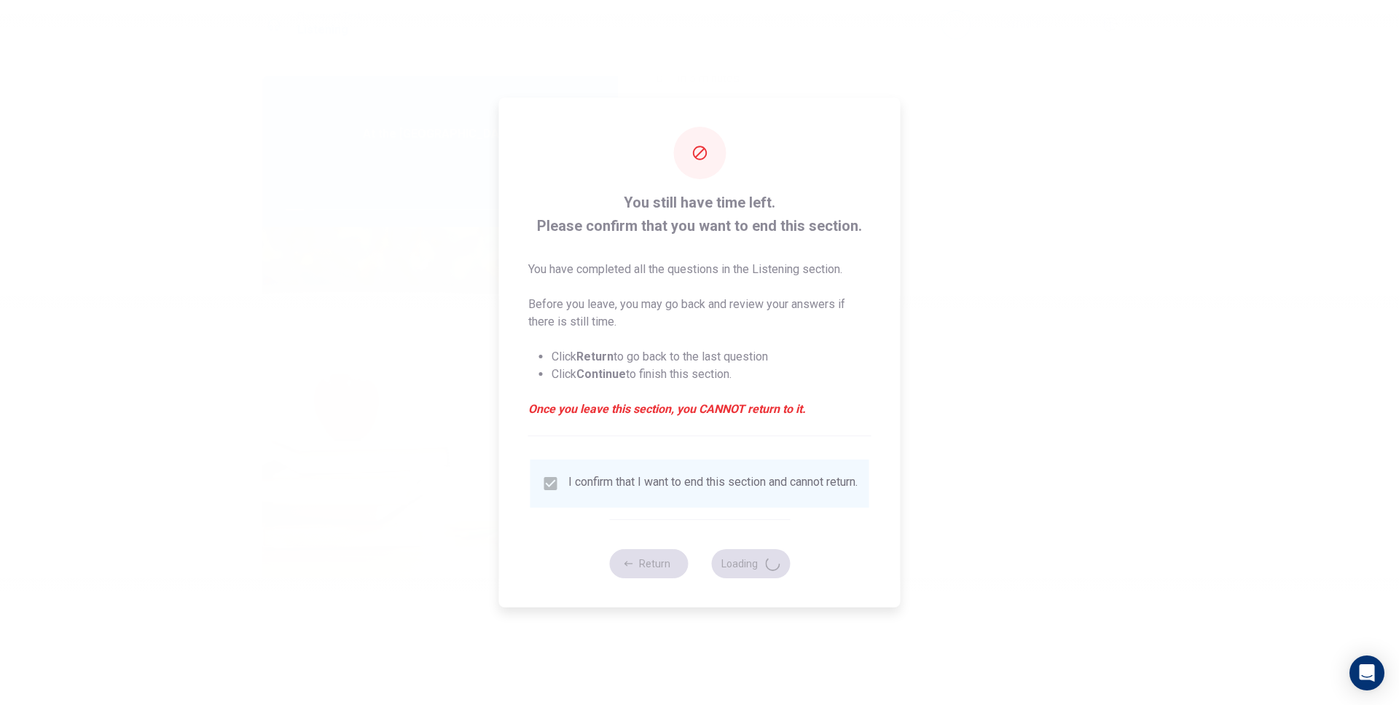
type input "9"
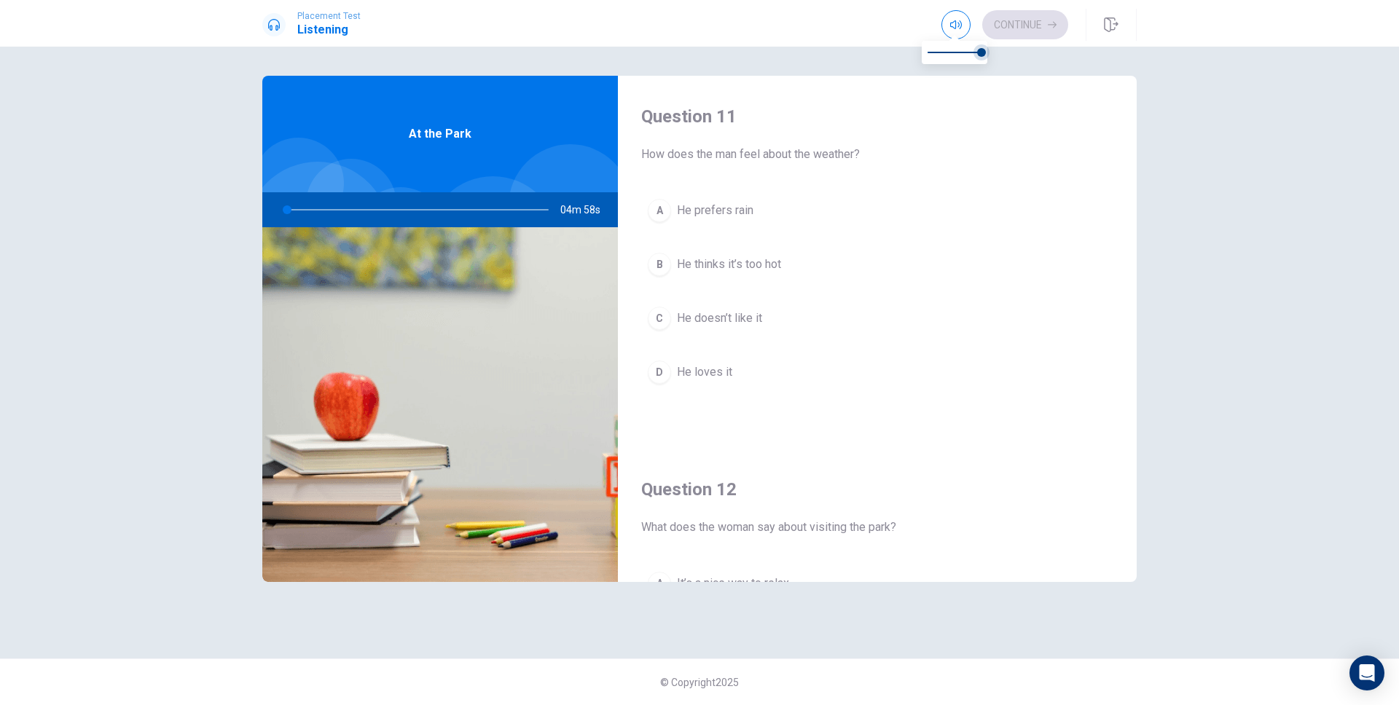
type input "1"
type input "0.9"
type input "1"
type input "0.8"
type input "1"
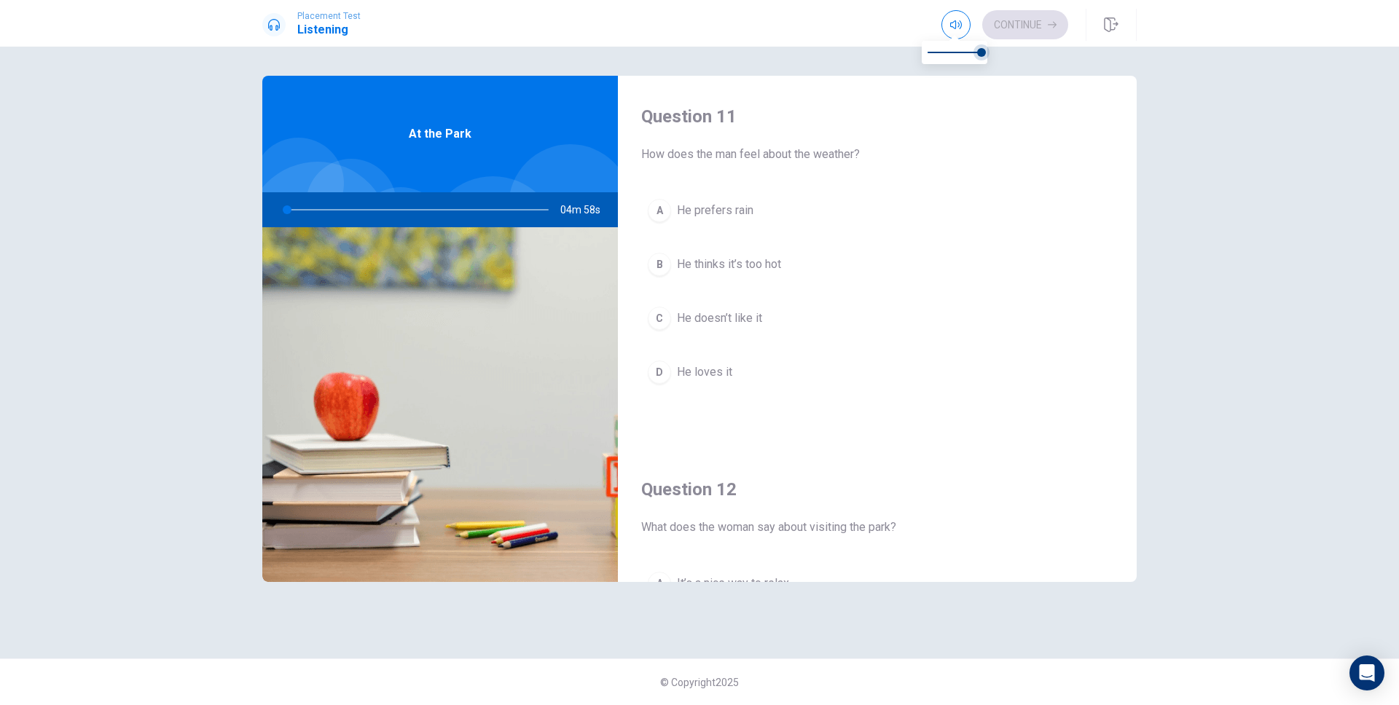
type input "0.4"
type input "1"
type input "0.2"
type input "1"
type input "0"
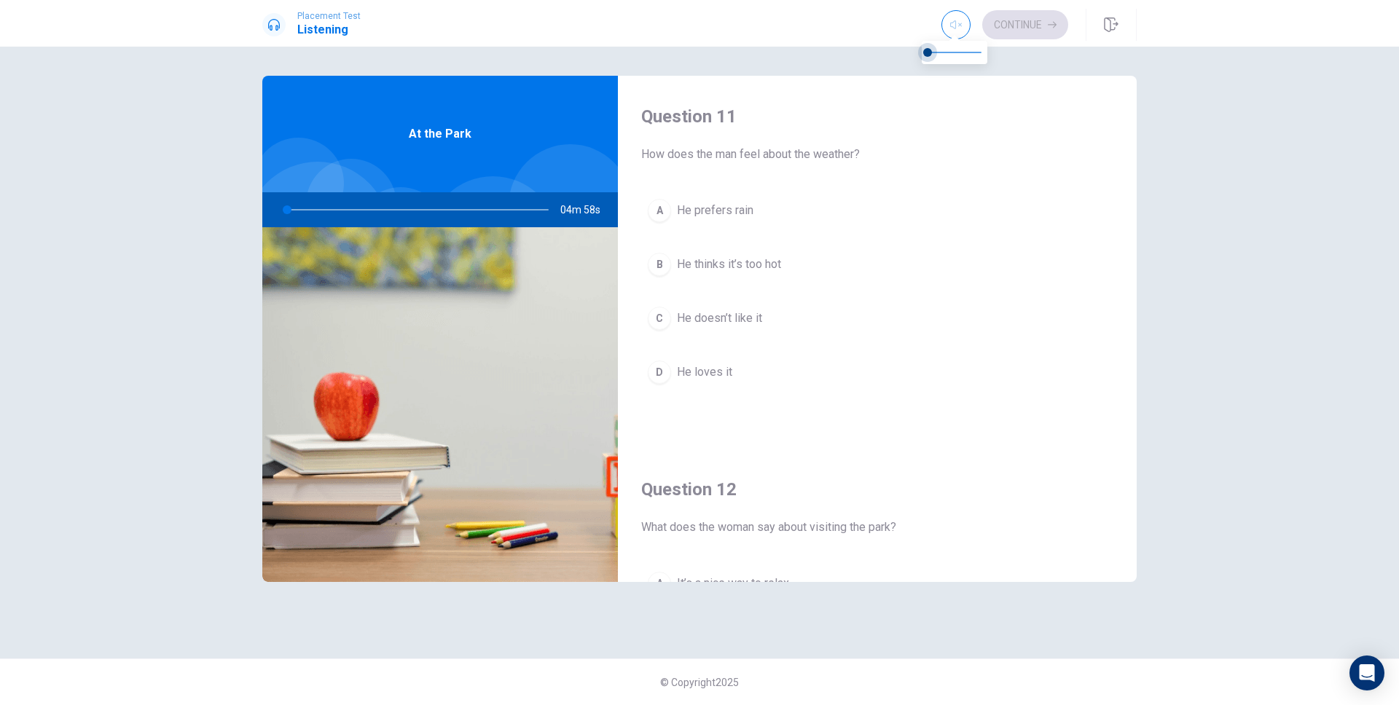
drag, startPoint x: 938, startPoint y: 58, endPoint x: 832, endPoint y: 69, distance: 106.2
click at [832, 69] on body "Placement Test Listening Continue Continue Question 11 How does the man feel ab…" at bounding box center [699, 352] width 1399 height 705
click at [771, 212] on button "A He prefers rain" at bounding box center [877, 210] width 472 height 36
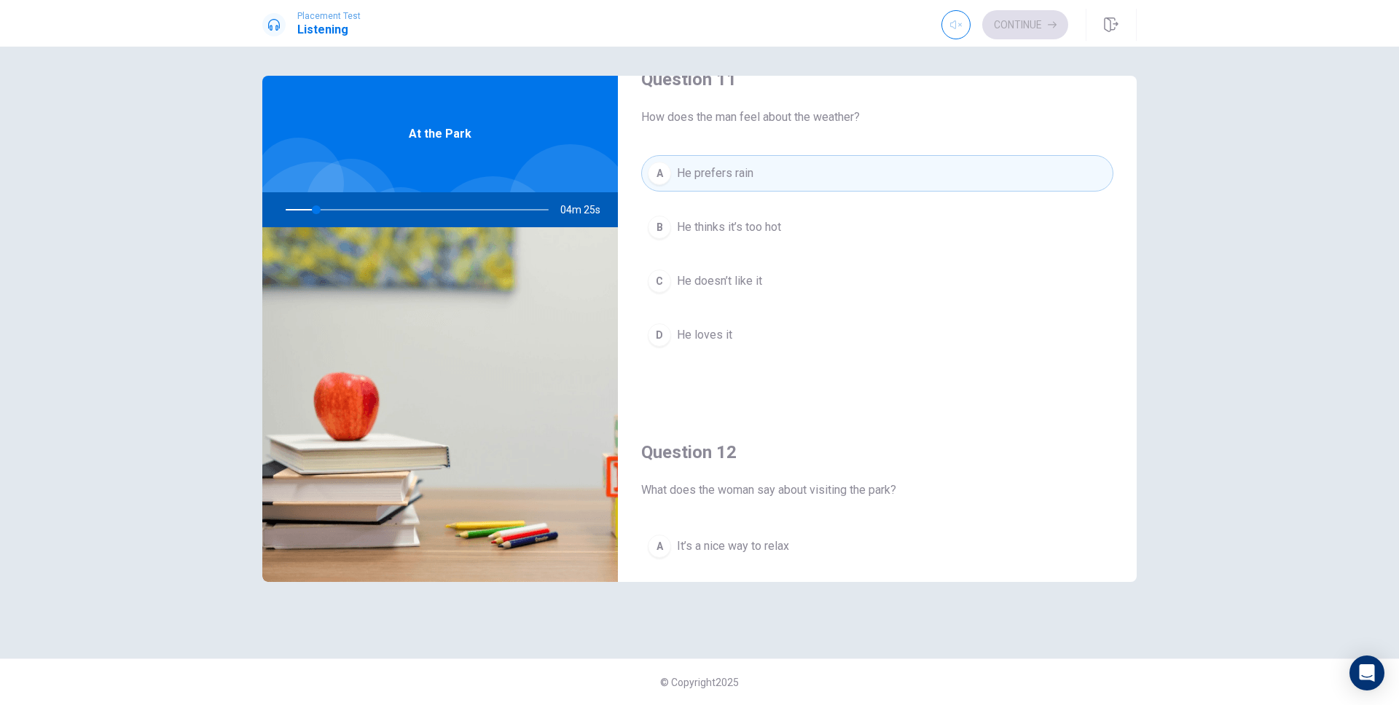
scroll to position [235, 0]
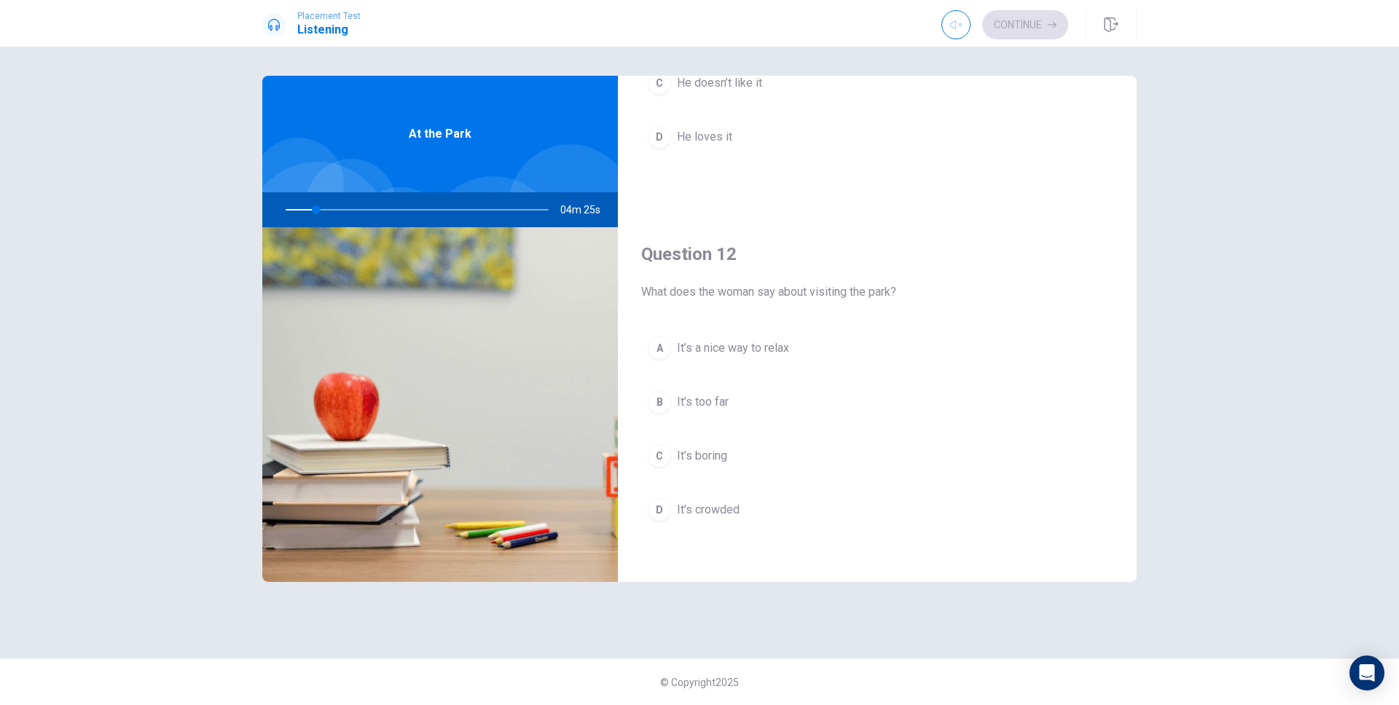
click at [775, 343] on span "It’s a nice way to relax" at bounding box center [733, 348] width 112 height 17
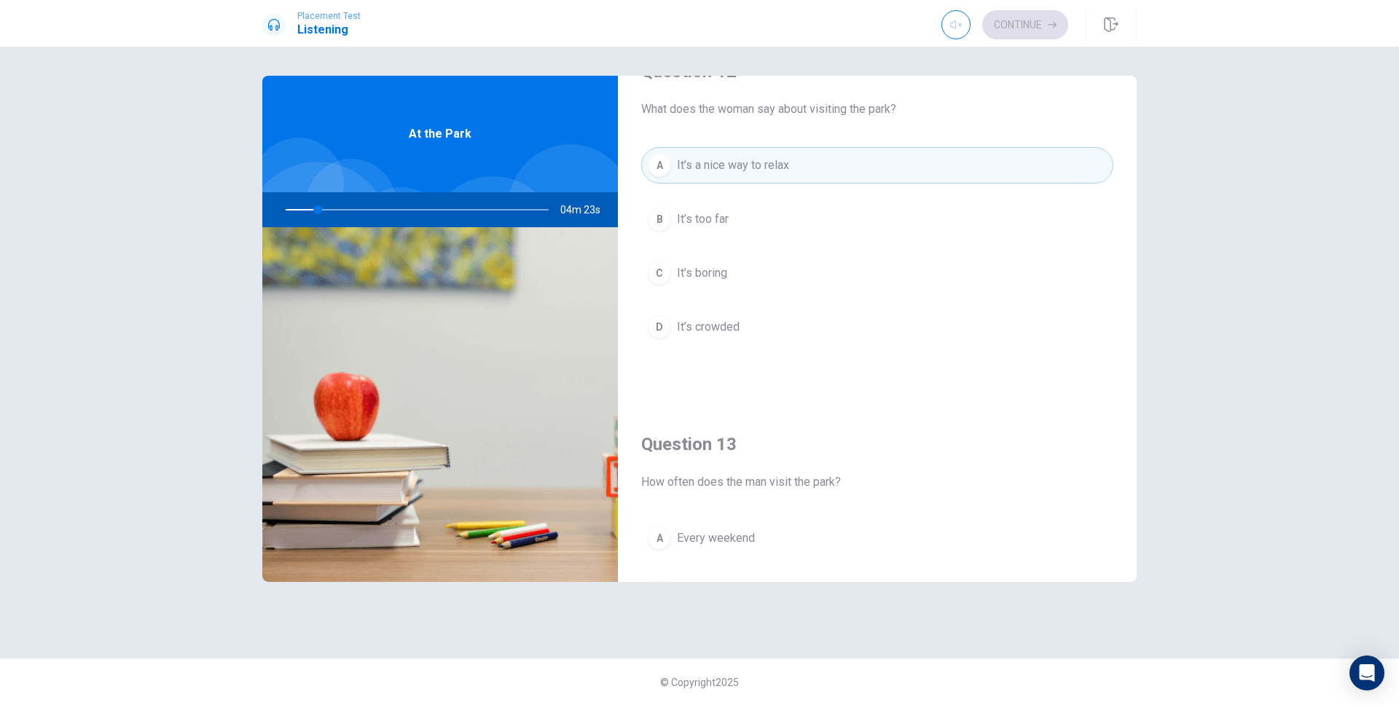
scroll to position [590, 0]
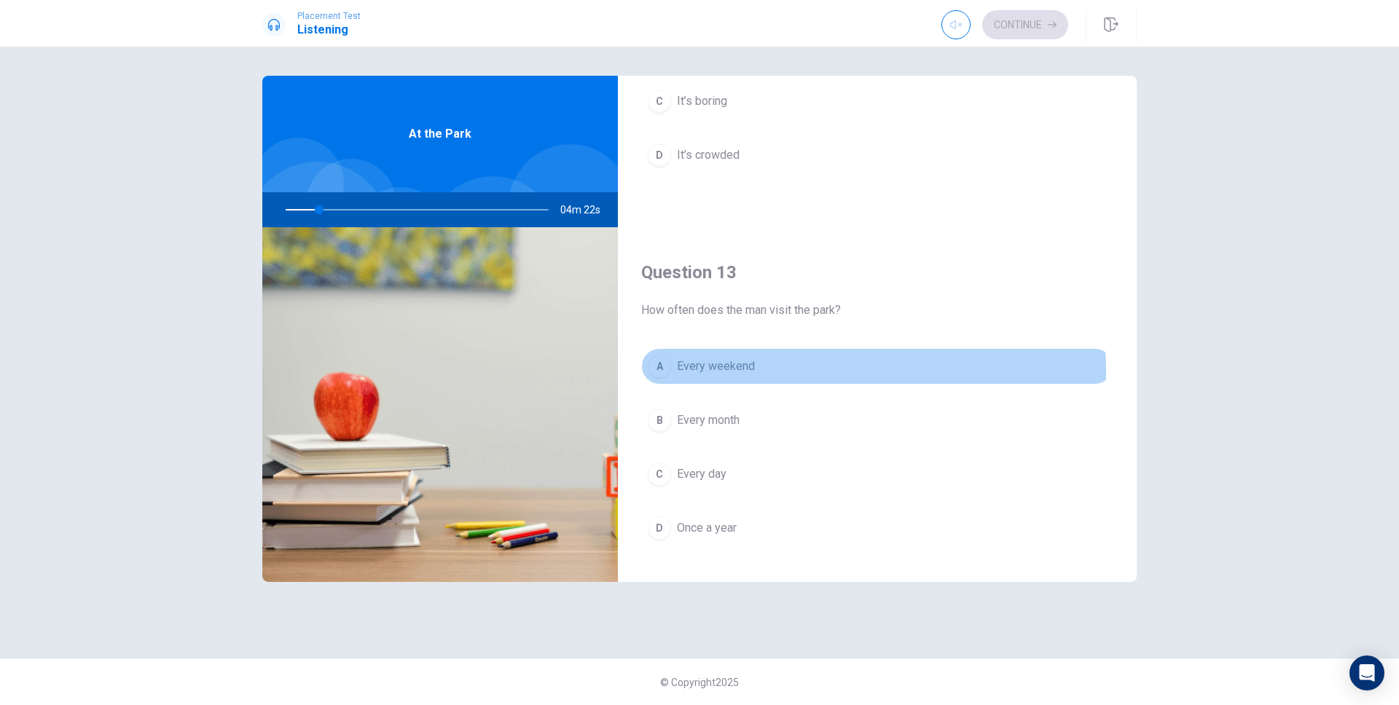
click at [740, 373] on span "Every weekend" at bounding box center [716, 366] width 78 height 17
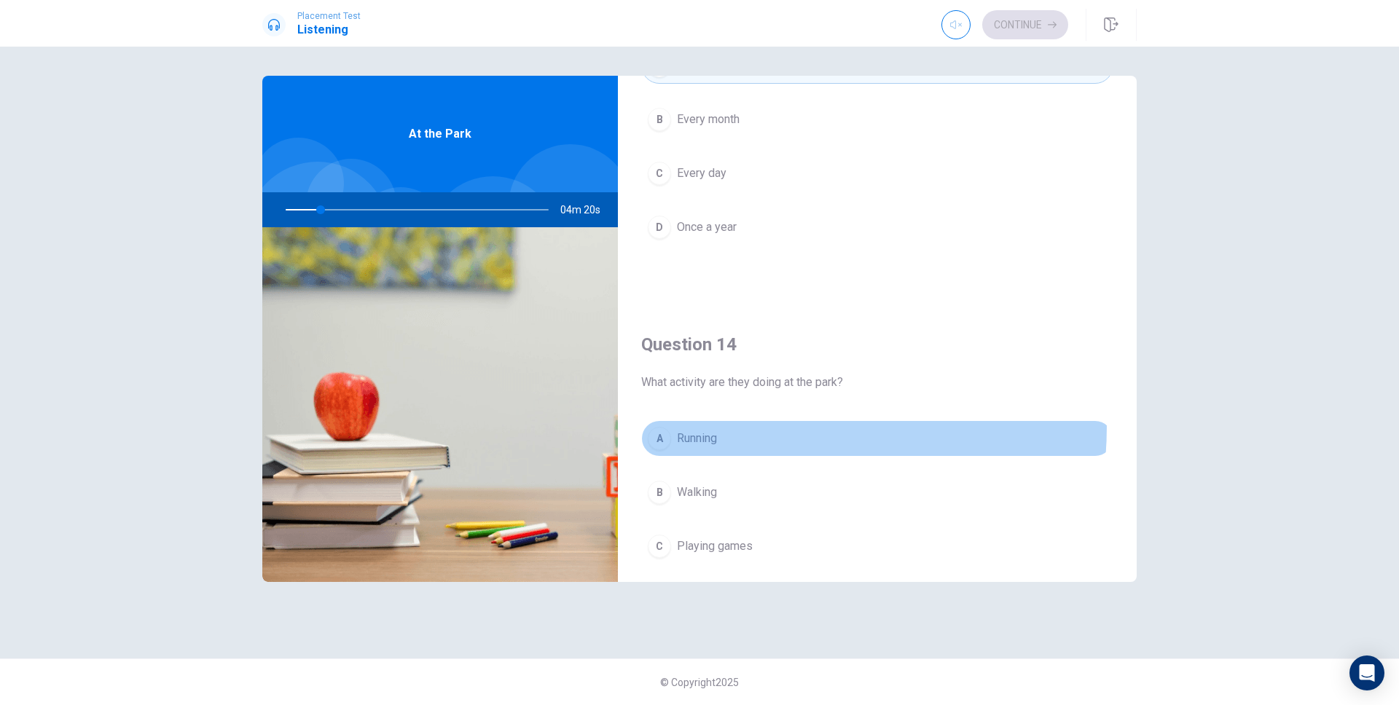
click at [708, 426] on button "A Running" at bounding box center [877, 439] width 472 height 36
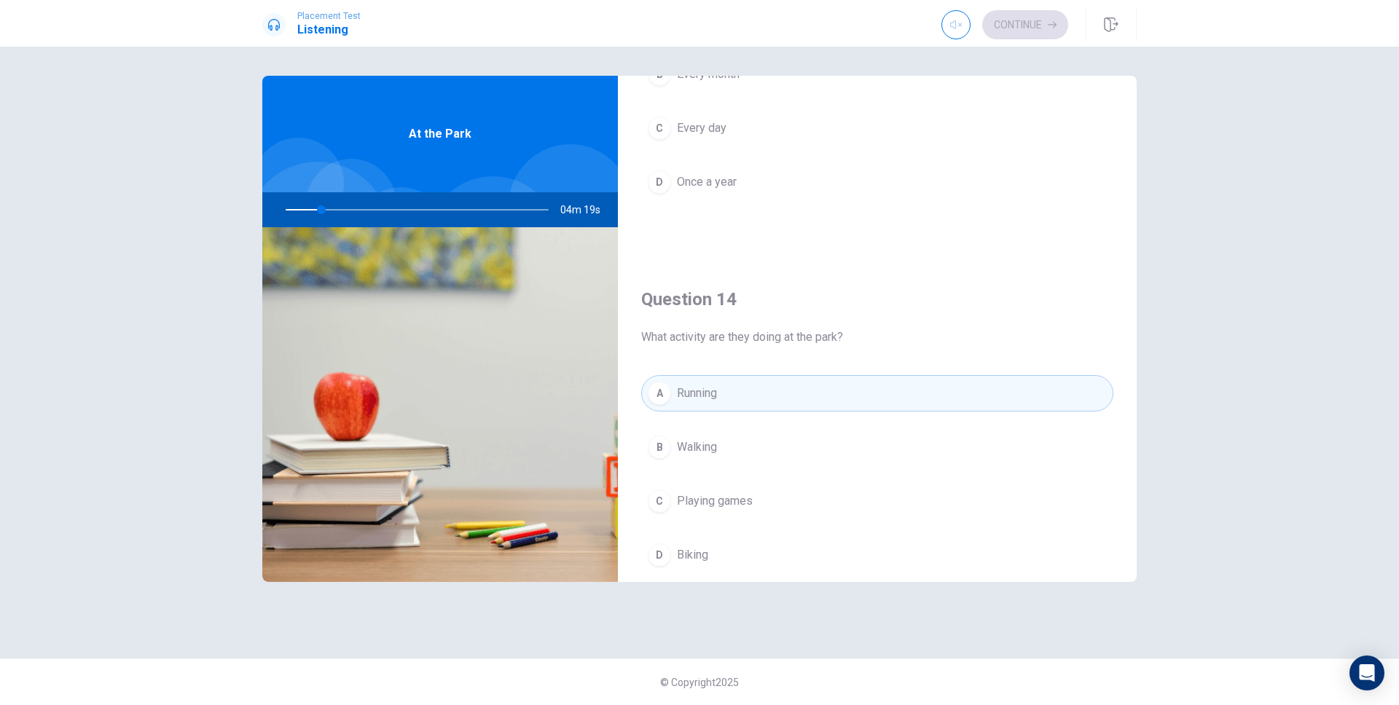
scroll to position [1239, 0]
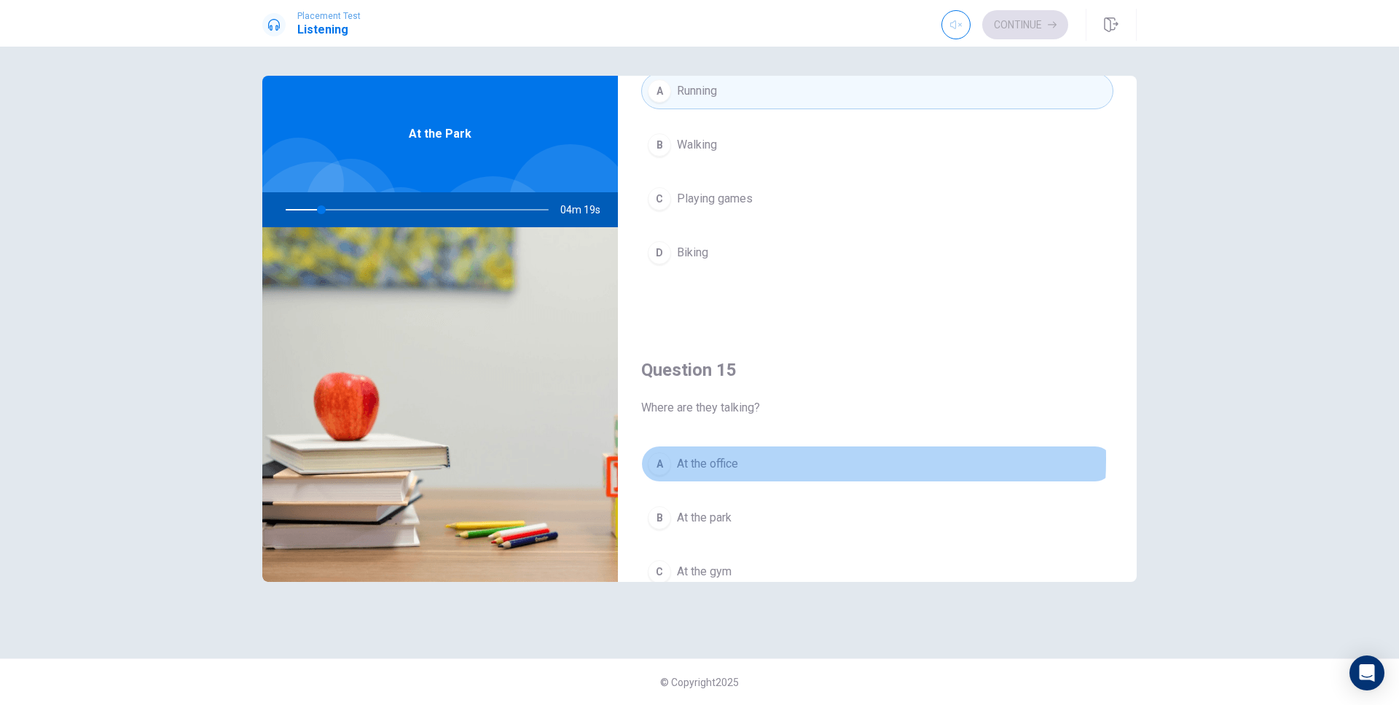
click at [712, 459] on span "At the office" at bounding box center [707, 464] width 61 height 17
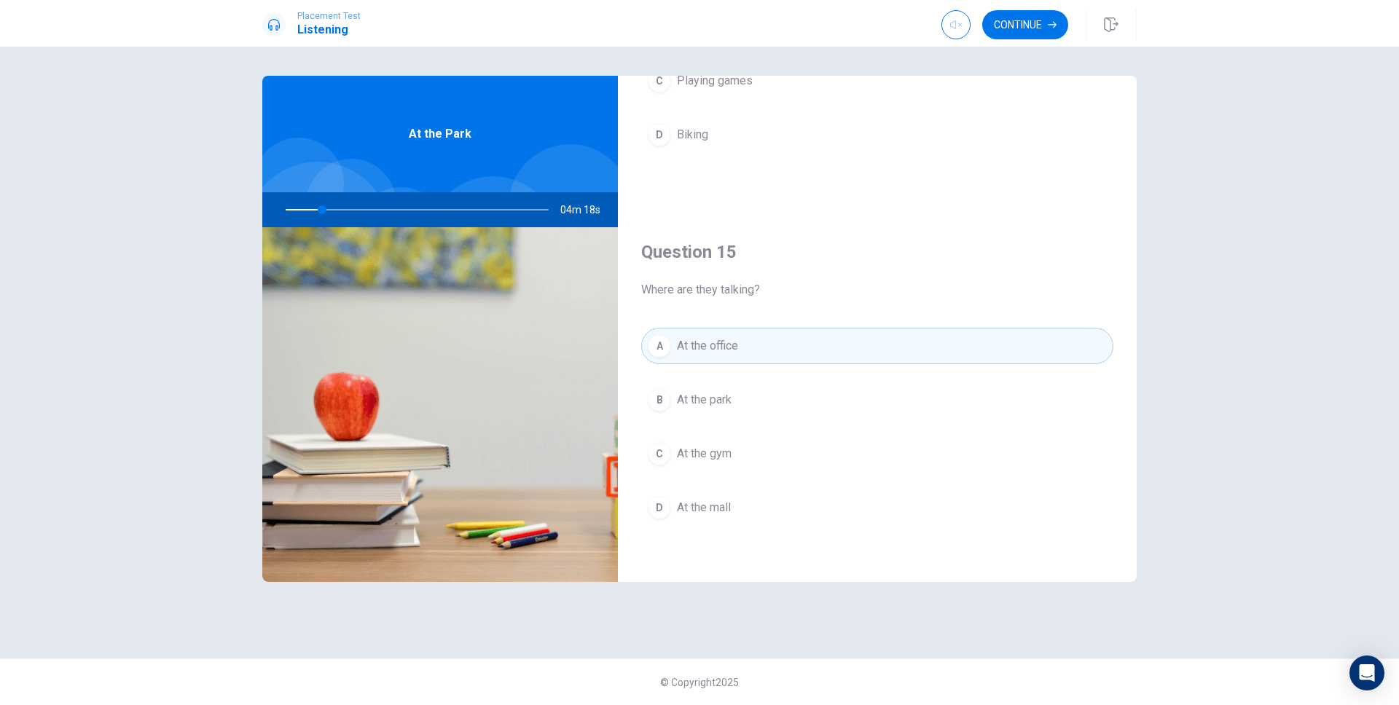
scroll to position [1359, 0]
click at [1040, 31] on button "Continue" at bounding box center [1025, 24] width 86 height 29
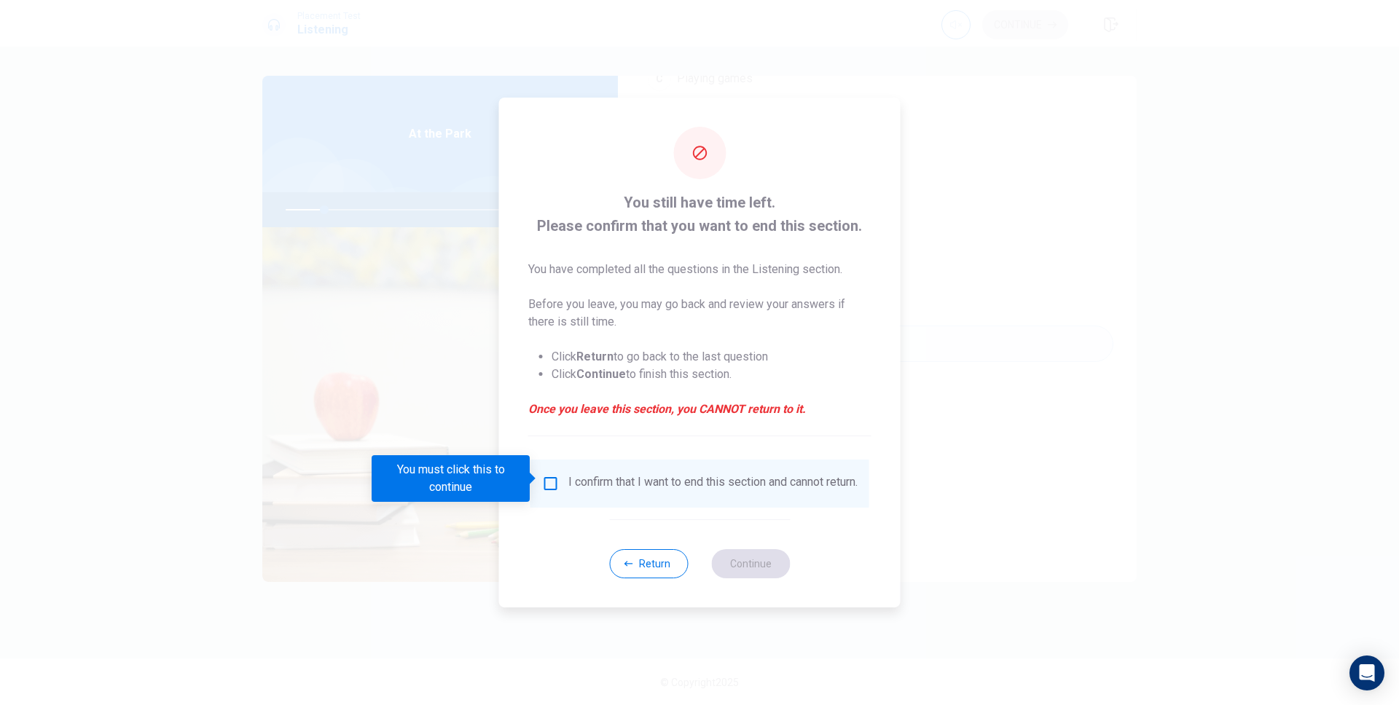
click at [542, 484] on input "You must click this to continue" at bounding box center [550, 483] width 17 height 17
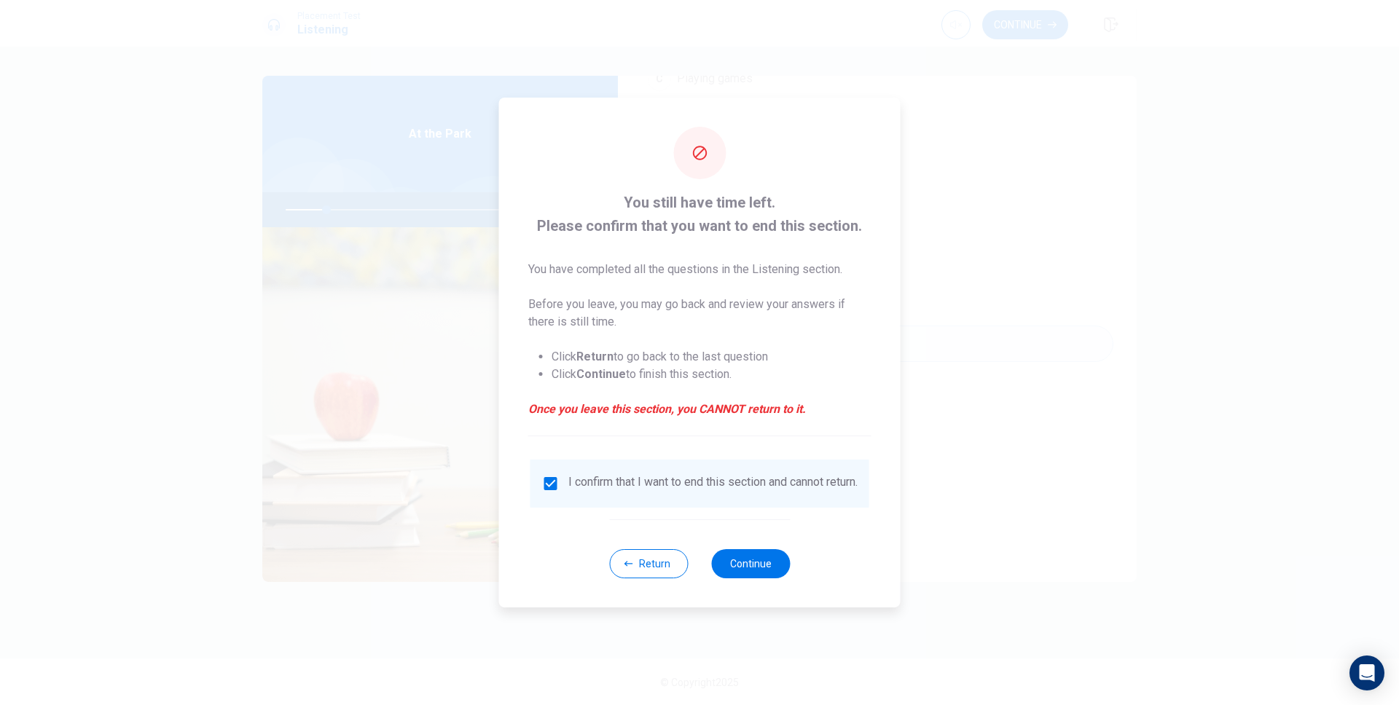
click at [774, 593] on div "Return Continue" at bounding box center [699, 564] width 181 height 88
click at [774, 576] on button "Continue" at bounding box center [750, 564] width 79 height 29
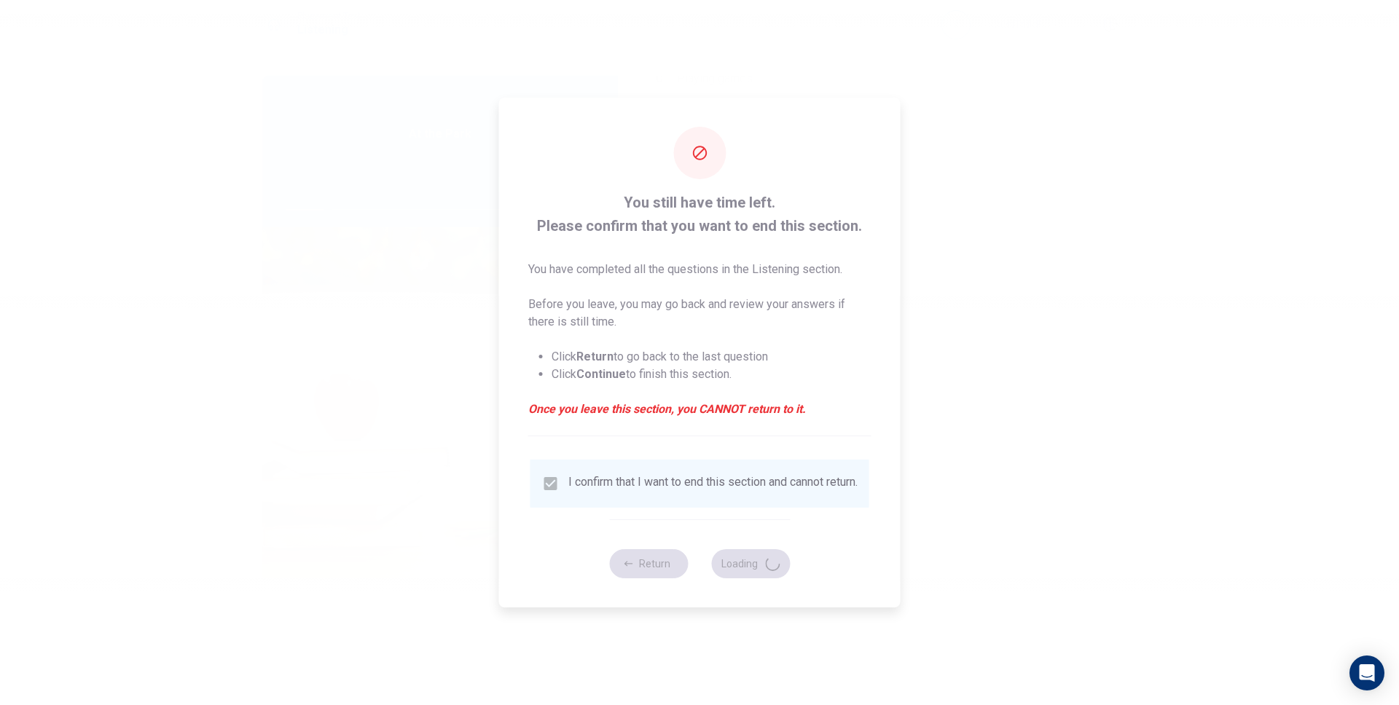
type input "16"
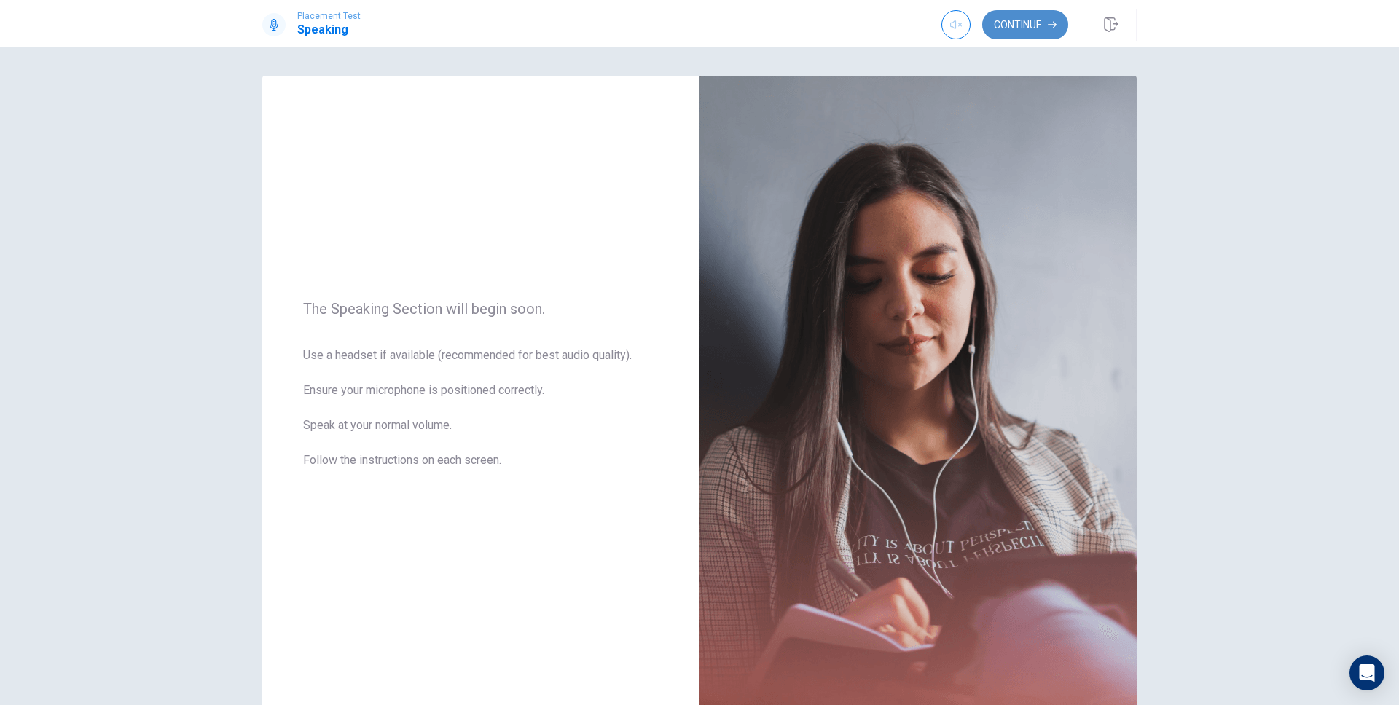
click at [1040, 35] on button "Continue" at bounding box center [1025, 24] width 86 height 29
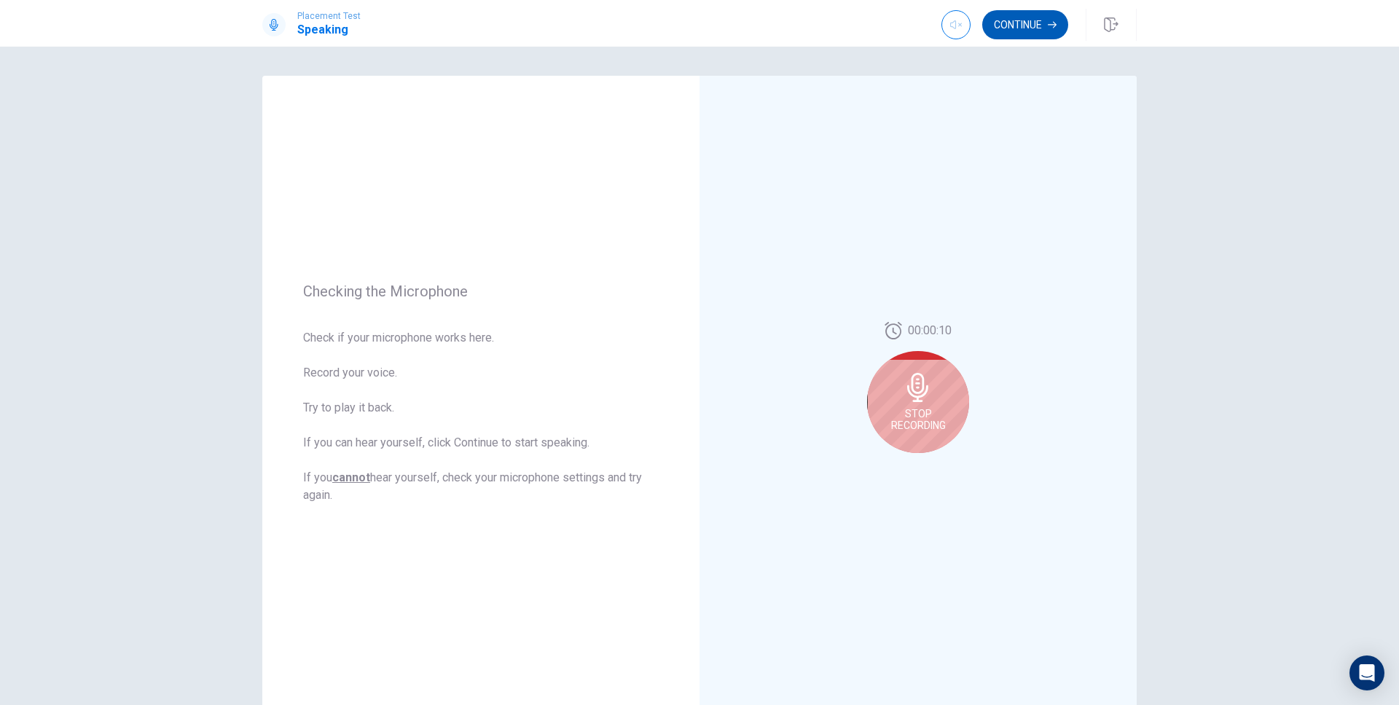
click at [1039, 28] on button "Continue" at bounding box center [1025, 24] width 86 height 29
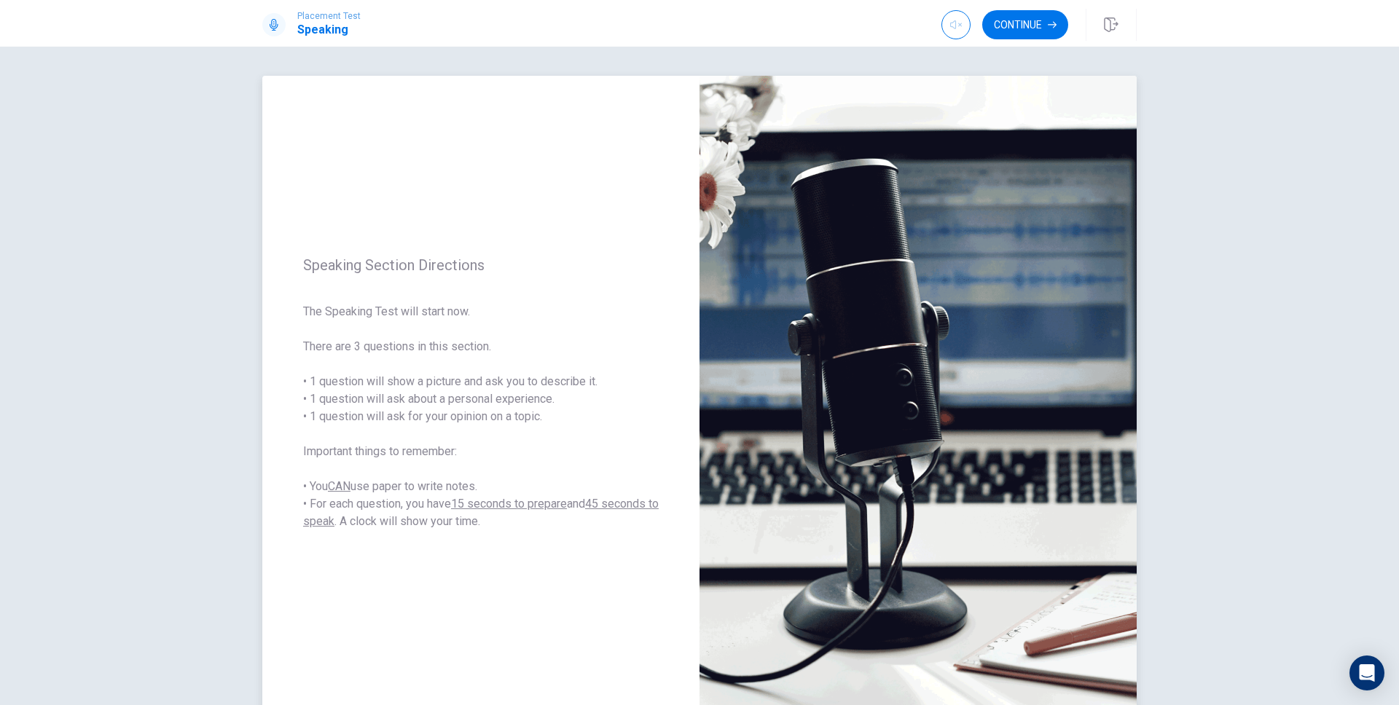
click at [544, 458] on span "The Speaking Test will start now. There are 3 questions in this section. • 1 qu…" at bounding box center [481, 416] width 356 height 227
click at [1039, 35] on button "Continue" at bounding box center [1025, 24] width 86 height 29
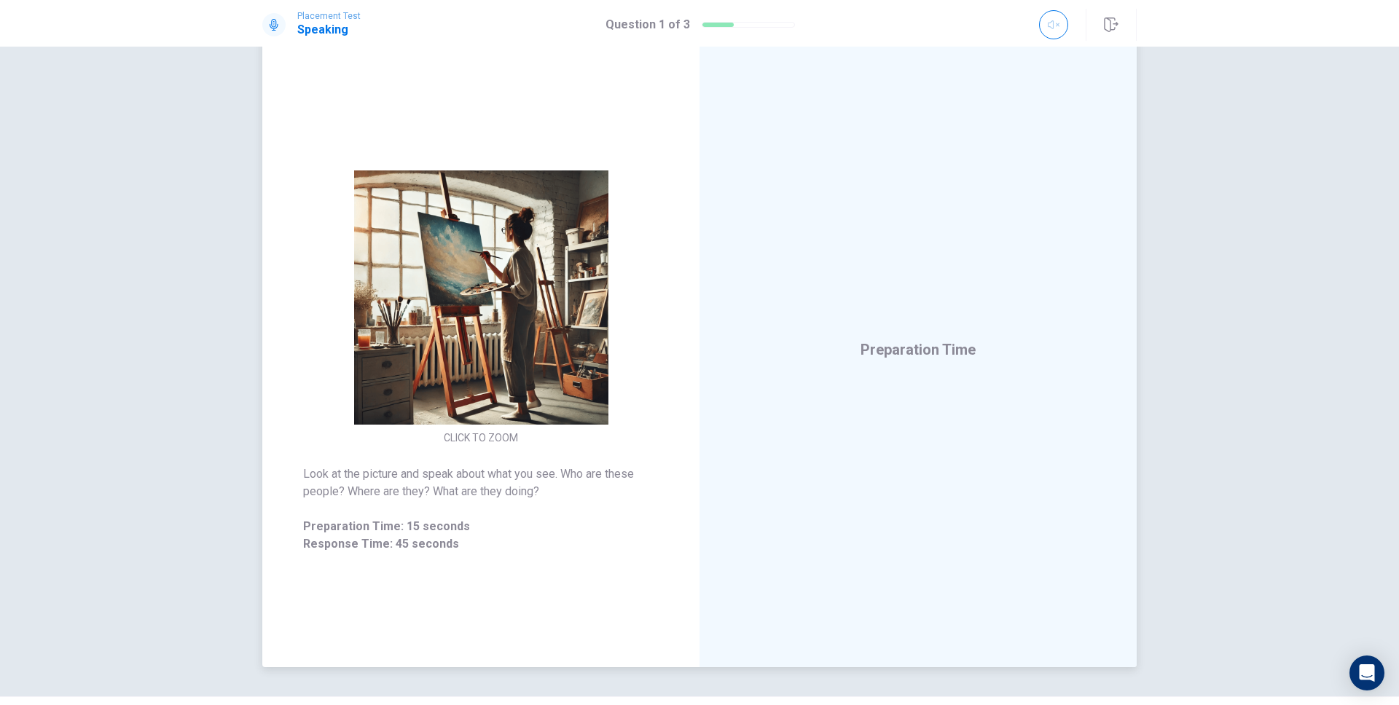
scroll to position [45, 0]
drag, startPoint x: 553, startPoint y: 496, endPoint x: 302, endPoint y: 480, distance: 251.9
click at [303, 480] on span "Look at the picture and speak about what you see. Who are these people? Where a…" at bounding box center [481, 481] width 356 height 35
drag, startPoint x: 299, startPoint y: 474, endPoint x: 518, endPoint y: 476, distance: 219.4
click at [511, 476] on span "Look at the picture and speak about what you see. Who are these people? Where a…" at bounding box center [481, 481] width 356 height 35
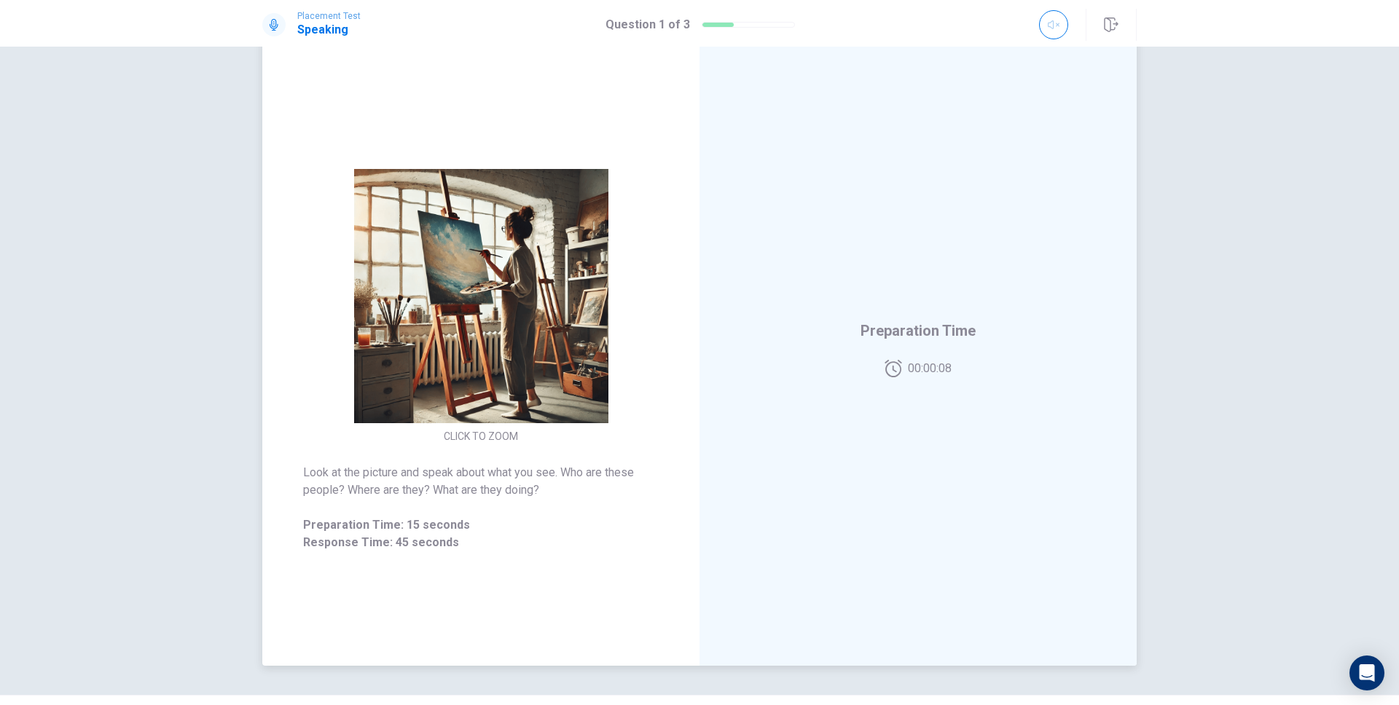
drag, startPoint x: 564, startPoint y: 474, endPoint x: 585, endPoint y: 496, distance: 29.9
click at [585, 496] on span "Look at the picture and speak about what you see. Who are these people? Where a…" at bounding box center [481, 481] width 356 height 35
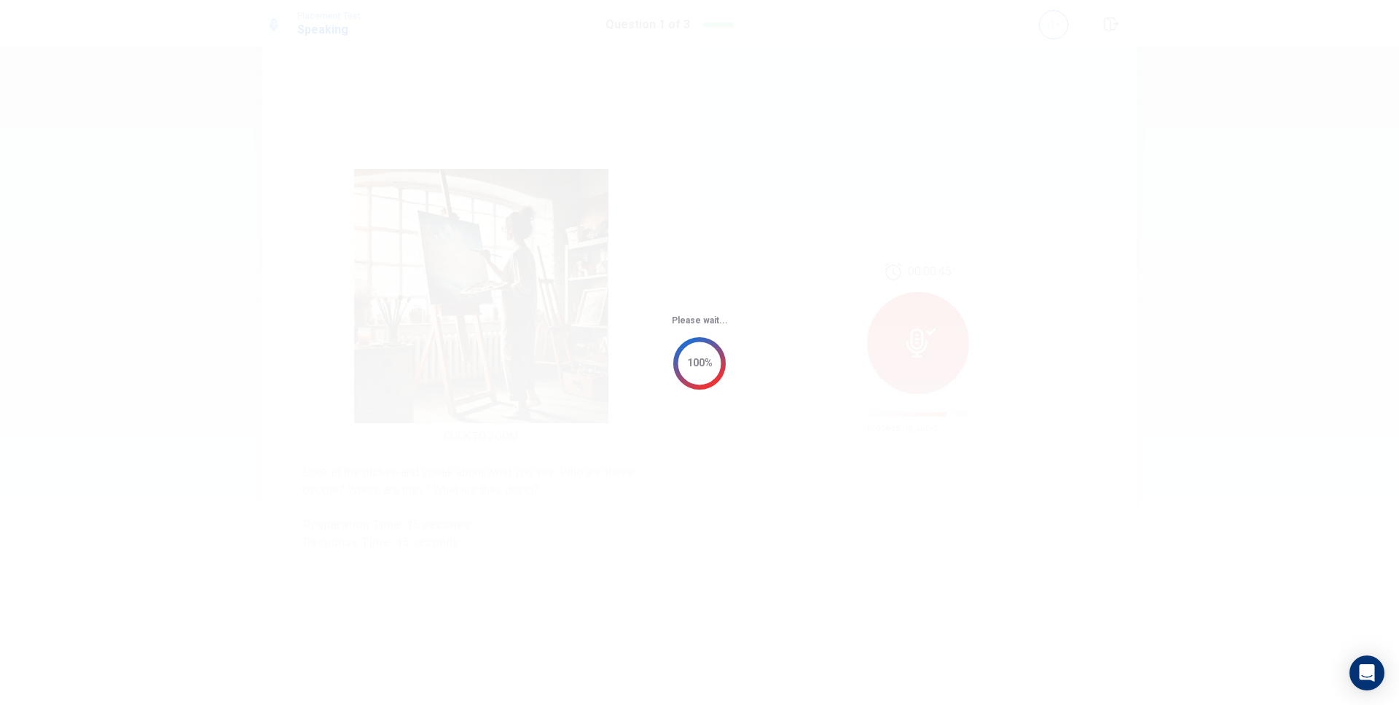
scroll to position [0, 0]
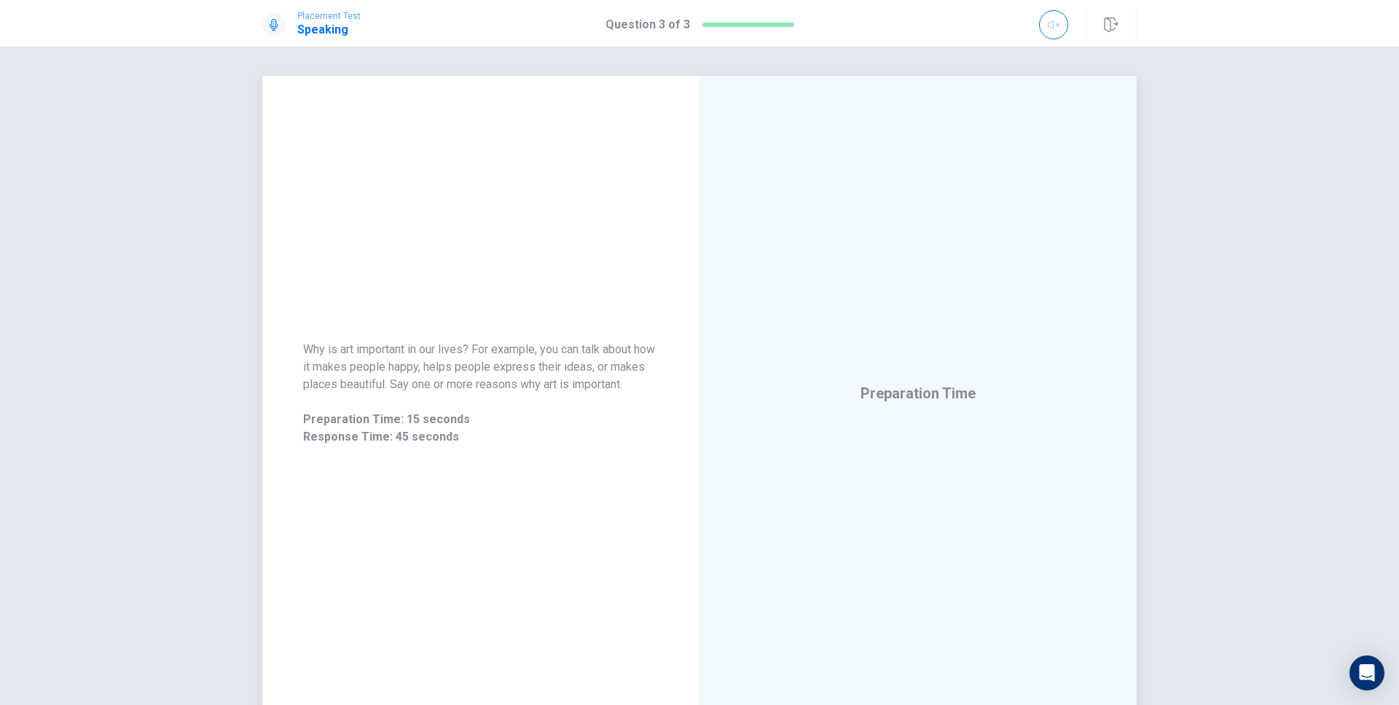
drag, startPoint x: 472, startPoint y: 340, endPoint x: 516, endPoint y: 399, distance: 72.9
click at [529, 373] on span "Why is art important in our lives? For example, you can talk about how it makes…" at bounding box center [481, 367] width 356 height 52
drag, startPoint x: 288, startPoint y: 340, endPoint x: 341, endPoint y: 340, distance: 53.2
click at [341, 340] on div "Why is art important in our lives? For example, you can talk about how it makes…" at bounding box center [480, 394] width 437 height 140
click at [1198, 202] on div "Why is art important in our lives? For example, you can talk about how it makes…" at bounding box center [699, 376] width 1399 height 659
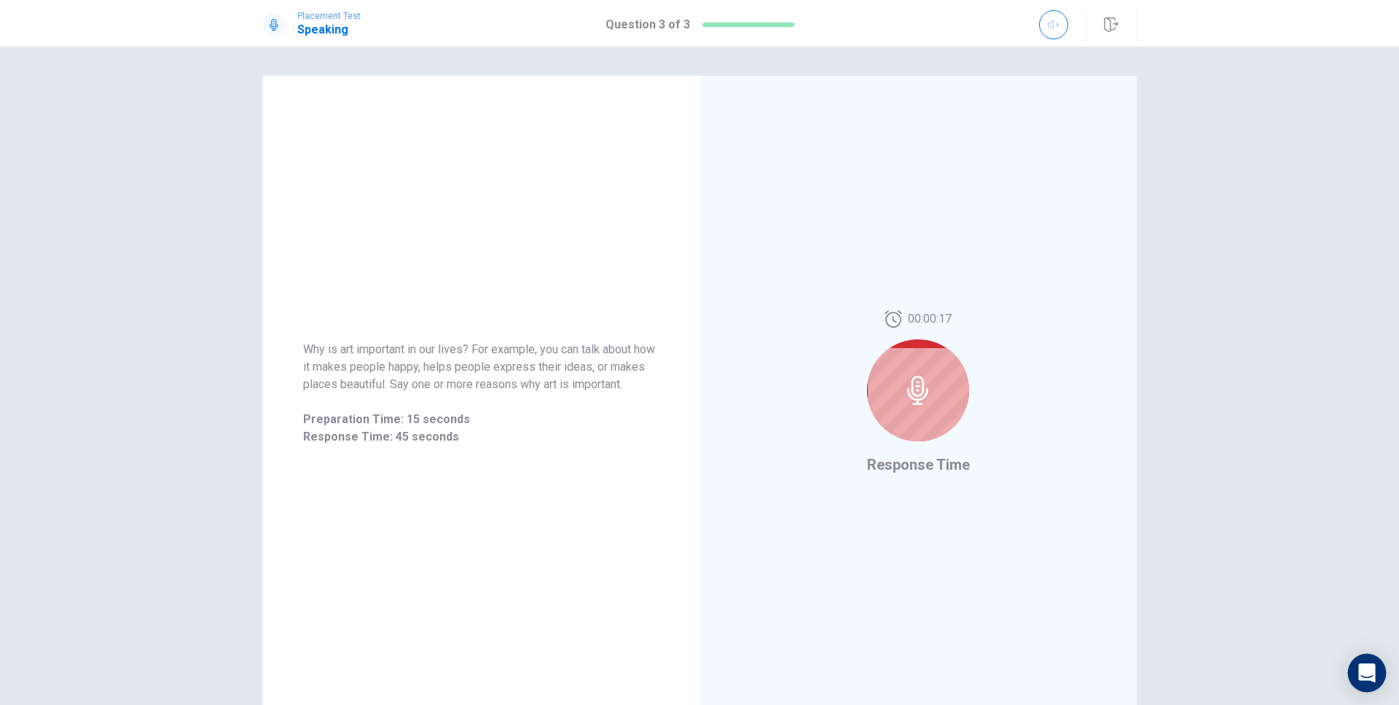
click at [1371, 675] on icon "Open Intercom Messenger" at bounding box center [1367, 673] width 17 height 19
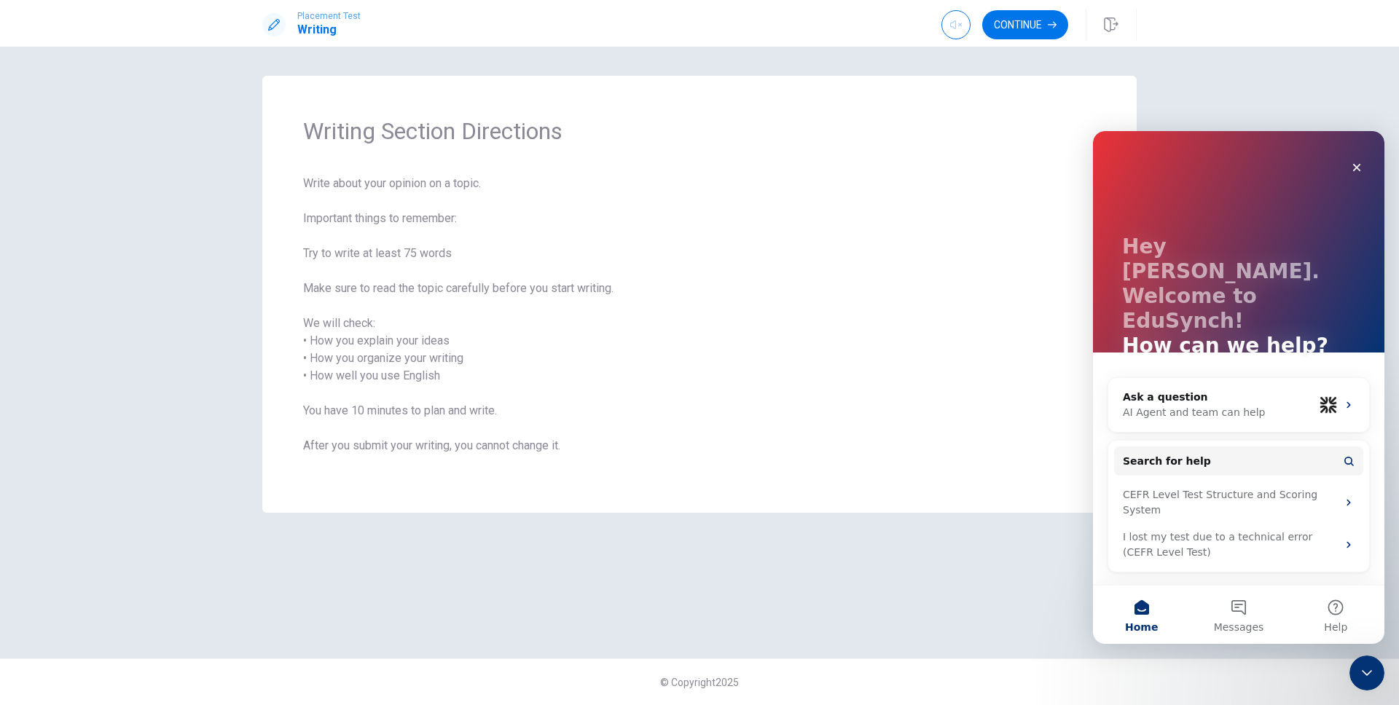
click at [880, 367] on span "Write about your opinion on a topic. Important things to remember: Try to write…" at bounding box center [699, 323] width 793 height 297
click at [1358, 672] on icon "Close Intercom Messenger" at bounding box center [1364, 670] width 17 height 17
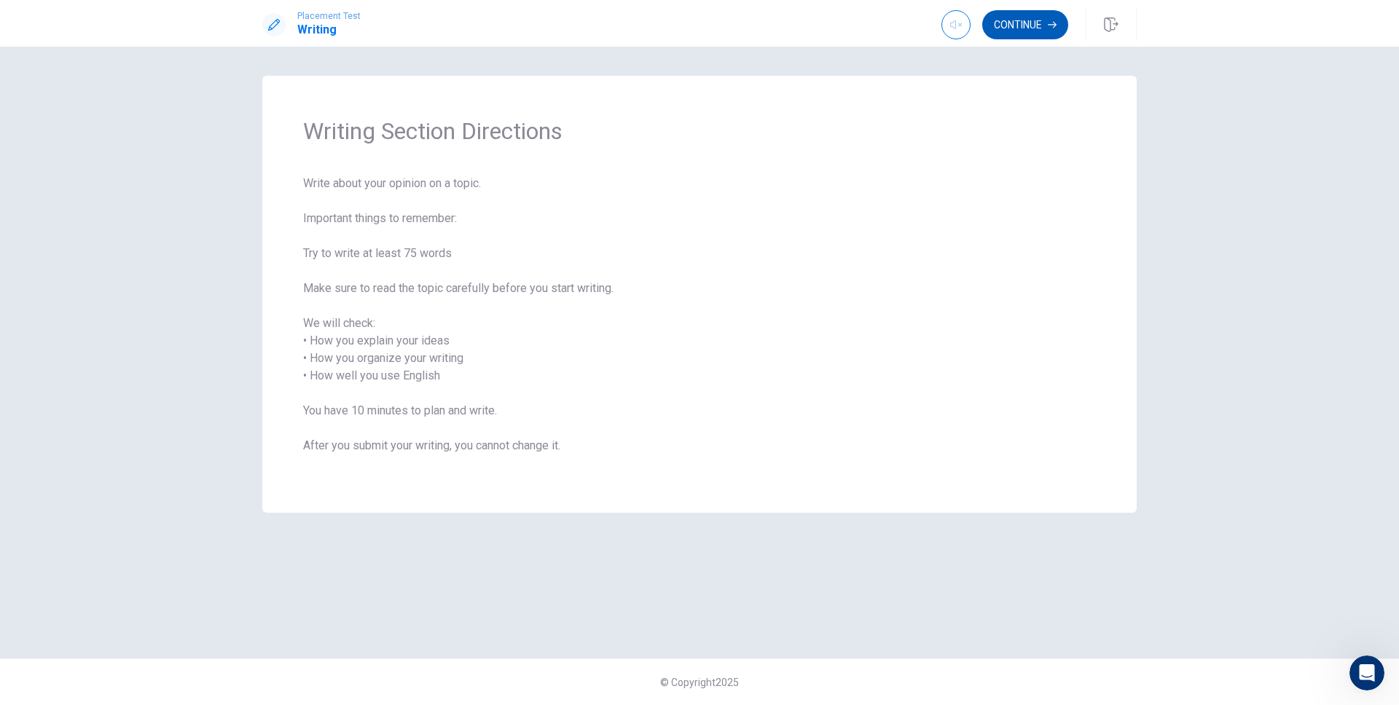
click at [1048, 34] on button "Continue" at bounding box center [1025, 24] width 86 height 29
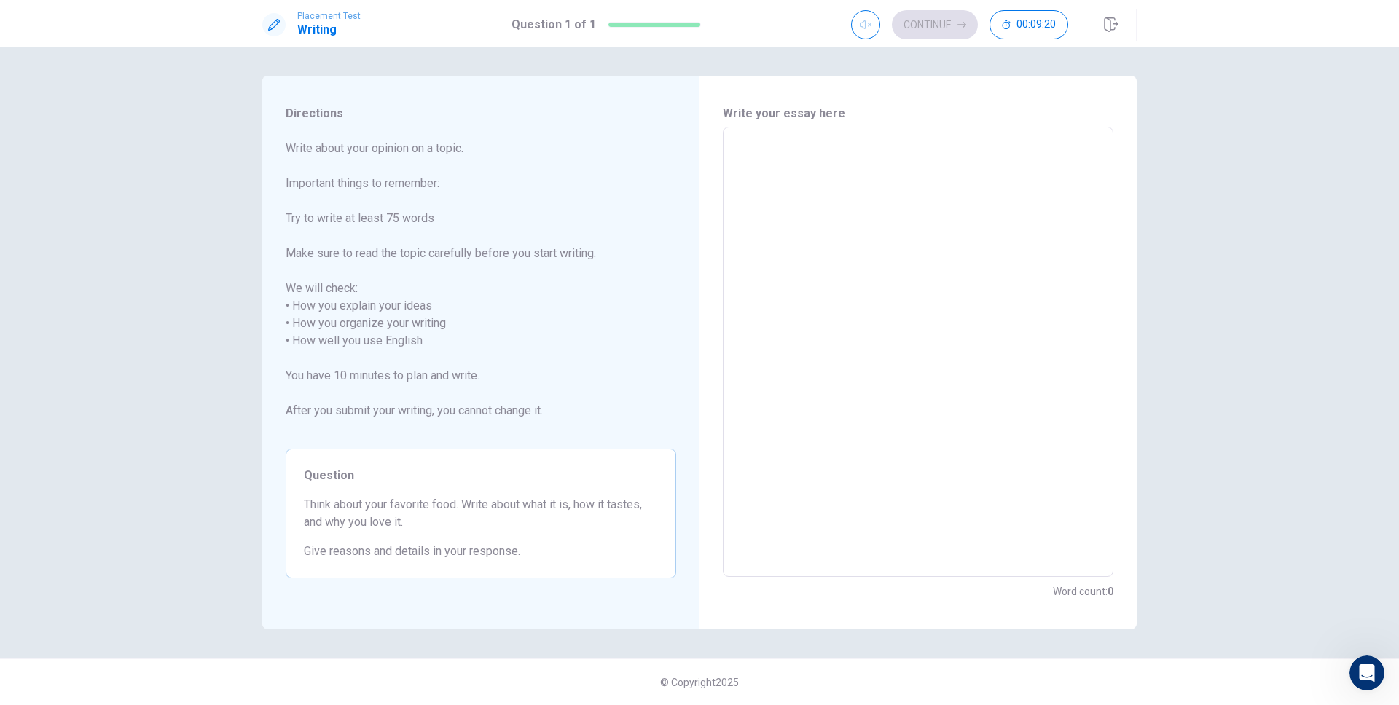
click at [593, 298] on span "Write about your opinion on a topic. Important things to remember: Try to write…" at bounding box center [481, 288] width 391 height 297
click at [555, 339] on span "Write about your opinion on a topic. Important things to remember: Try to write…" at bounding box center [481, 288] width 391 height 297
click at [500, 322] on span "Write about your opinion on a topic. Important things to remember: Try to write…" at bounding box center [481, 288] width 391 height 297
click at [547, 429] on span "Write about your opinion on a topic. Important things to remember: Try to write…" at bounding box center [481, 288] width 391 height 297
drag, startPoint x: 530, startPoint y: 559, endPoint x: 318, endPoint y: 494, distance: 221.8
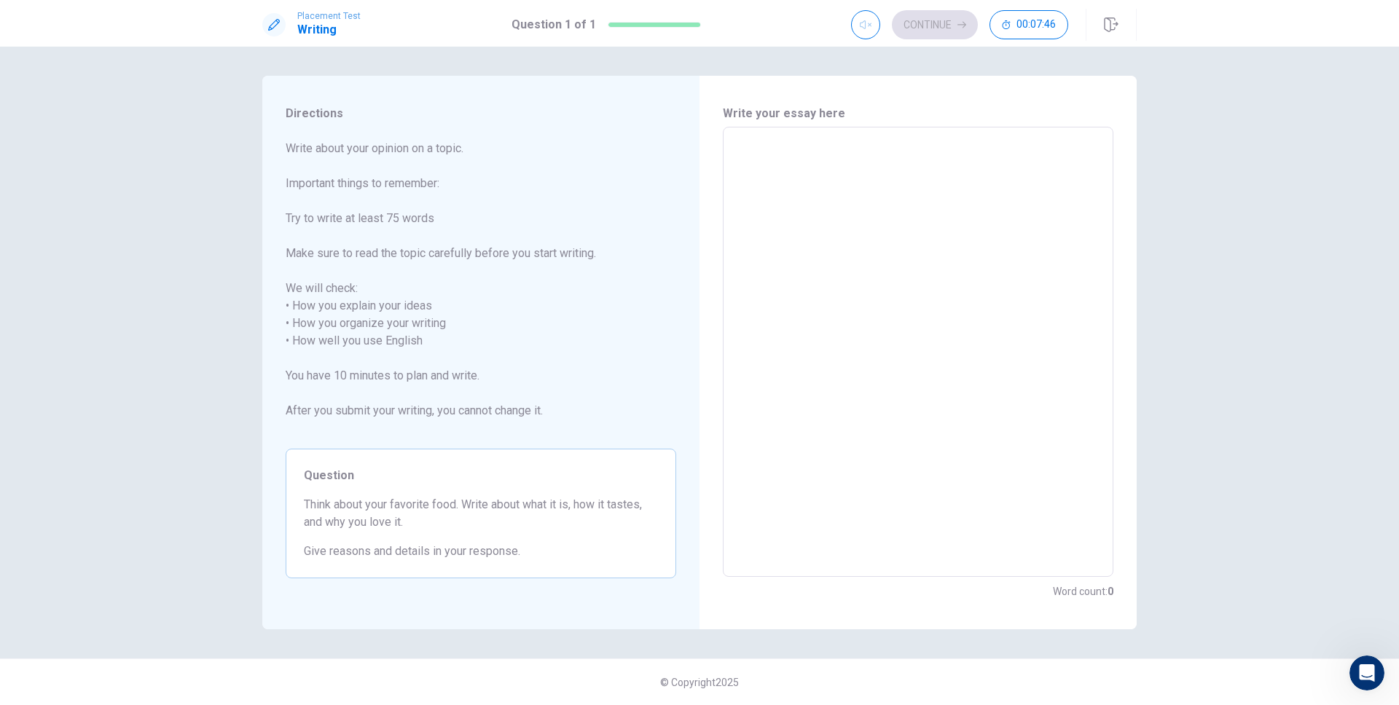
click at [318, 494] on div "Question Think about your favorite food. Write about what it is, how it tastes,…" at bounding box center [481, 514] width 391 height 130
drag, startPoint x: 303, startPoint y: 499, endPoint x: 471, endPoint y: 540, distance: 172.5
click at [471, 540] on div "Question Think about your favorite food. Write about what it is, how it tastes,…" at bounding box center [481, 514] width 391 height 130
click at [793, 398] on textarea at bounding box center [918, 352] width 370 height 426
type textarea "a"
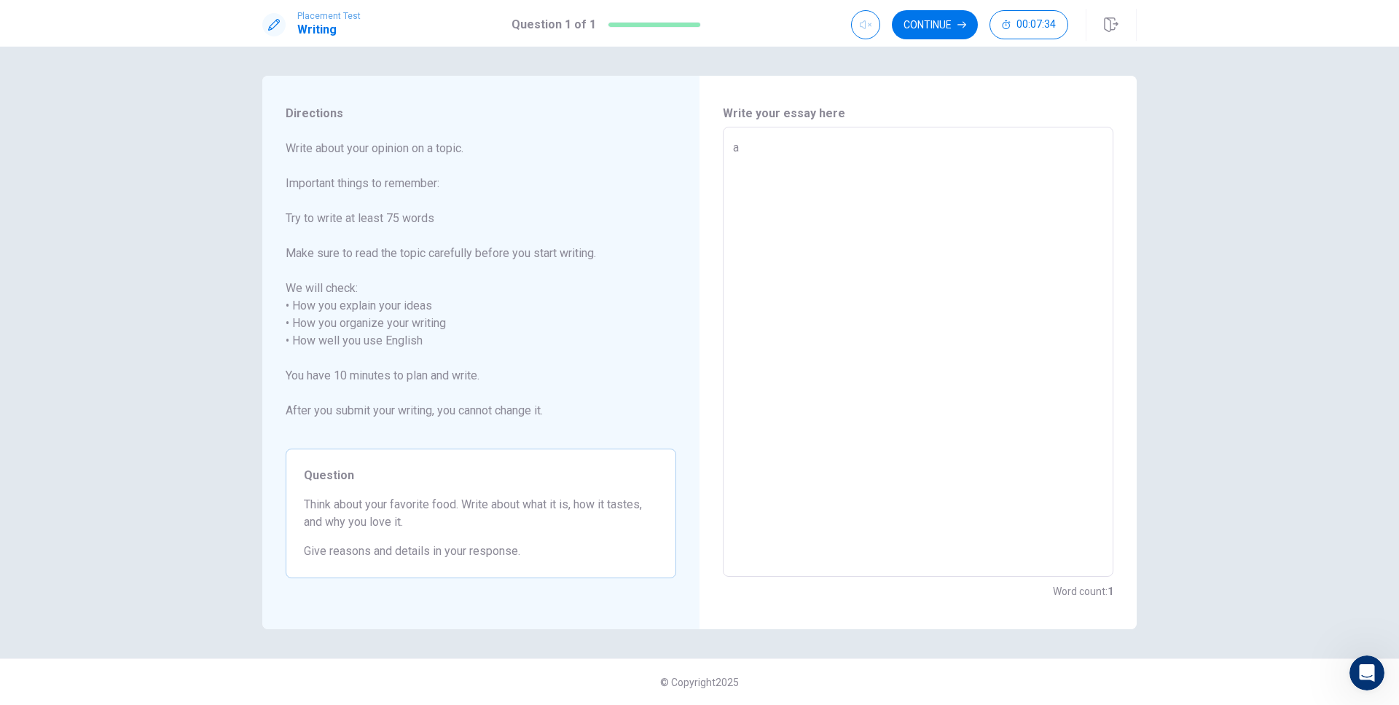
type textarea "x"
type textarea "as"
type textarea "x"
type textarea "asd"
type textarea "x"
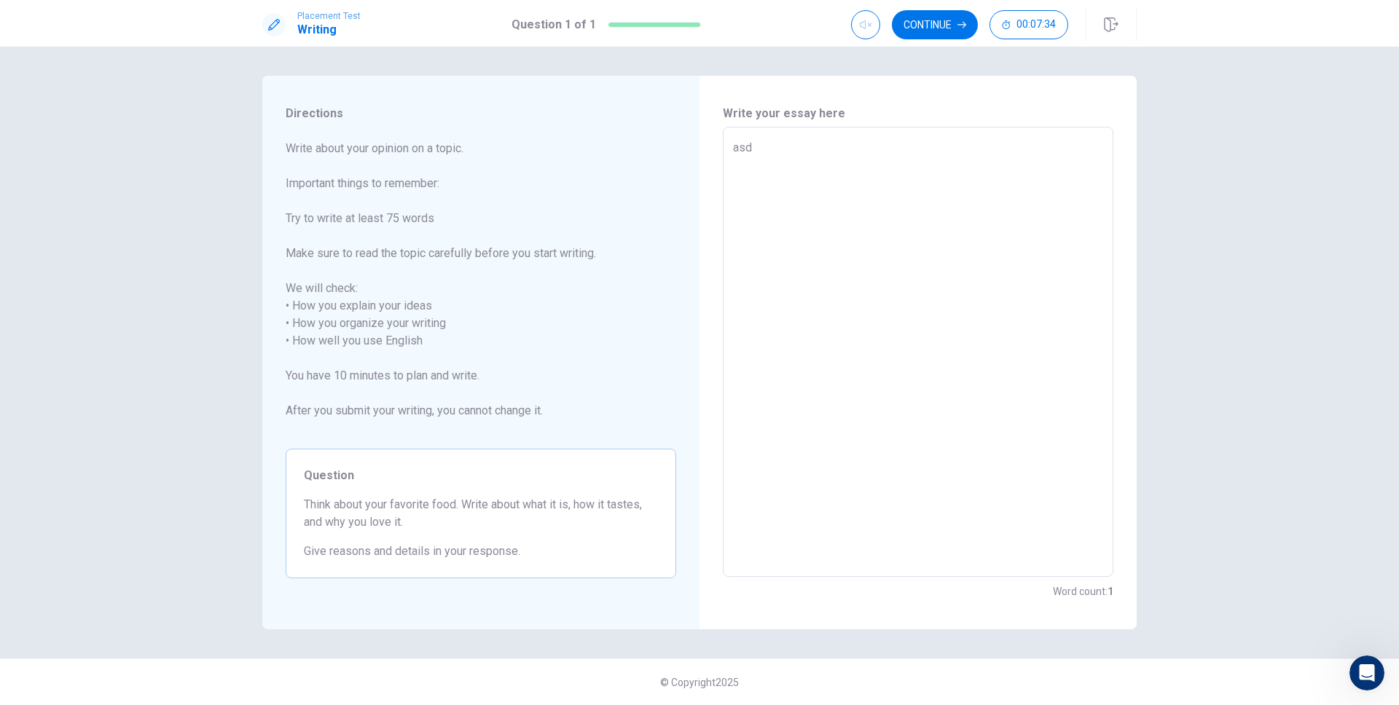
type textarea "asdf"
type textarea "x"
type textarea "asdfa"
type textarea "x"
type textarea "asdfas"
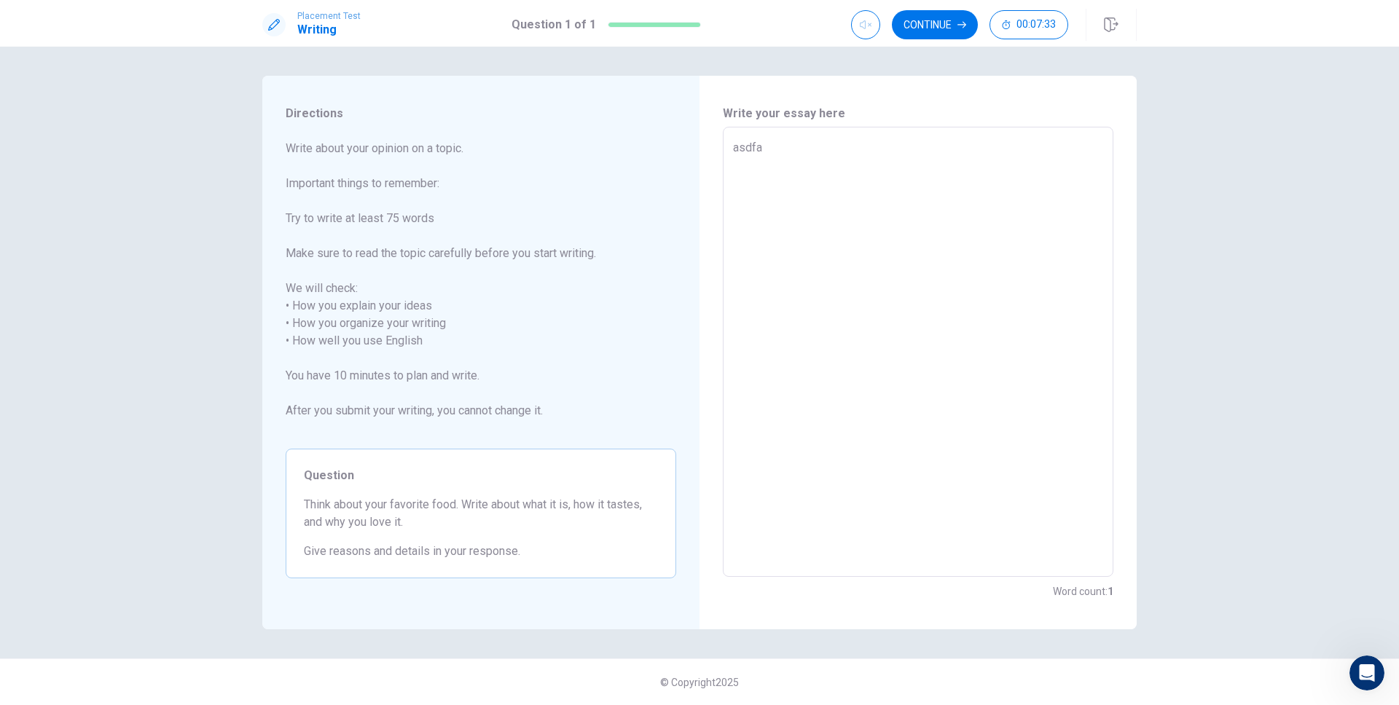
type textarea "x"
type textarea "asdfasd"
type textarea "x"
type textarea "asdfasdf"
type textarea "x"
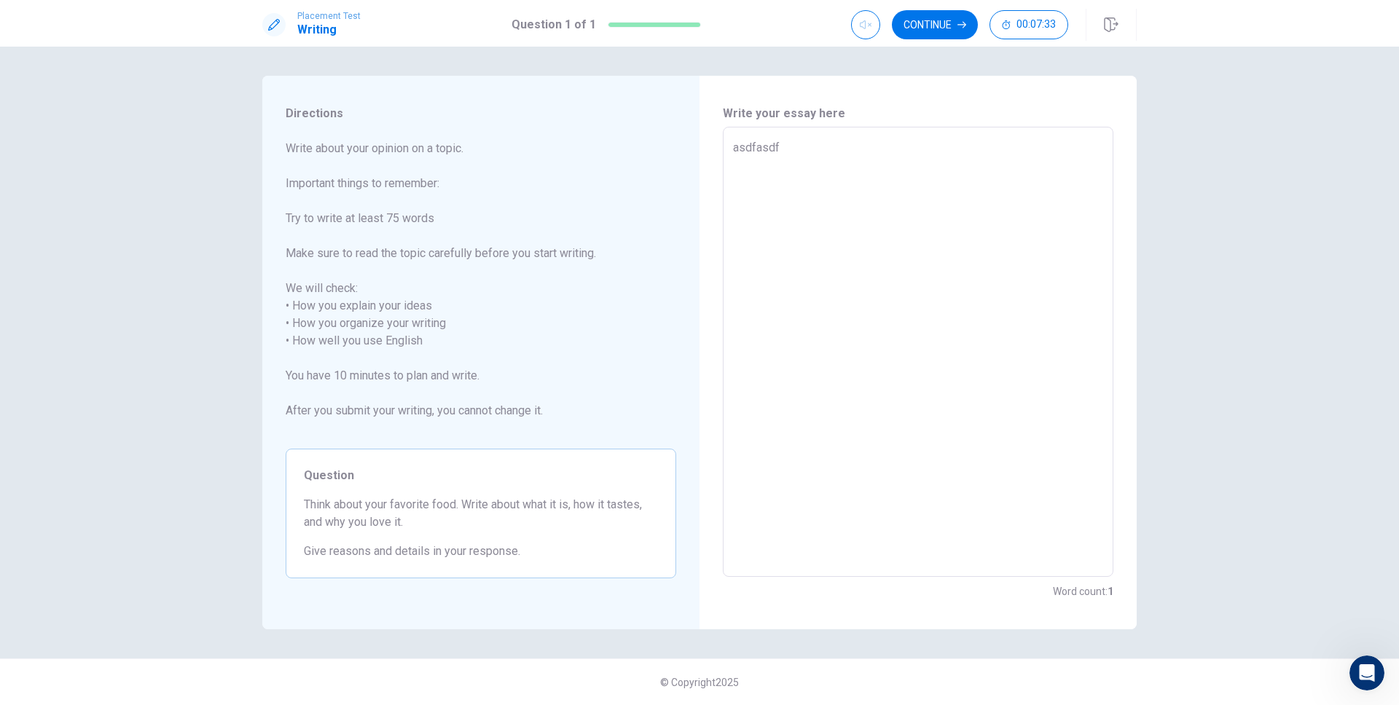
type textarea "asdfasdfa"
type textarea "x"
type textarea "asdfasdfa"
type textarea "x"
type textarea "asdfasdfa"
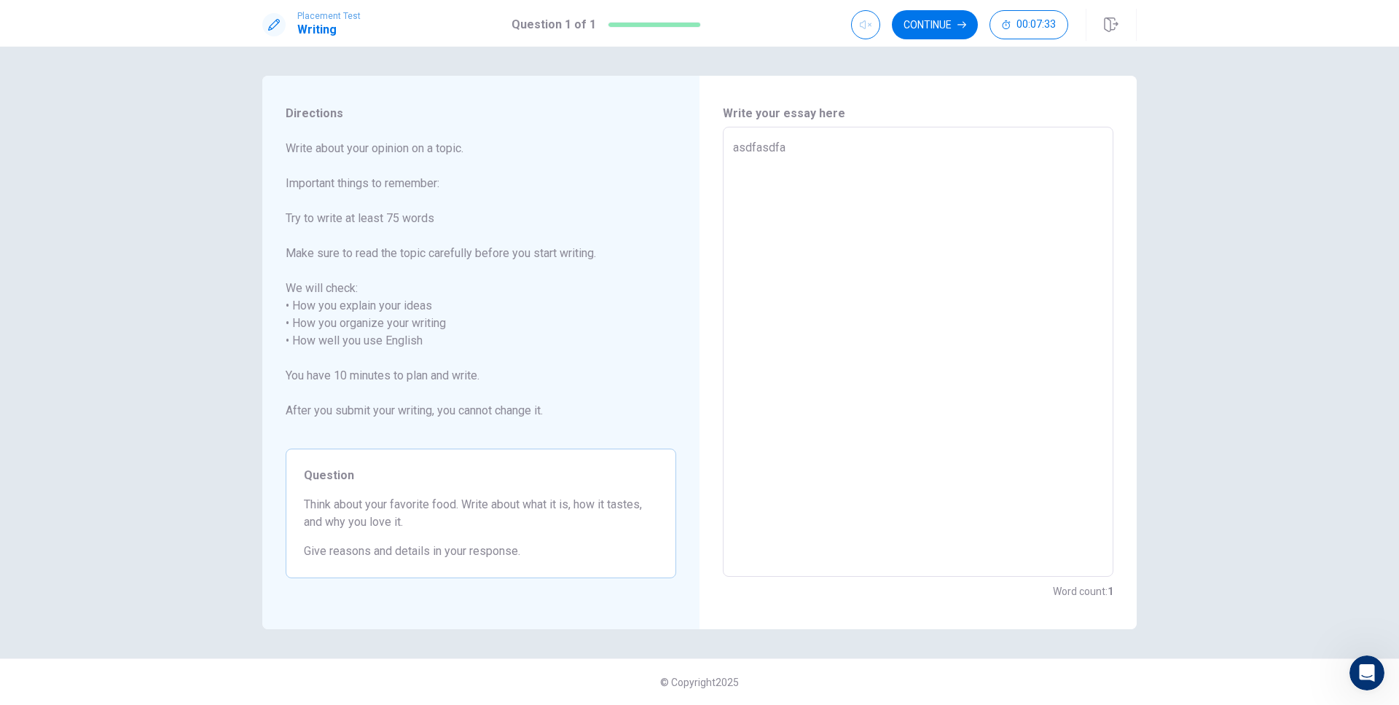
type textarea "x"
type textarea "asdfasdfa a"
type textarea "x"
type textarea "asdfasdfa ad"
type textarea "x"
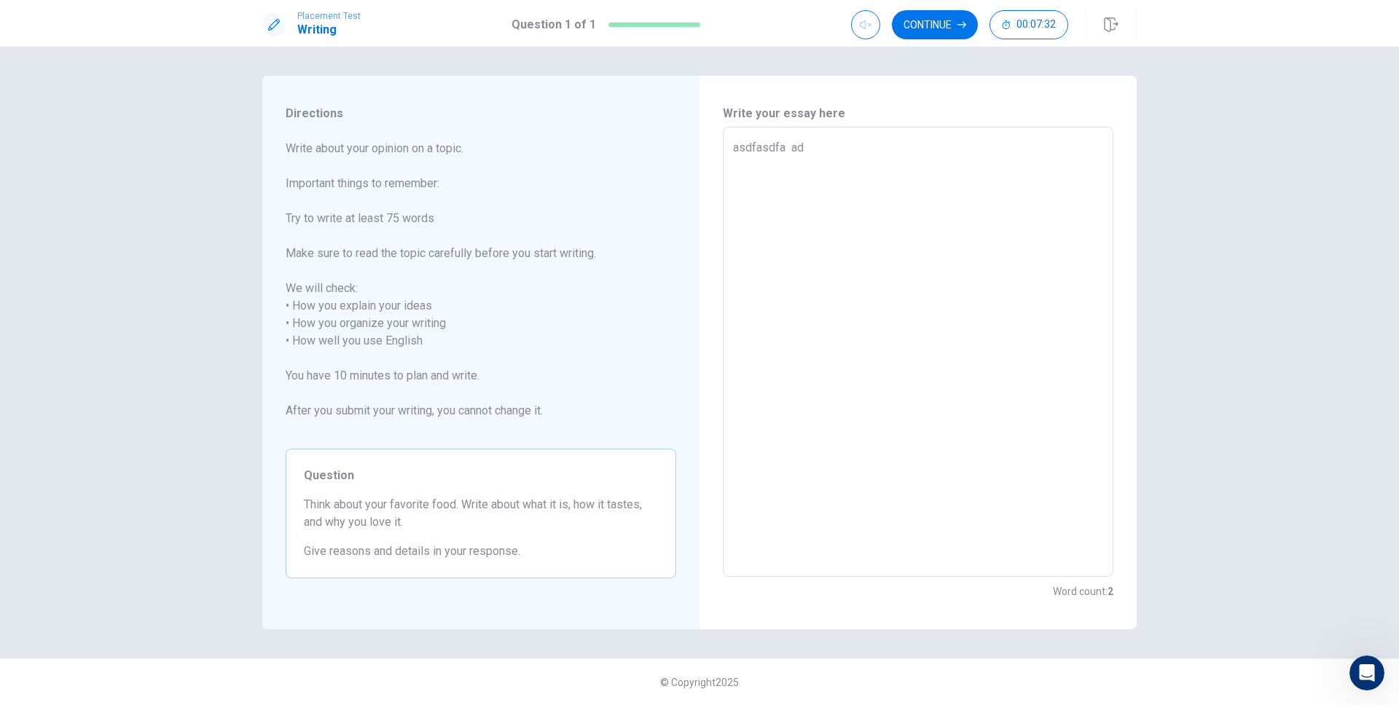
type textarea "asdfasdfa adf"
type textarea "x"
type textarea "asdfasdfa adfds"
type textarea "x"
type textarea "asdfasdfa adfdsf"
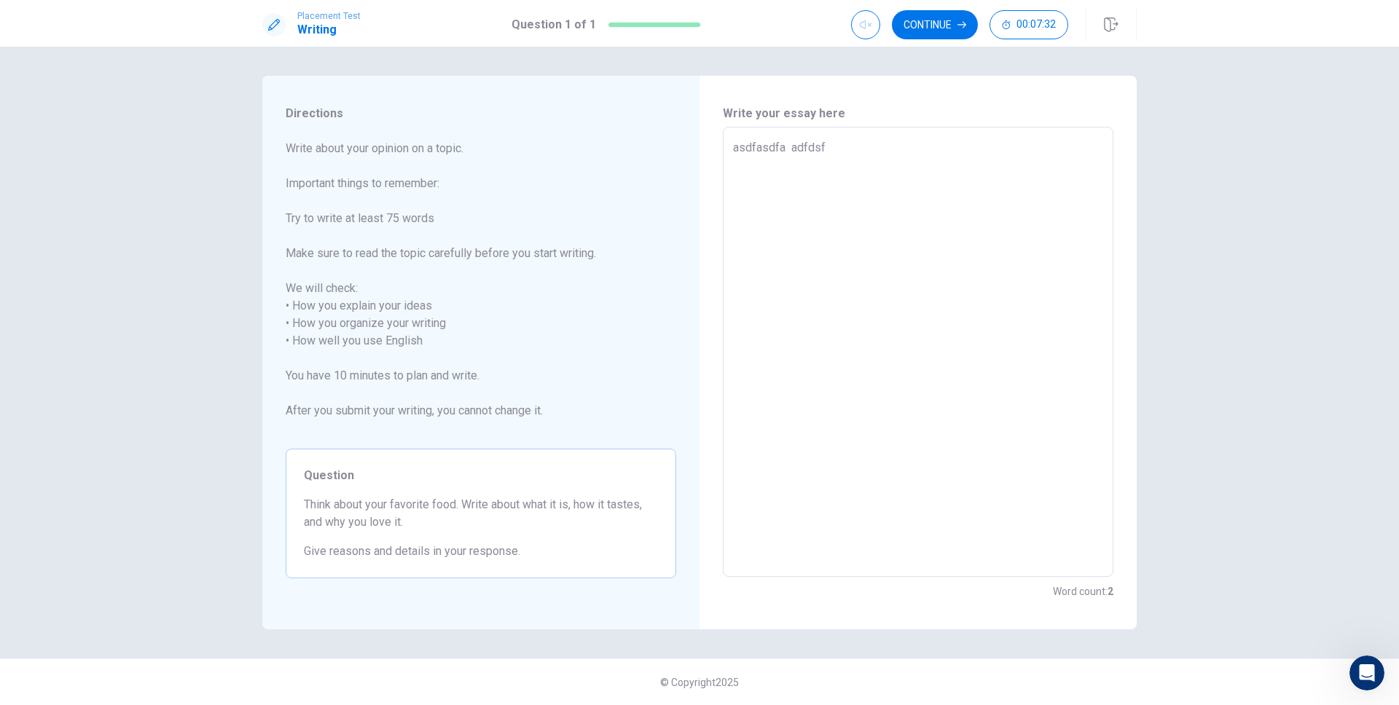
type textarea "x"
type textarea "asdfasdfa adfdsfd"
type textarea "x"
type textarea "asdfasdfa adfdsfds"
type textarea "x"
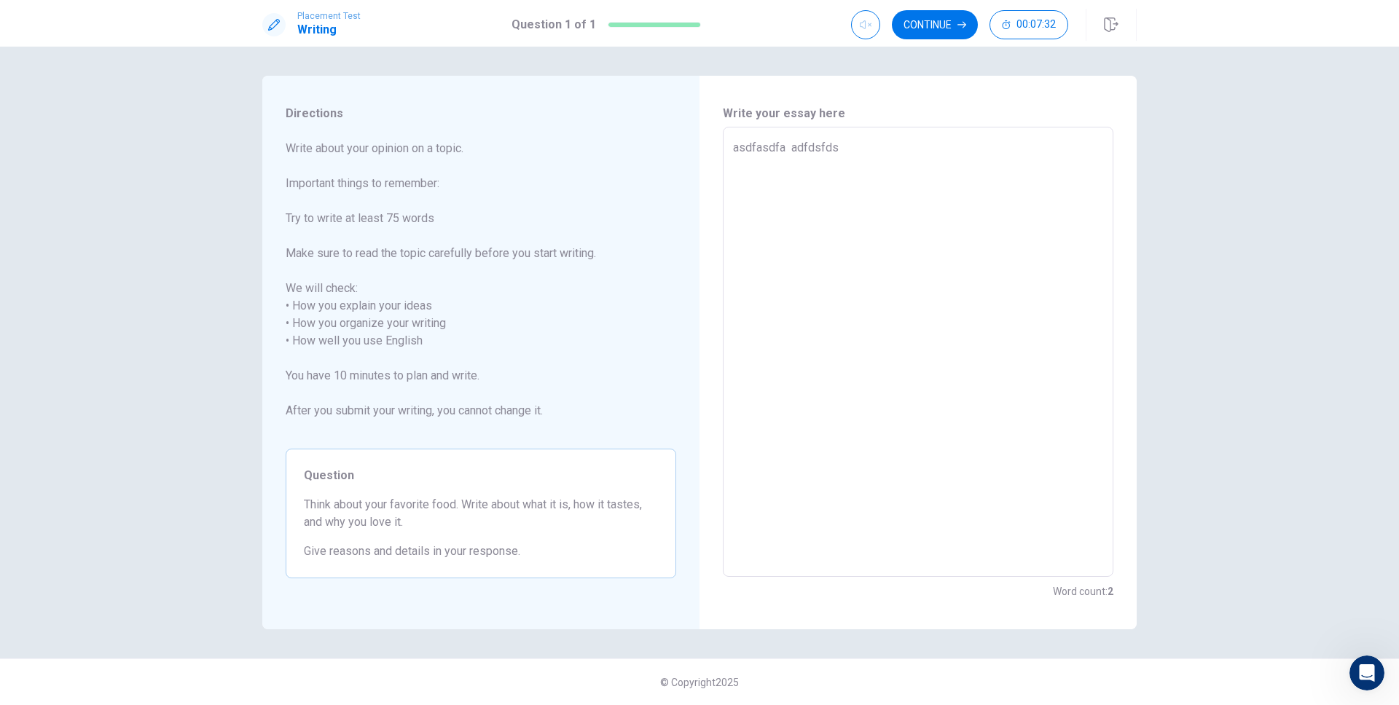
type textarea "asdfasdfa adfdsfds"
type textarea "x"
type textarea "asdfasdfa adfdsfds a"
type textarea "x"
type textarea "asdfasdfa adfdsfds ads"
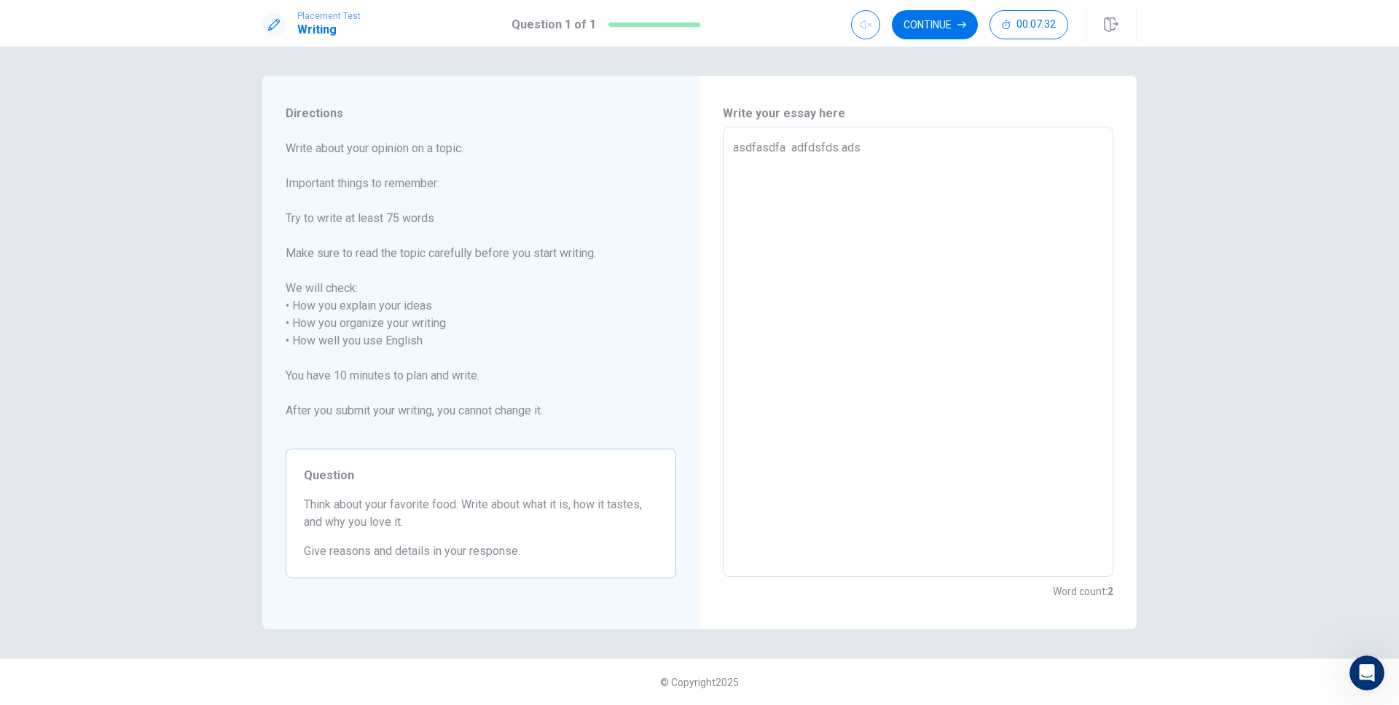
type textarea "x"
type textarea "asdfasdfa adfdsfds adsf"
type textarea "x"
type textarea "asdfasdfa adfdsfds adsf"
type textarea "x"
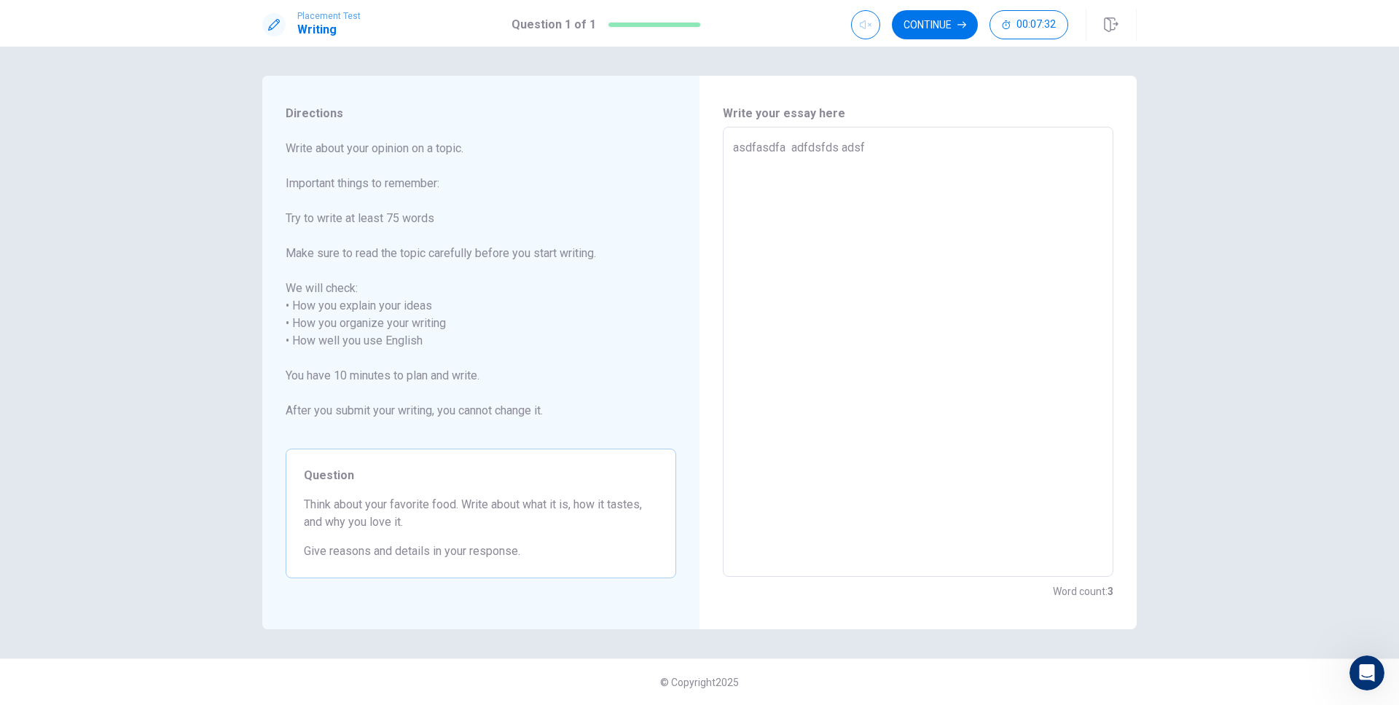
type textarea "asdfasdfa adfdsfds adsf a"
type textarea "x"
type textarea "asdfasdfa adfdsfds adsf as"
type textarea "x"
type textarea "asdfasdfa adfdsfds adsf asd"
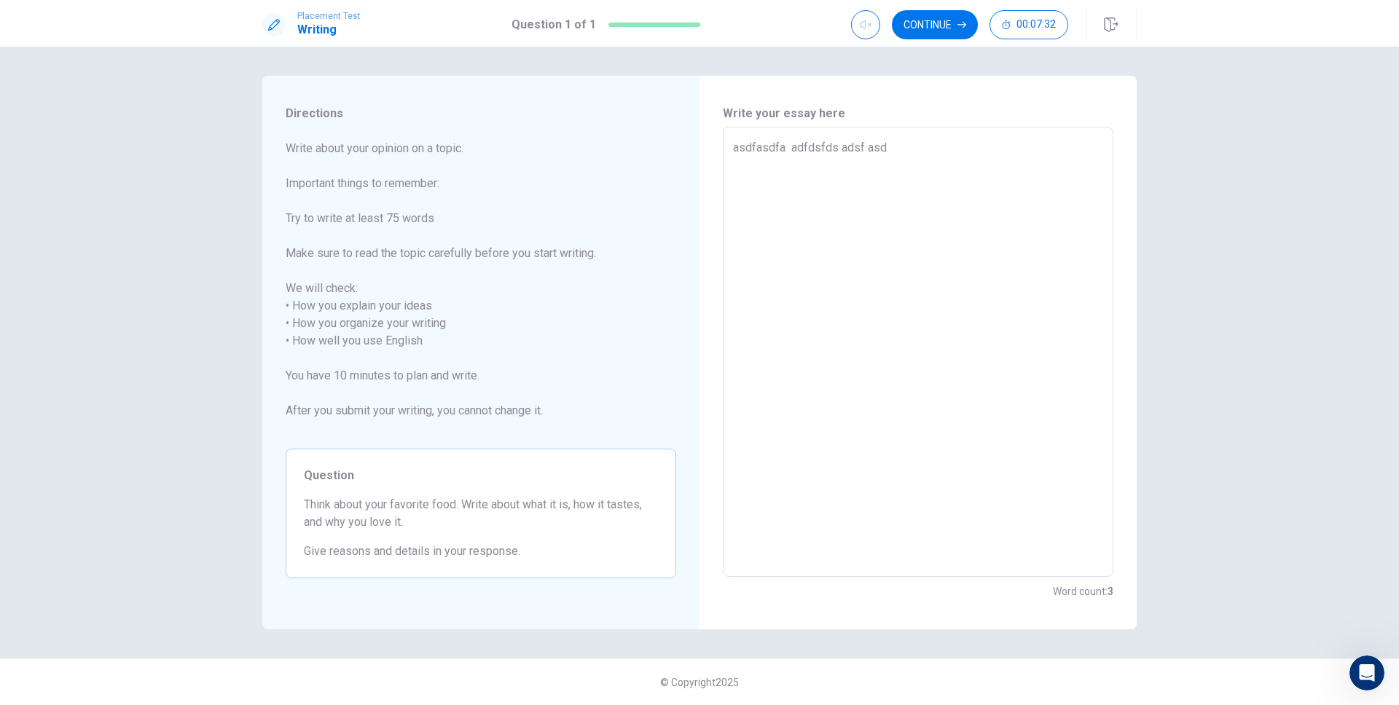
type textarea "x"
type textarea "asdfasdfa adfdsfds adsf asdf"
type textarea "x"
type textarea "asdfasdfa adfdsfds adsf asdf"
type textarea "x"
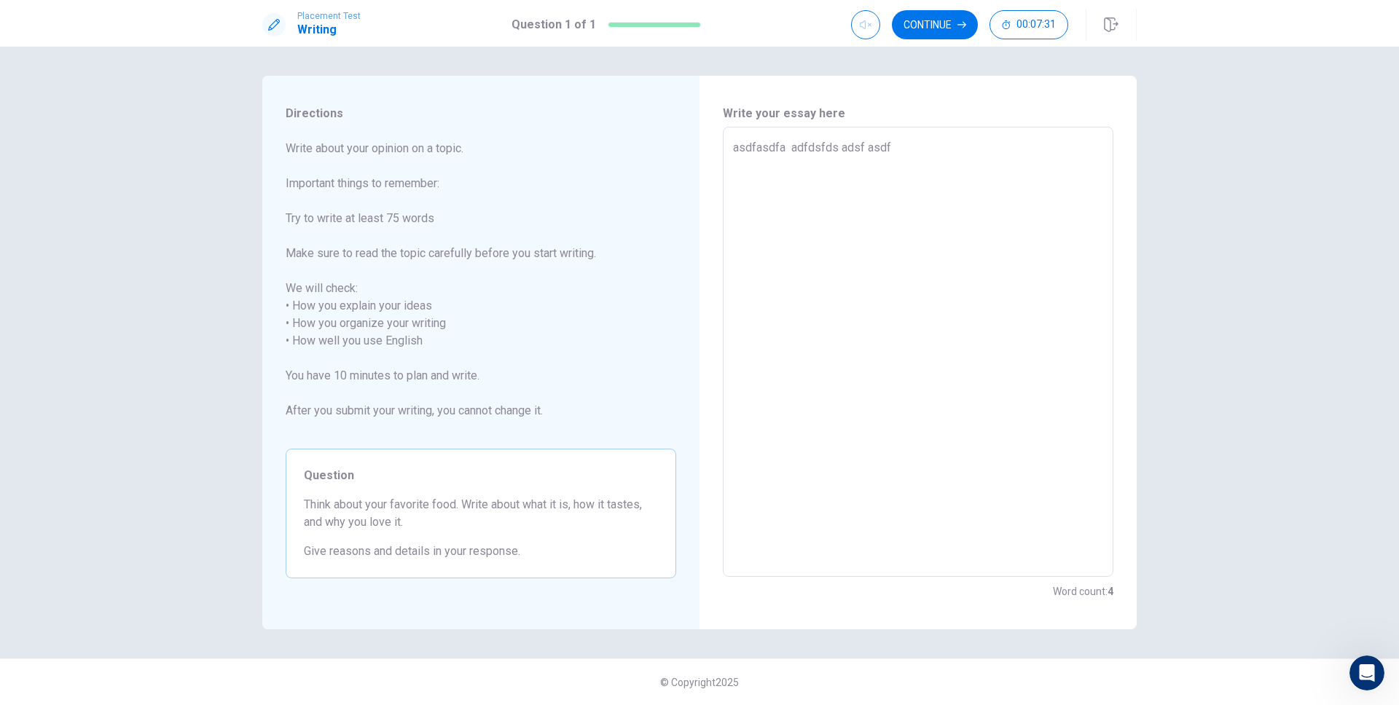
type textarea "asdfasdfa adfdsfds adsf asdf a"
type textarea "x"
type textarea "asdfasdfa adfdsfds adsf asdf ad"
type textarea "x"
type textarea "asdfasdfa adfdsfds adsf asdf ads"
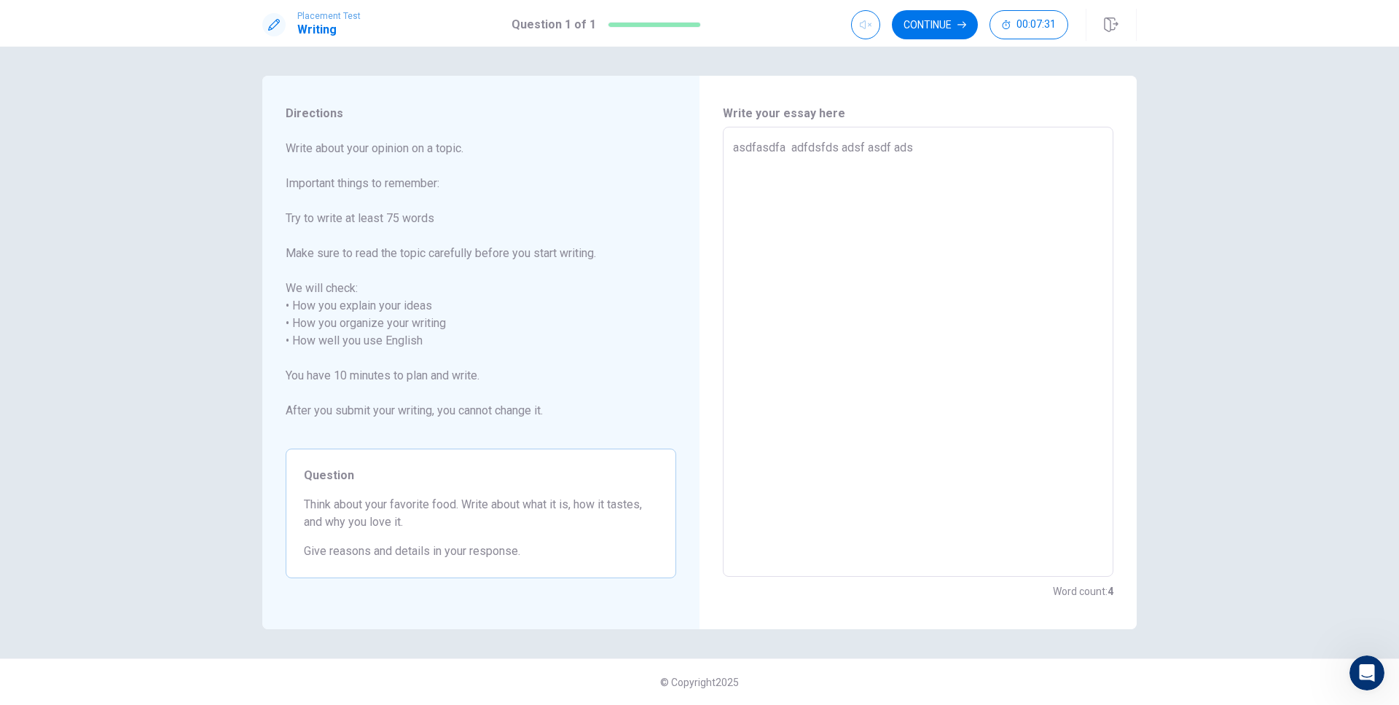
type textarea "x"
type textarea "asdfasdfa adfdsfds adsf asdf ads"
type textarea "x"
type textarea "asdfasdfa adfdsfds adsf asdf ads"
type textarea "x"
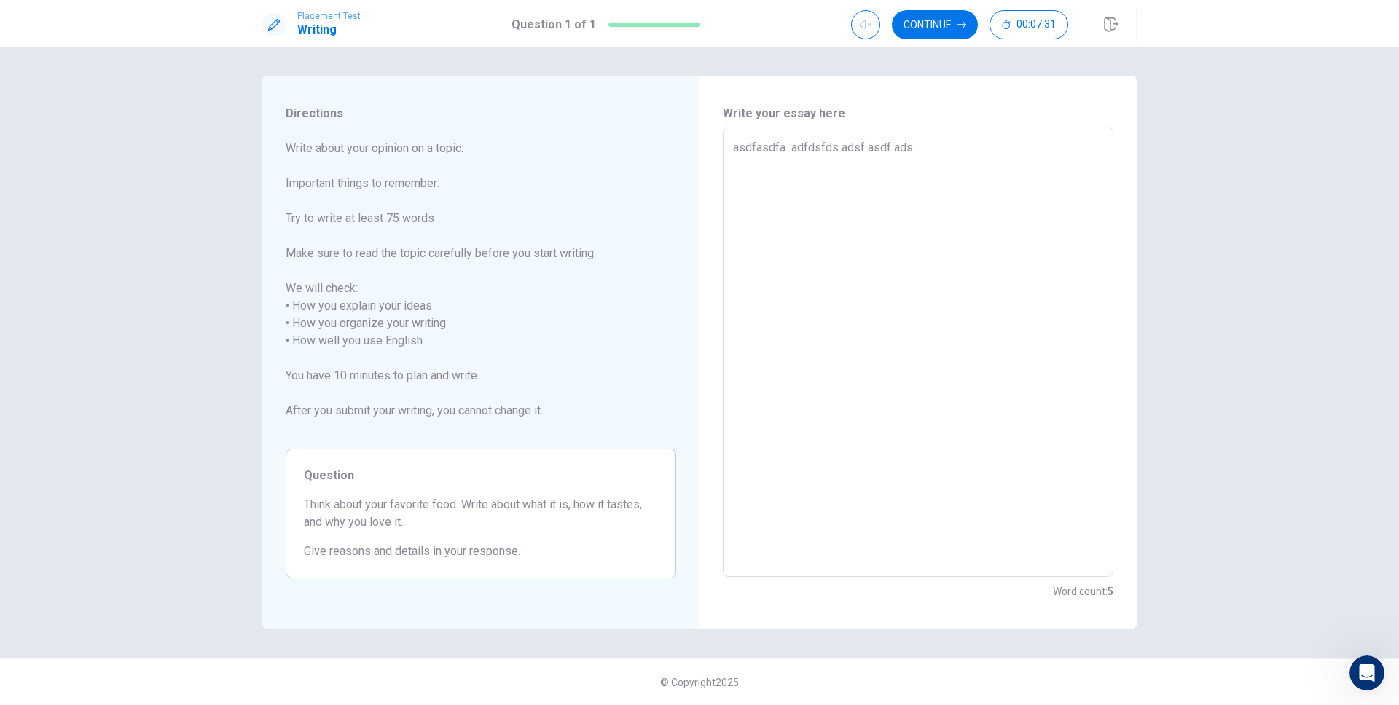
type textarea "asdfasdfa adfdsfds adsf asdf ads"
type textarea "x"
type textarea "asdfasdfa adfdsfds adsf asdf ads"
type textarea "x"
type textarea "asdfasdfa adfdsfds adsf asdf ads"
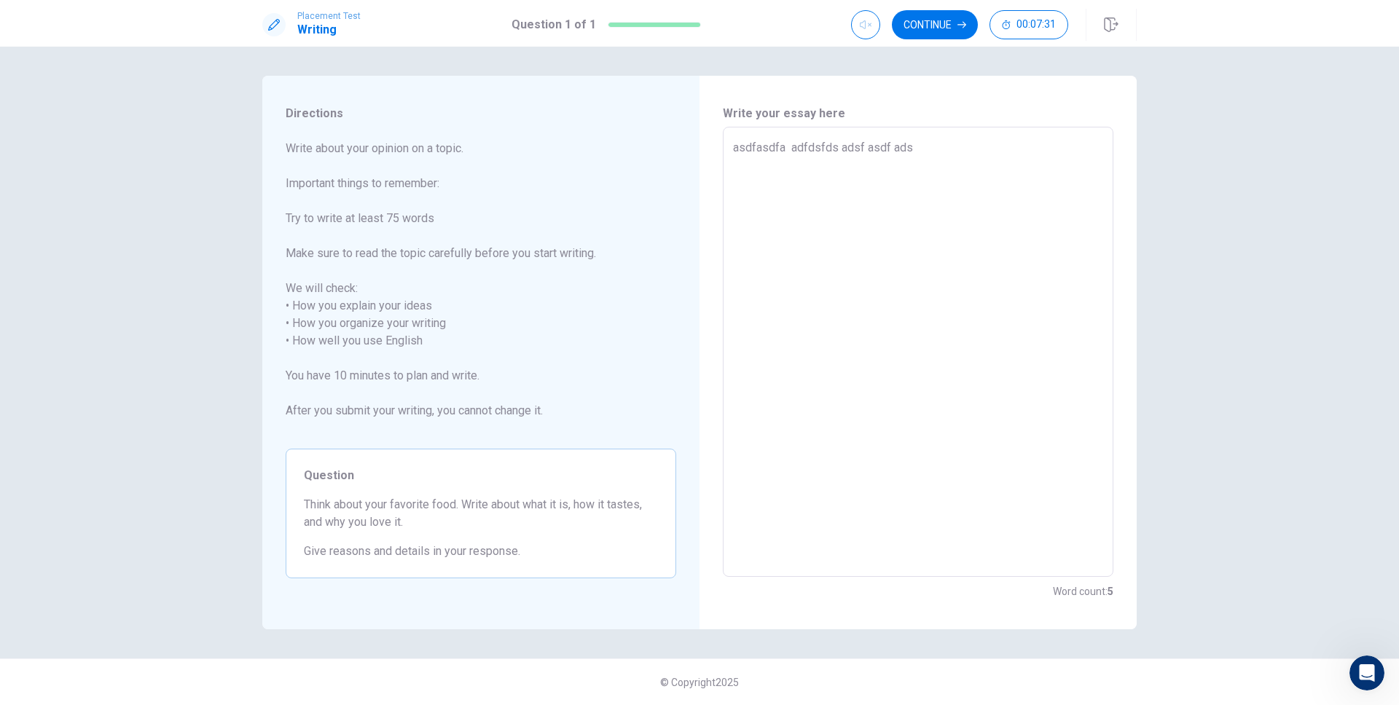
type textarea "x"
type textarea "asdfasdfa adfdsfds adsf asdf ads a"
type textarea "x"
type textarea "asdfasdfa adfdsfds adsf asdf ads as"
type textarea "x"
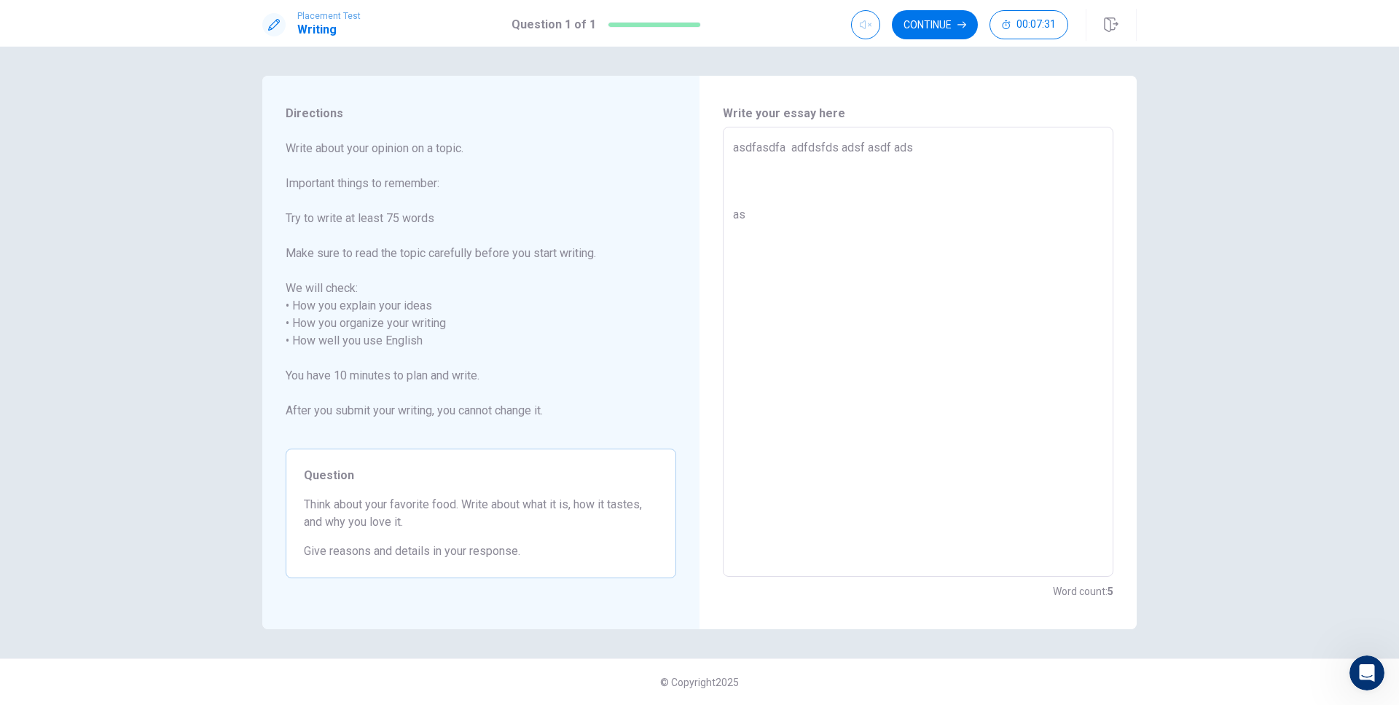
type textarea "asdfasdfa adfdsfds adsf asdf ads as"
type textarea "x"
type textarea "asdfasdfa adfdsfds adsf asdf ads as d"
type textarea "x"
type textarea "asdfasdfa adfdsfds adsf asdf ads as da"
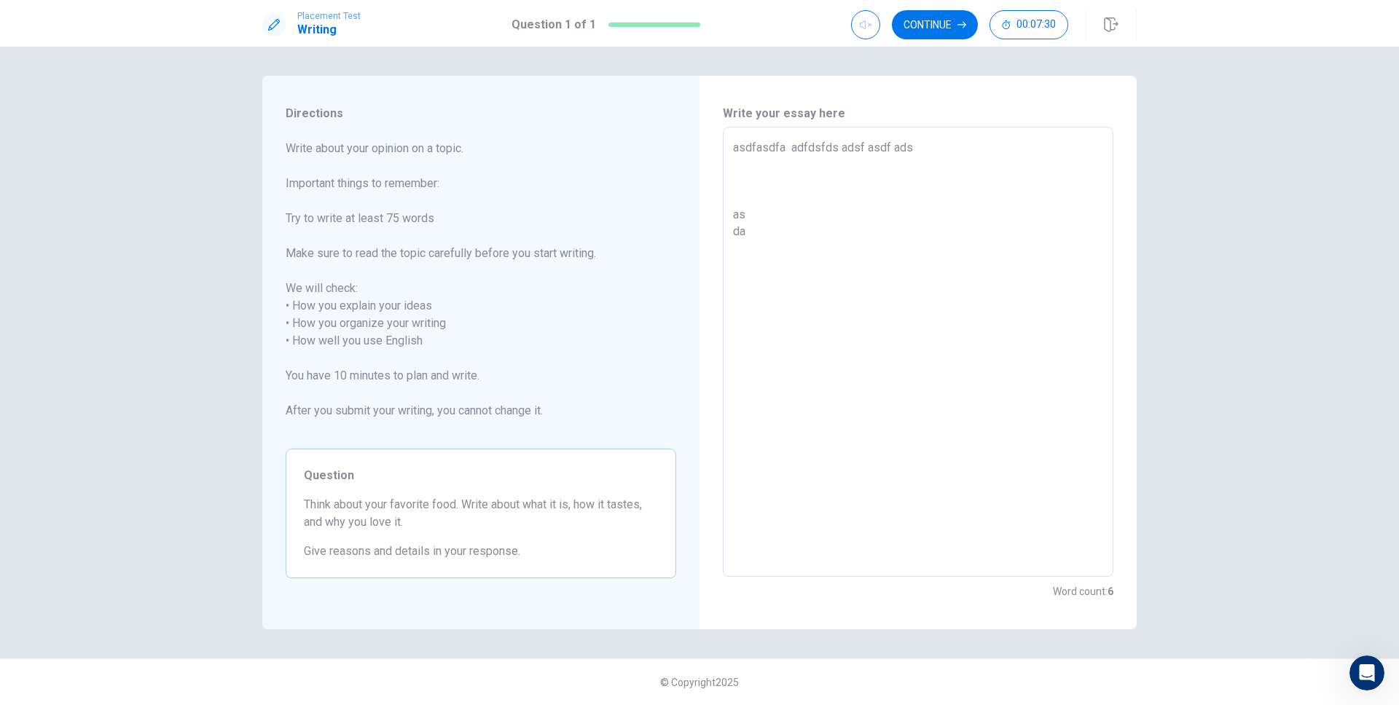
type textarea "x"
type textarea "asdfasdfa adfdsfds adsf asdf ads as da"
type textarea "x"
type textarea "asdfasdfa adfdsfds adsf asdf ads as [PERSON_NAME]"
type textarea "x"
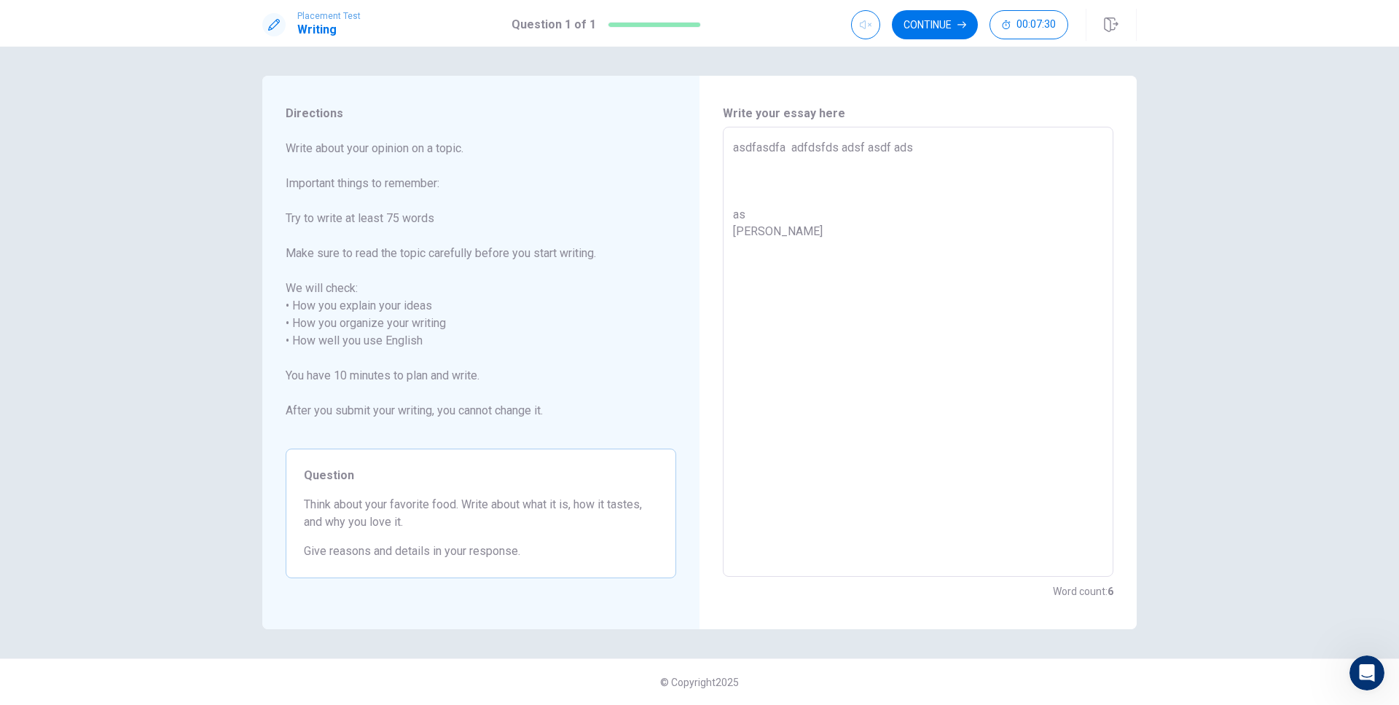
type textarea "asdfasdfa adfdsfds adsf asdf ads as da sd"
type textarea "x"
type textarea "asdfasdfa adfdsfds adsf asdf ads as da sd"
type textarea "x"
type textarea "asdfasdfa adfdsfds adsf asdf ads as da sd a"
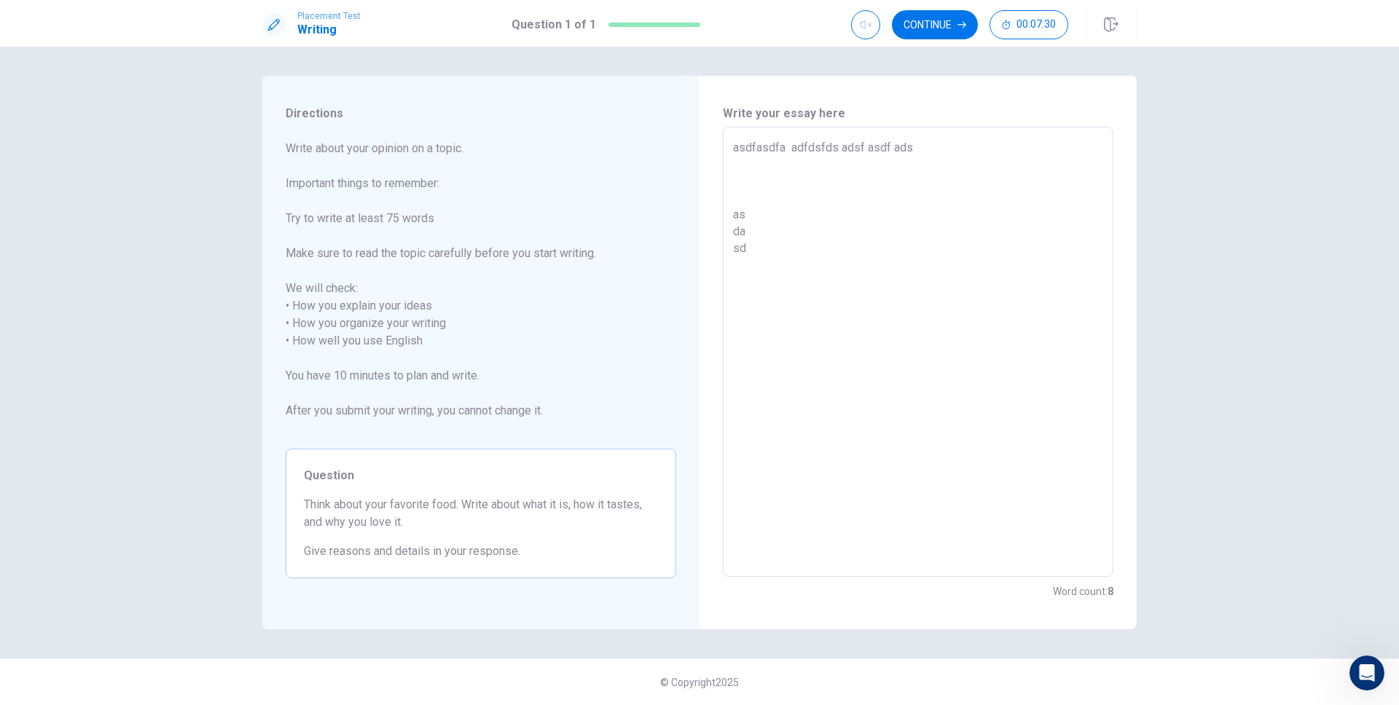
type textarea "x"
type textarea "asdfasdfa adfdsfds adsf asdf ads as da sd as"
type textarea "x"
type textarea "asdfasdfa adfdsfds adsf asdf ads as da sd as"
type textarea "x"
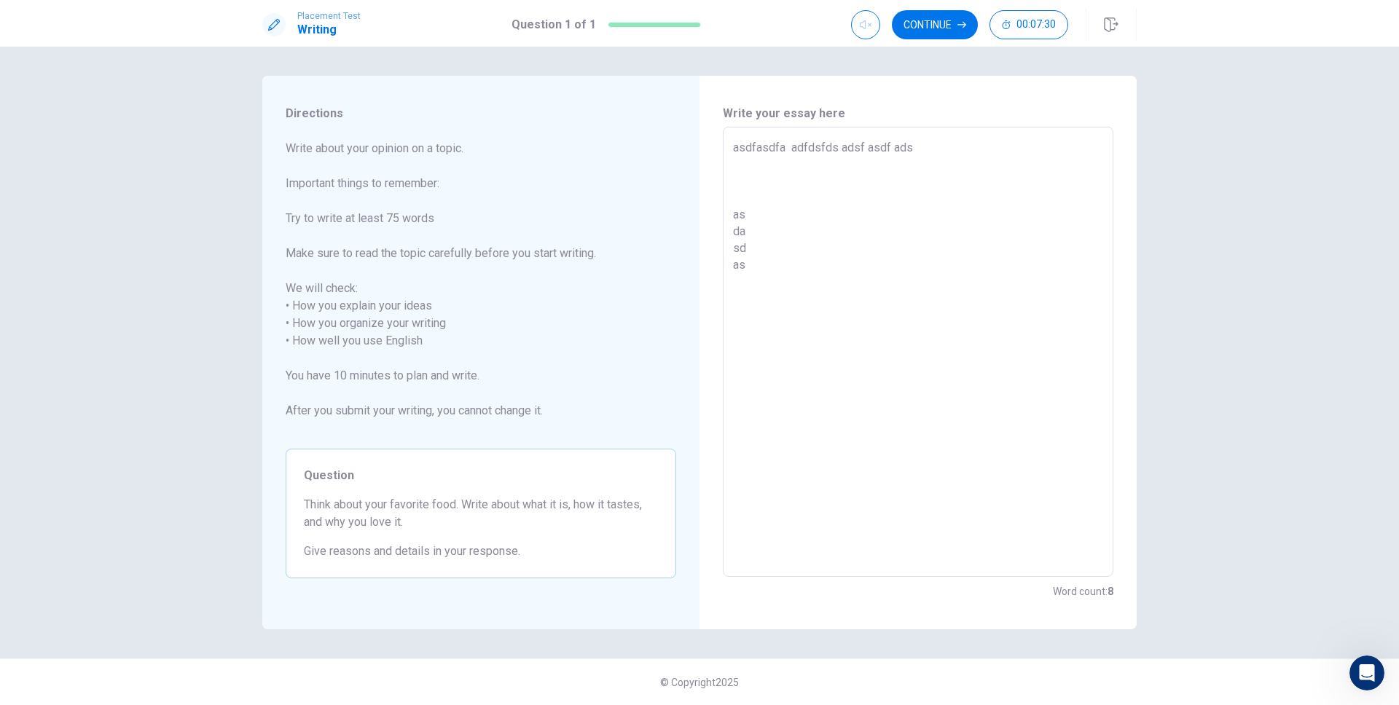
type textarea "asdfasdfa adfdsfds adsf asdf ads as da sd as d"
type textarea "x"
type textarea "asdfasdfa adfdsfds adsf asdf ads as da sd as da"
type textarea "x"
type textarea "asdfasdfa adfdsfds adsf asdf ads as da sd as das"
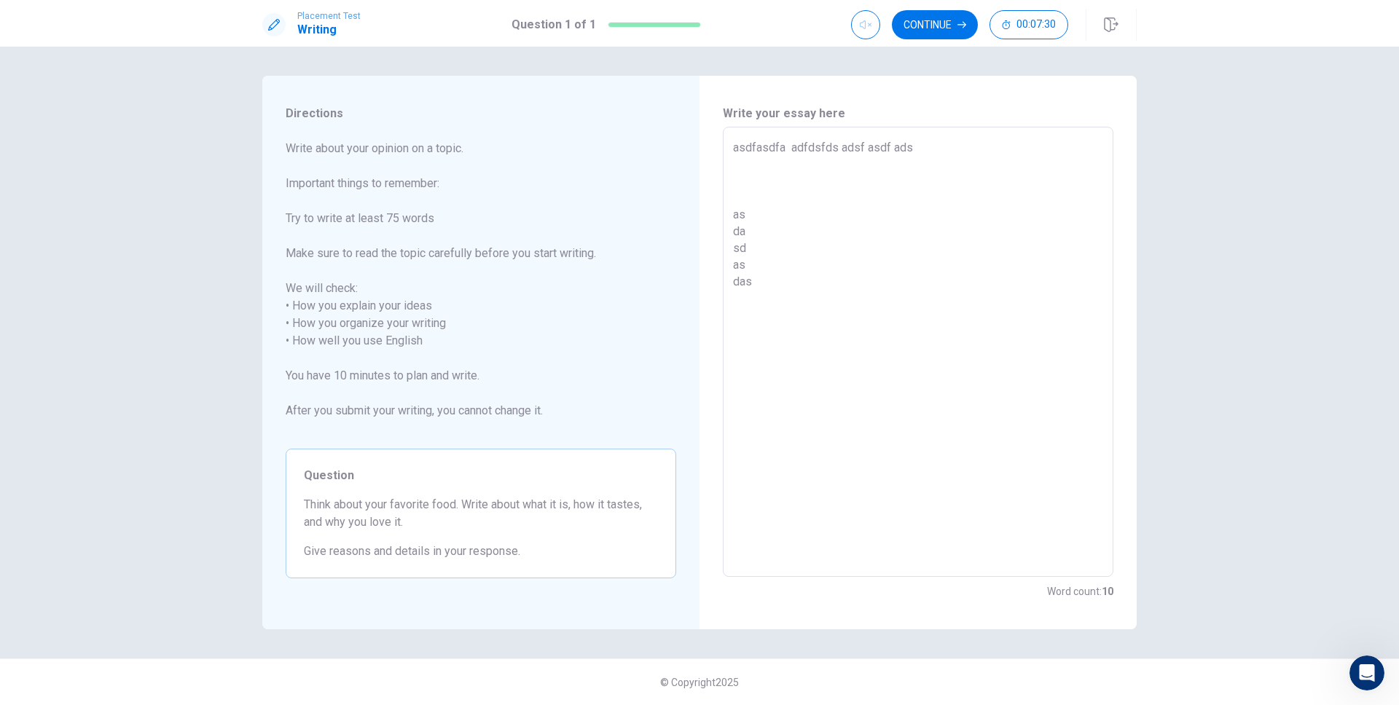
type textarea "x"
type textarea "asdfasdfa adfdsfds adsf asdf ads as da sd as das"
type textarea "x"
type textarea "asdfasdfa adfdsfds adsf asdf ads as da sd as das d"
type textarea "x"
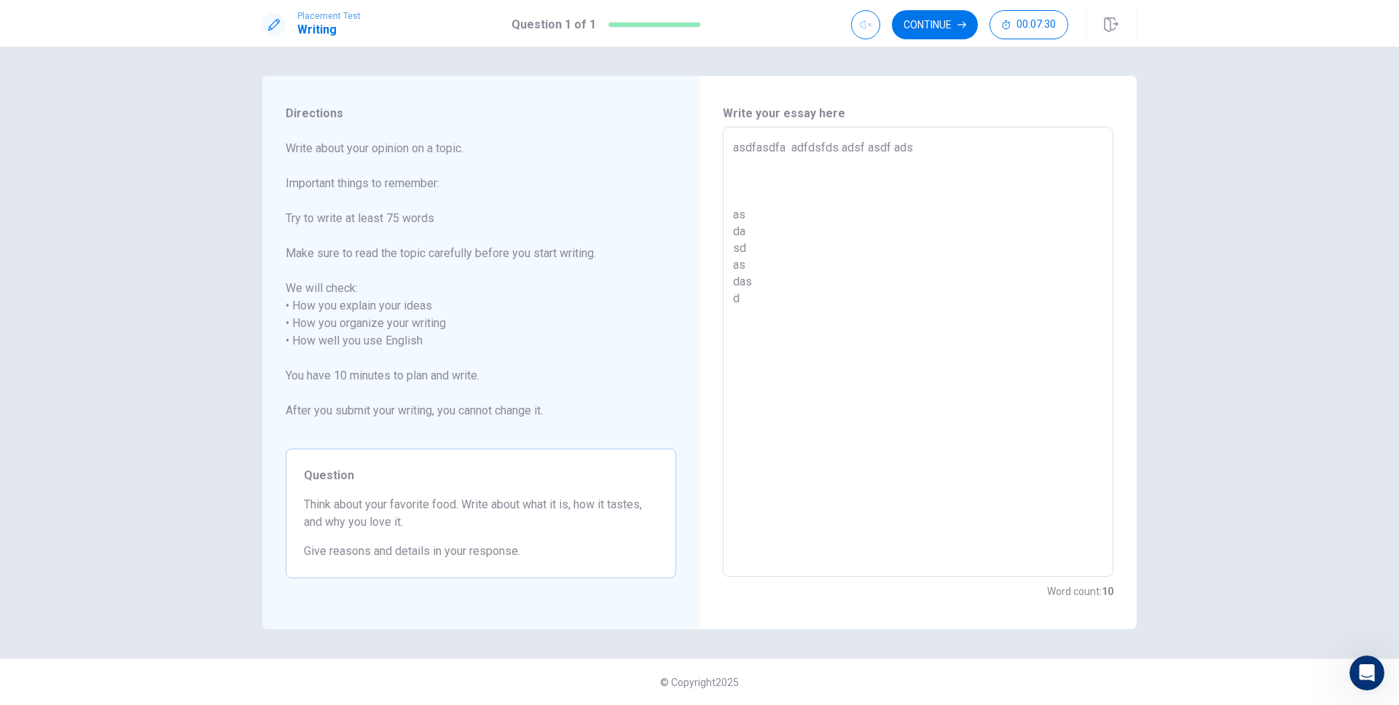
type textarea "asdfasdfa adfdsfds adsf asdf ads as da sd as das d"
type textarea "x"
type textarea "asdfasdfa adfdsfds adsf asdf ads as da sd as das d a"
type textarea "x"
type textarea "asdfasdfa adfdsfds adsf asdf ads as da sd as das d as"
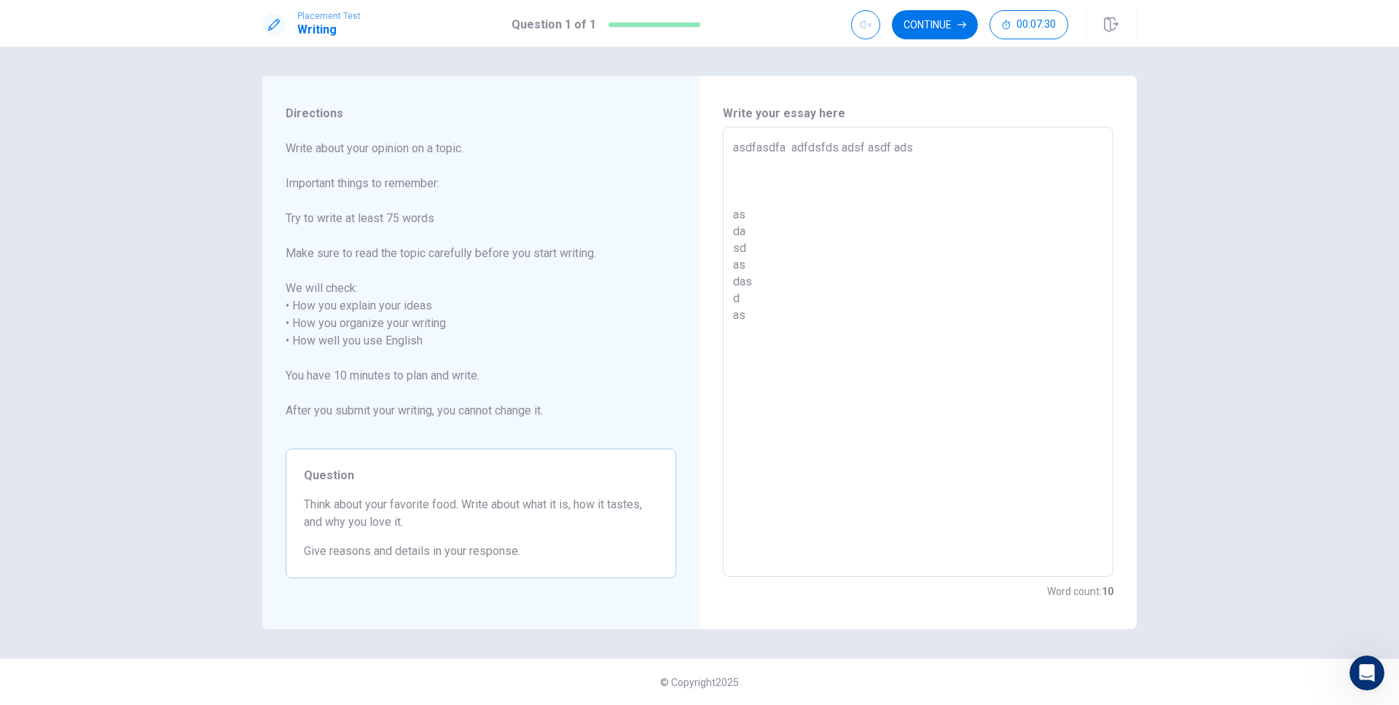
type textarea "x"
type textarea "asdfasdfa adfdsfds adsf asdf ads as da sd as das d asd"
type textarea "x"
type textarea "asdfasdfa adfdsfds adsf asdf ads as da sd as das d asd"
type textarea "x"
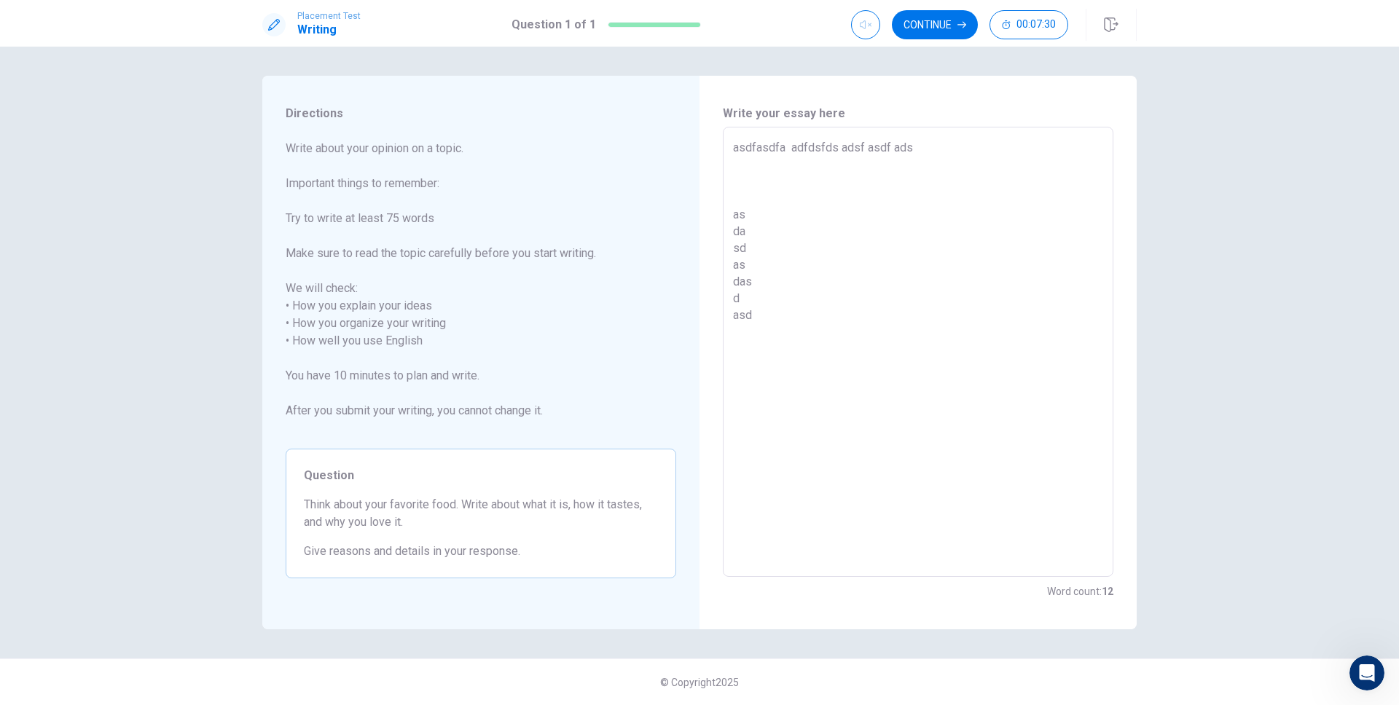
type textarea "asdfasdfa adfdsfds adsf asdf ads as da sd as das d asd"
click at [852, 317] on textarea "asdfasdfa adfdsfds adsf asdf ads as da sd as das d asd" at bounding box center [918, 352] width 370 height 426
click at [859, 353] on textarea "asdfasdfa adfdsfds adsf asdf ads as da sd as das d asd" at bounding box center [918, 352] width 370 height 426
type textarea "x"
type textarea "asdfasdfa adfdsfds adsf asdf ads as da sd as das d asd a"
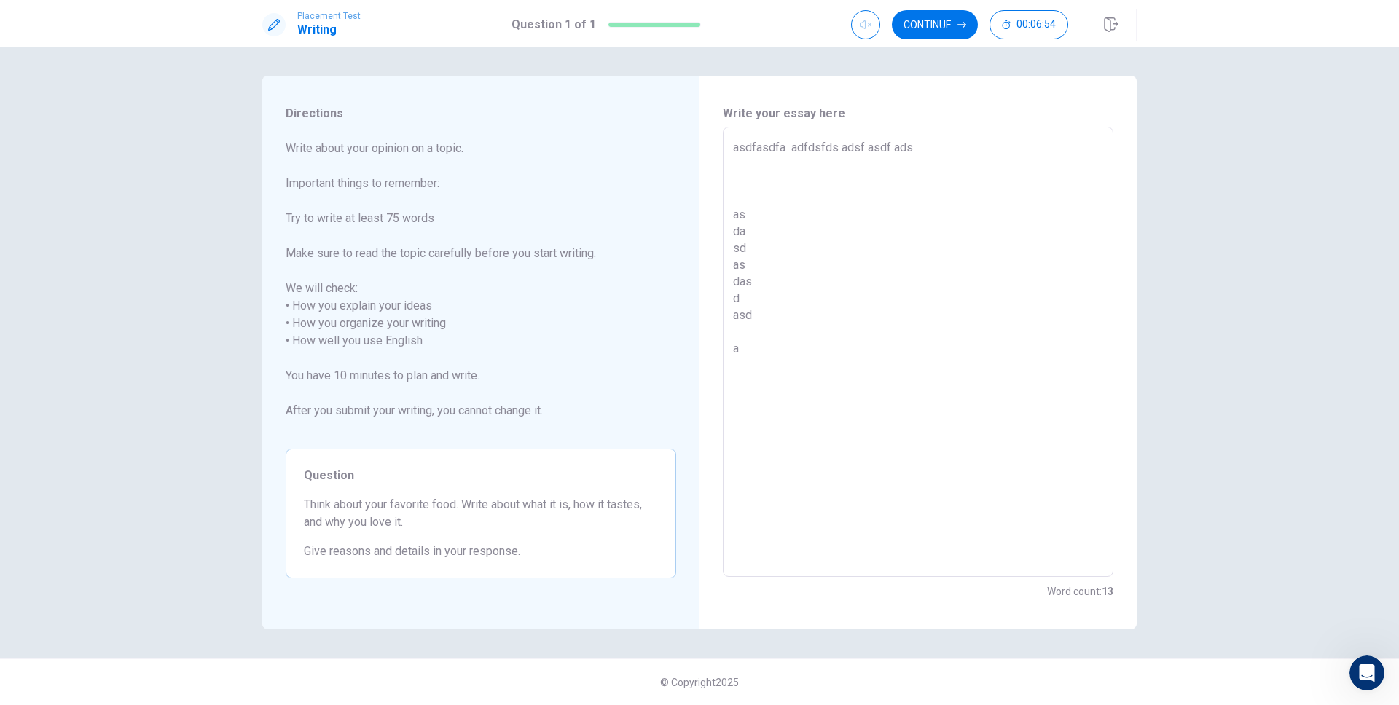
type textarea "x"
type textarea "asdfasdfa adfdsfds adsf asdf ads as da sd as das d asd"
type textarea "x"
type textarea "asdfasdfa adfdsfds adsf asdf ads as da sd as das d asd"
type textarea "x"
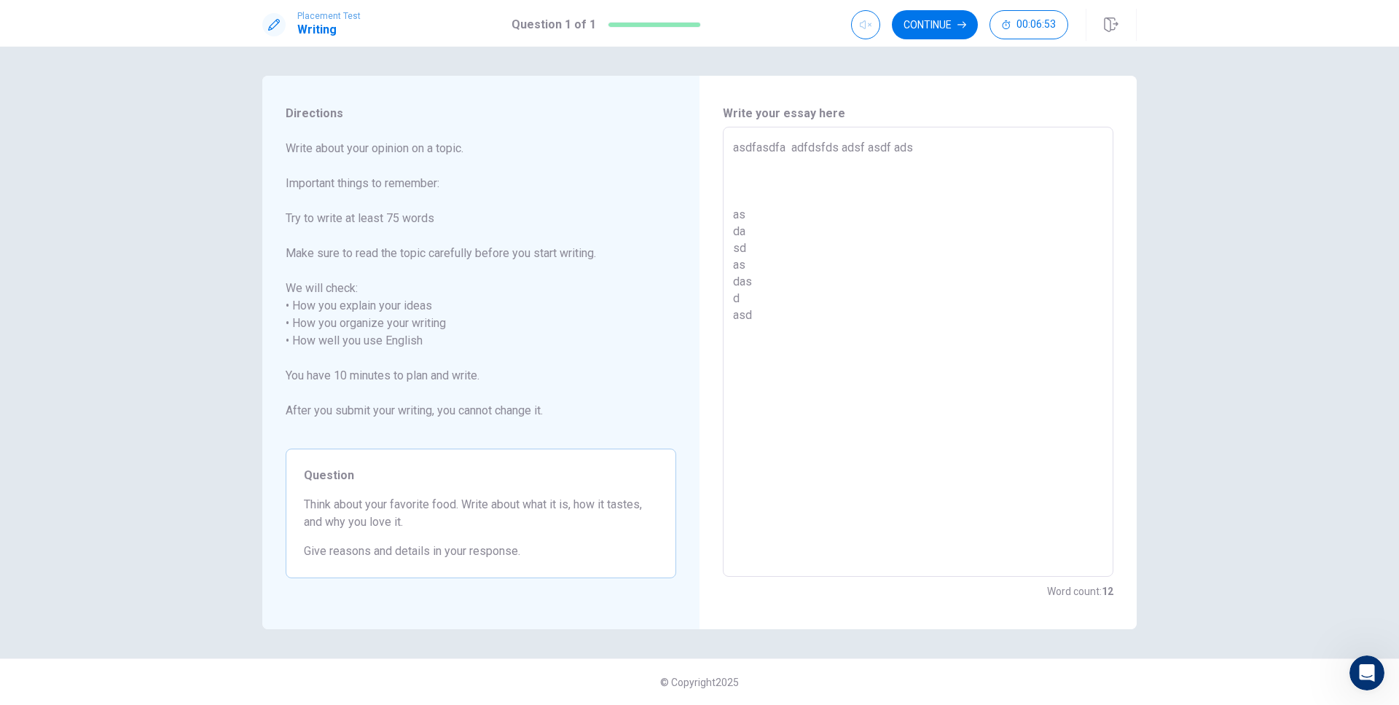
type textarea "asdfasdfa adfdsfds adsf asdf ads as da sd as das d asd"
click at [939, 390] on textarea "asdfasdfa adfdsfds adsf asdf ads as da sd as das d asd" at bounding box center [918, 352] width 370 height 426
type textarea "x"
type textarea "asdfasdfa adfdsfds adsf asdf ads as da sd as das d asd"
click at [652, 253] on span "Write about your opinion on a topic. Important things to remember: Try to write…" at bounding box center [481, 288] width 391 height 297
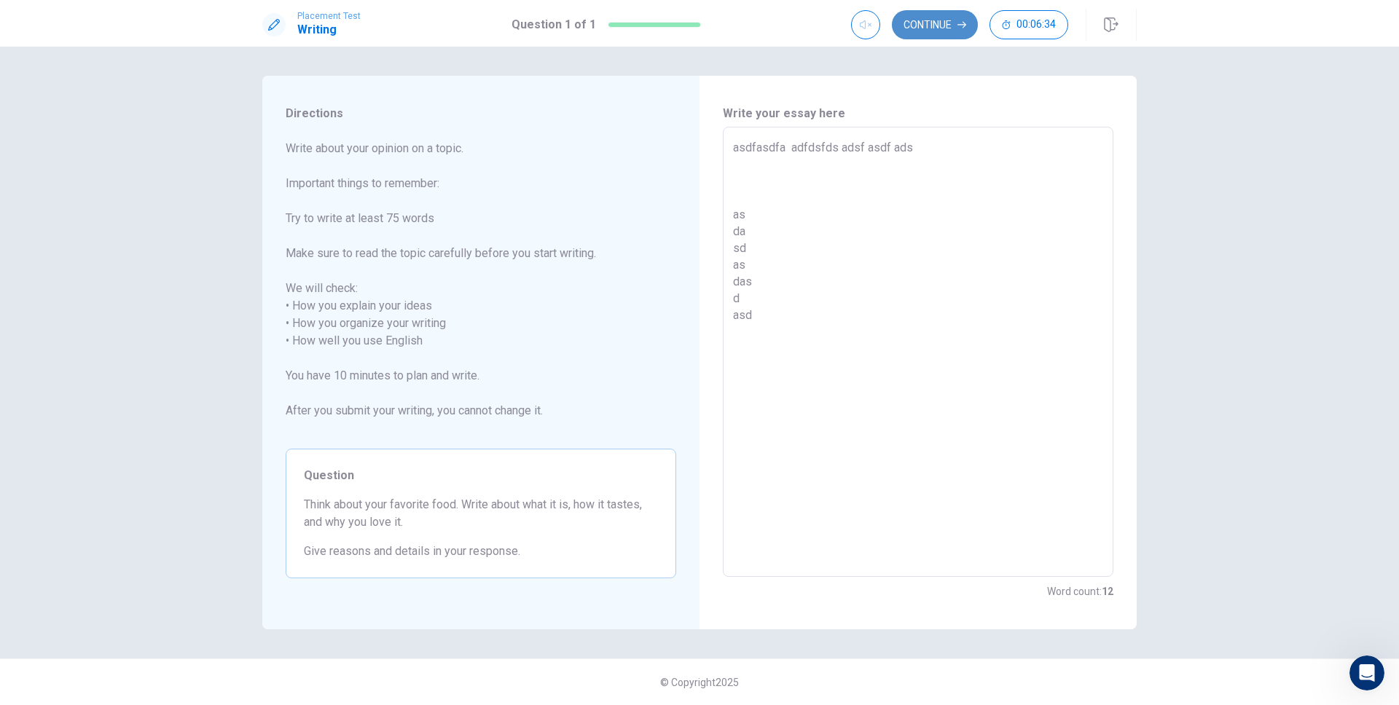
click at [945, 26] on button "Continue" at bounding box center [935, 24] width 86 height 29
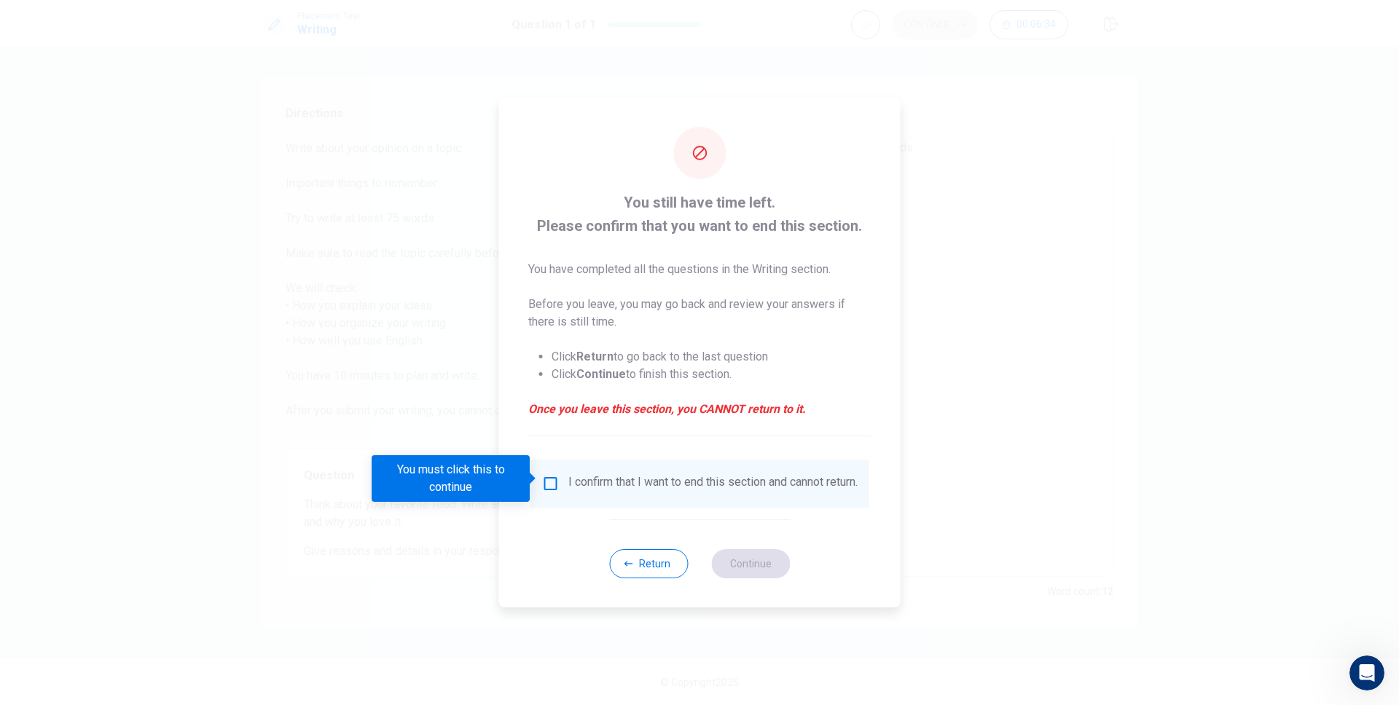
click at [547, 480] on input "You must click this to continue" at bounding box center [550, 483] width 17 height 17
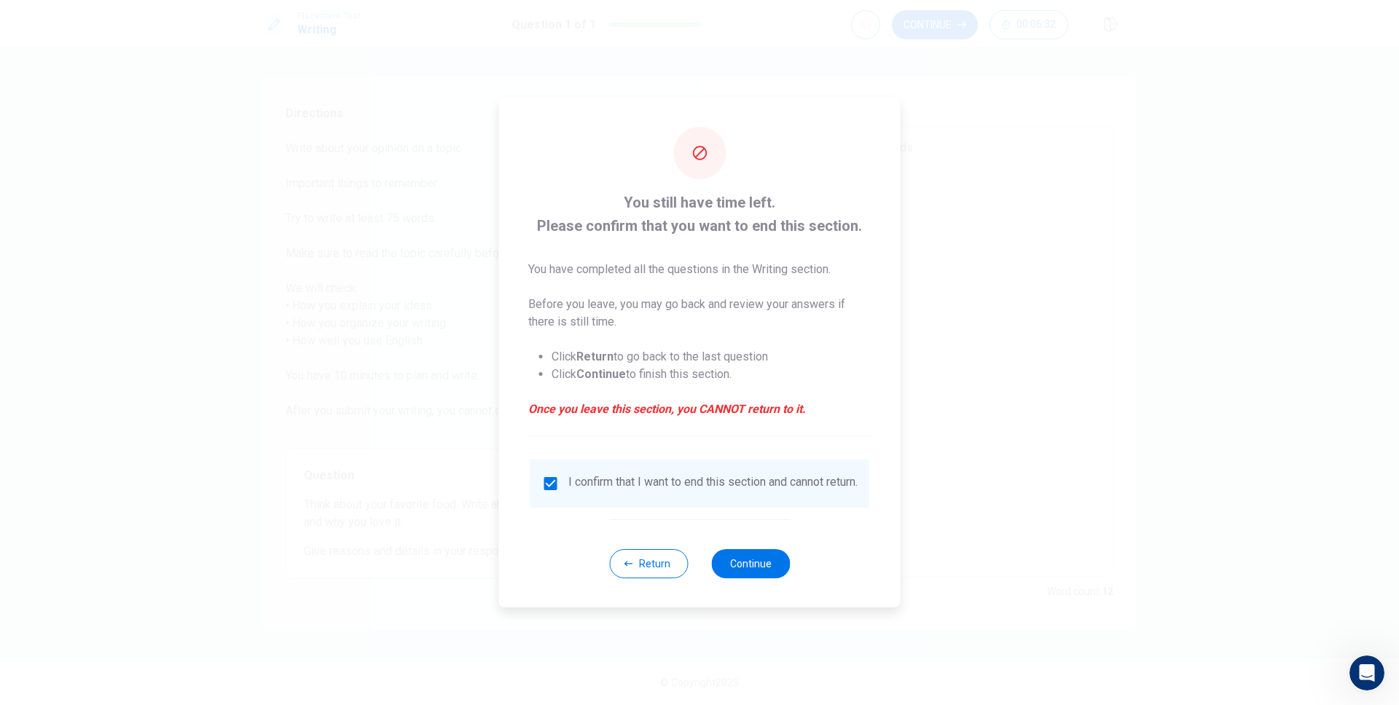
click at [754, 544] on div "Return Continue" at bounding box center [699, 564] width 181 height 88
click at [754, 571] on button "Continue" at bounding box center [750, 564] width 79 height 29
type textarea "x"
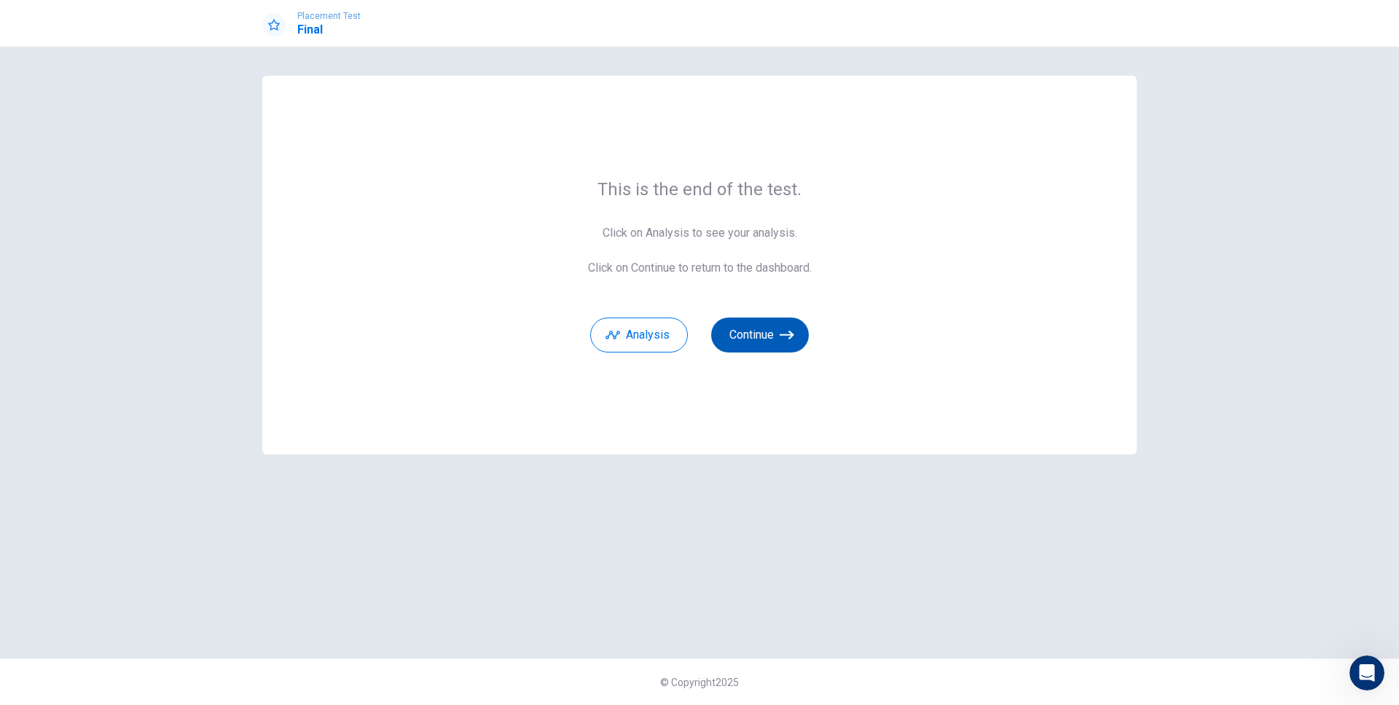
click at [762, 337] on button "Continue" at bounding box center [760, 335] width 98 height 35
